Goal: Information Seeking & Learning: Learn about a topic

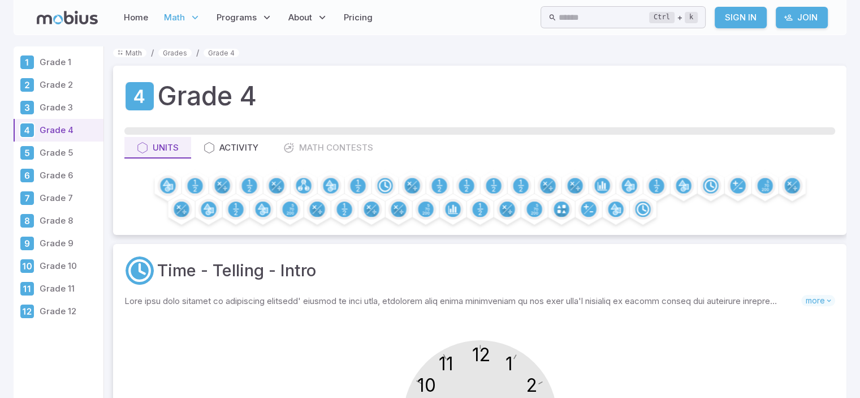
click at [69, 25] on div "Home Math Grade 1 Grade 2 Grade 3 Grade 4 Grade 5 Grade 6 Grade 7 Grade 8 Grade…" at bounding box center [204, 18] width 344 height 26
click at [70, 16] on icon at bounding box center [67, 18] width 61 height 14
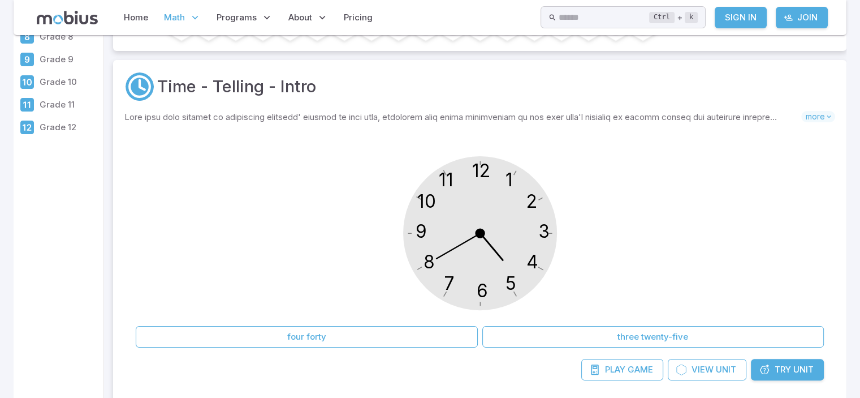
scroll to position [202, 0]
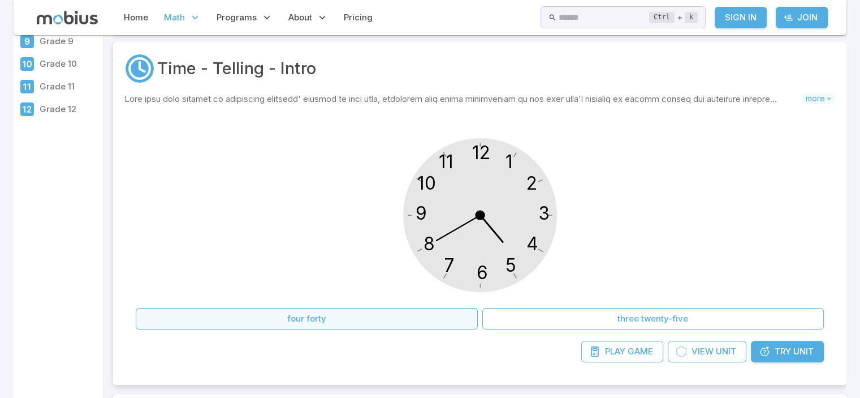
click at [342, 308] on button "four forty" at bounding box center [307, 318] width 342 height 21
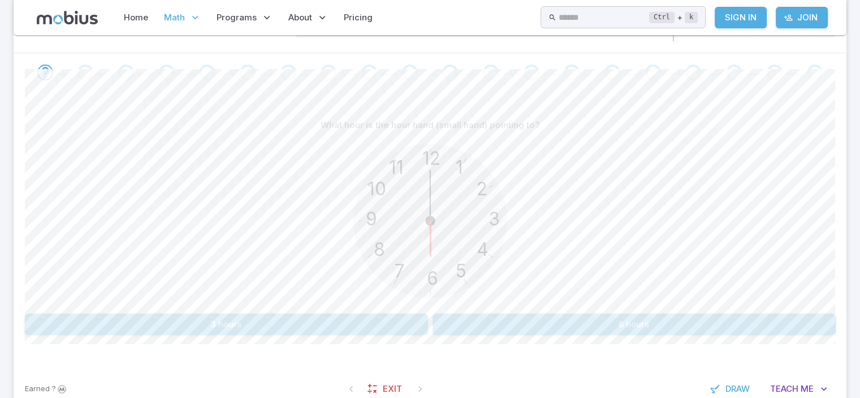
scroll to position [211, 0]
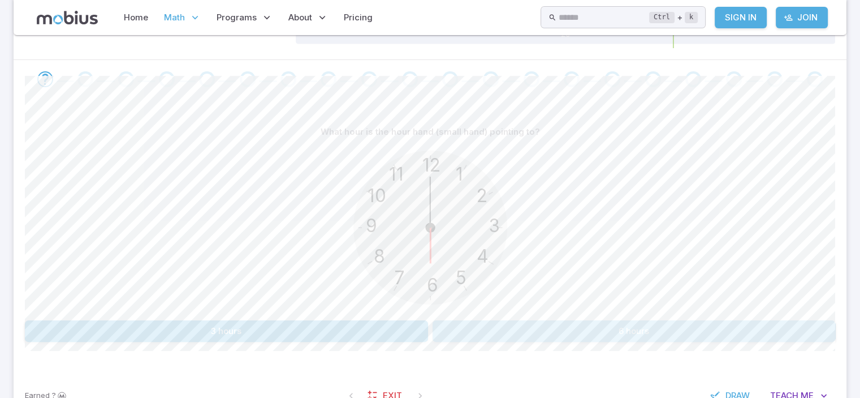
click at [604, 337] on button "6 hours" at bounding box center [634, 330] width 403 height 21
click at [380, 321] on button "9 hours" at bounding box center [226, 330] width 403 height 21
click at [495, 328] on button "5 hours" at bounding box center [634, 330] width 403 height 21
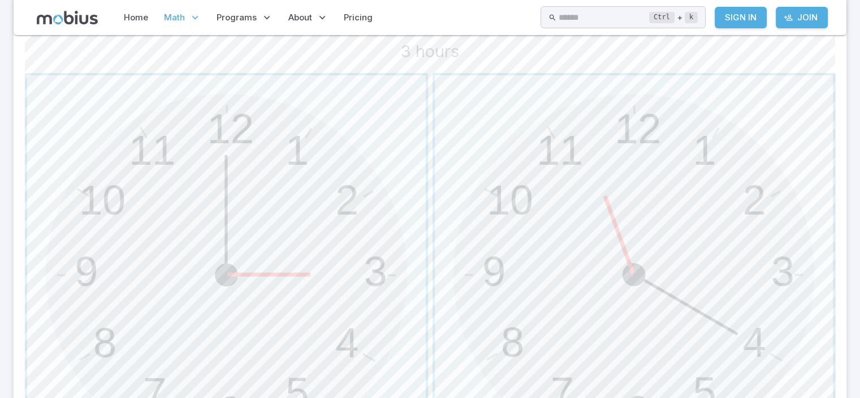
scroll to position [421, 0]
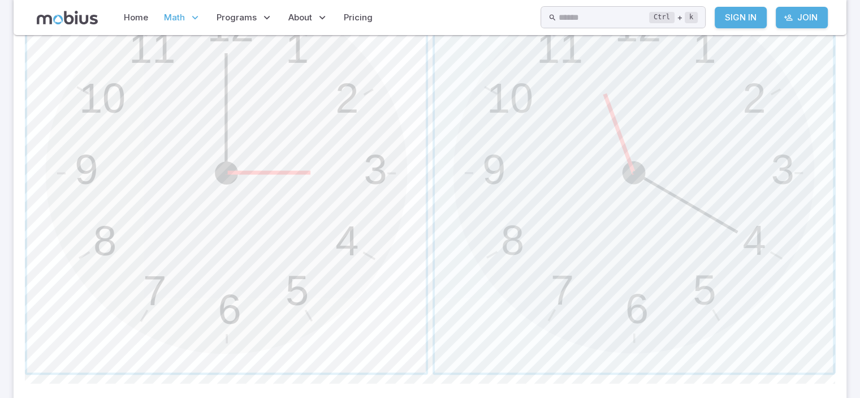
click at [353, 243] on span "button" at bounding box center [226, 172] width 399 height 399
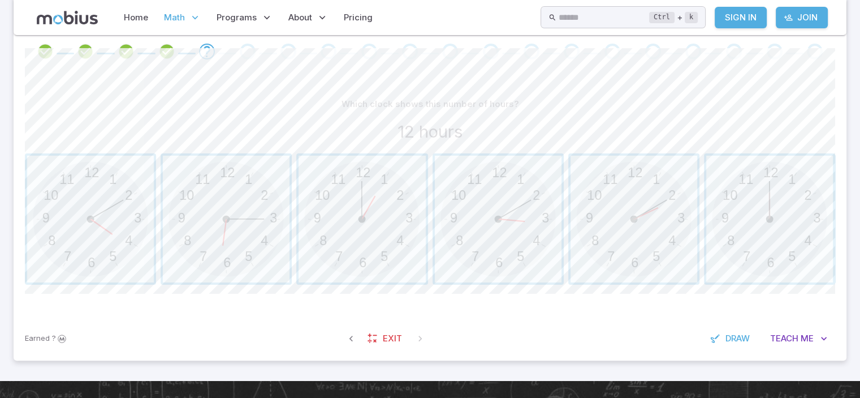
scroll to position [234, 0]
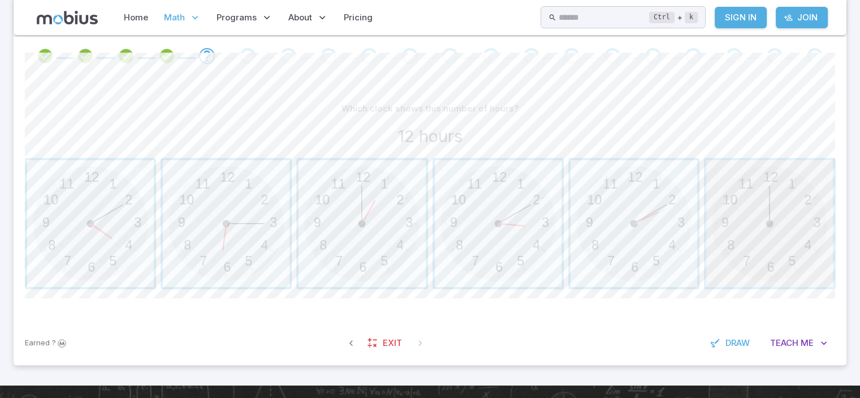
click at [756, 214] on span "button" at bounding box center [769, 223] width 127 height 127
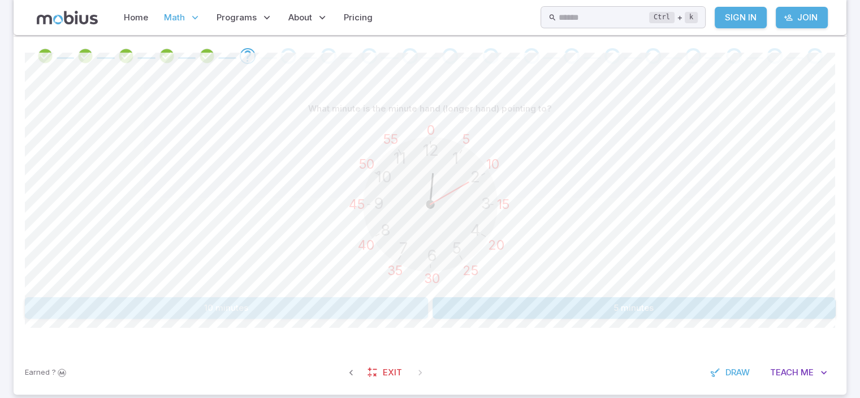
click at [396, 308] on button "10 minutes" at bounding box center [226, 307] width 403 height 21
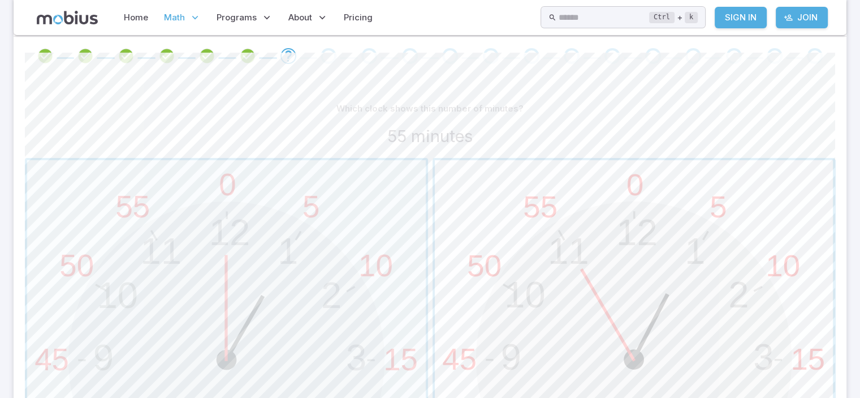
click at [707, 343] on span "button" at bounding box center [634, 359] width 399 height 399
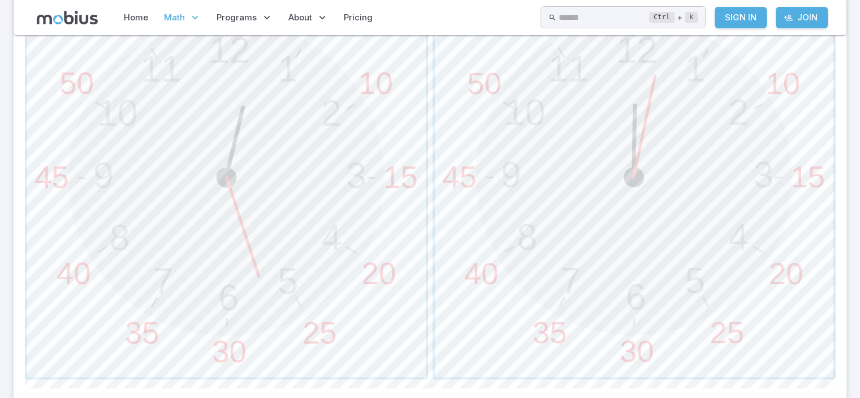
scroll to position [420, 0]
click at [324, 152] on span "button" at bounding box center [226, 173] width 399 height 399
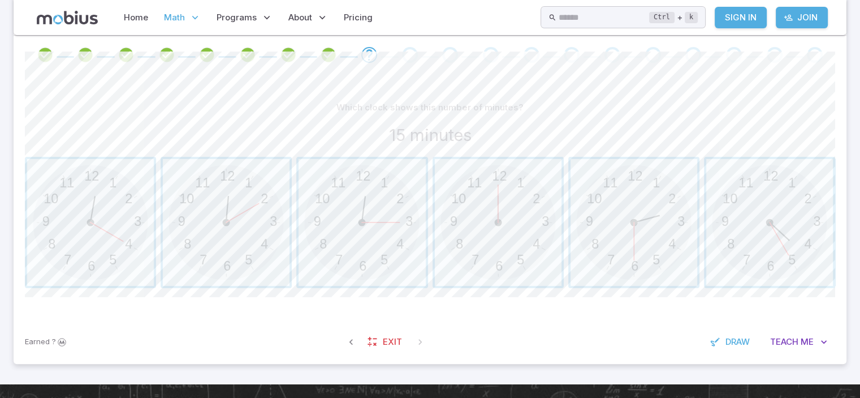
scroll to position [233, 0]
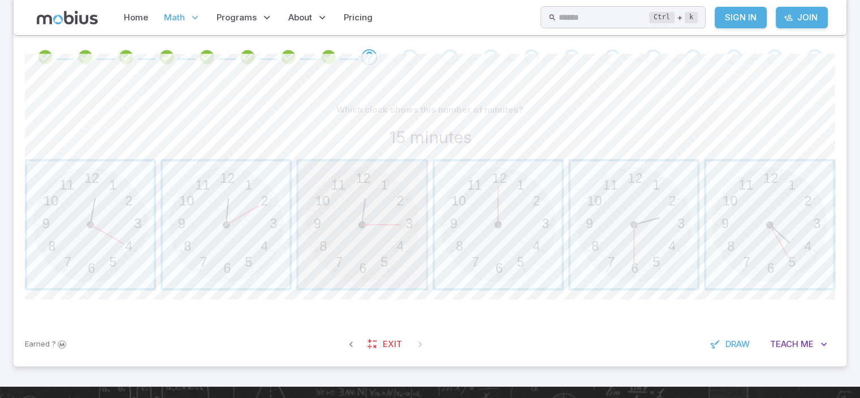
click at [344, 239] on span "button" at bounding box center [362, 224] width 127 height 127
click at [127, 235] on span "button" at bounding box center [90, 224] width 127 height 127
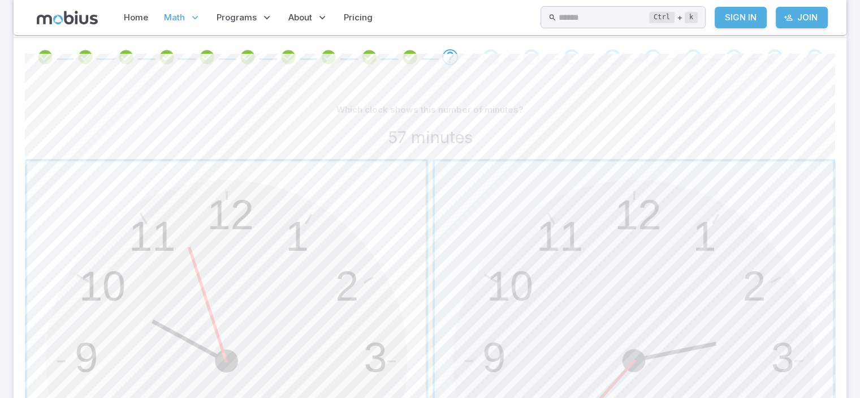
click at [326, 226] on span "button" at bounding box center [226, 360] width 399 height 399
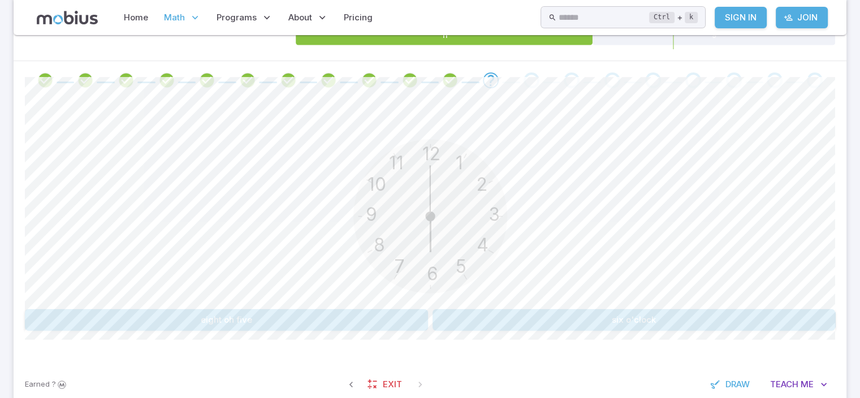
scroll to position [213, 0]
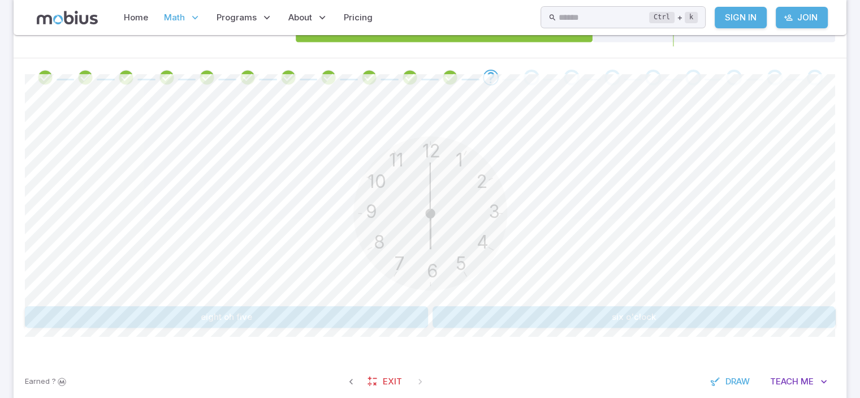
click at [661, 306] on button "six o'clock" at bounding box center [634, 316] width 403 height 21
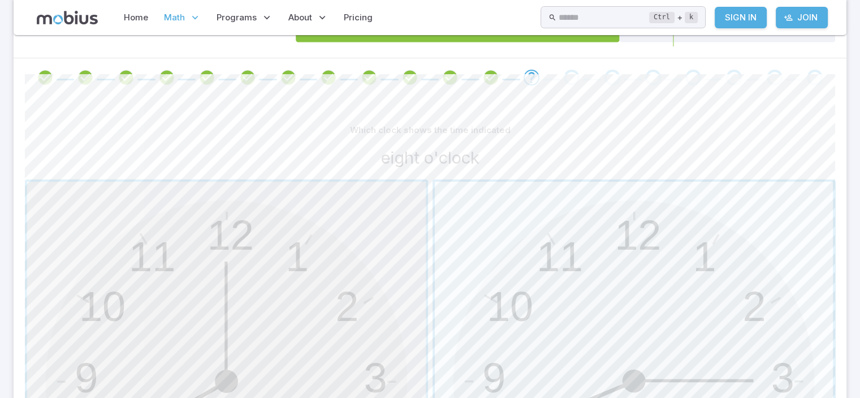
click at [342, 221] on span "button" at bounding box center [226, 381] width 399 height 399
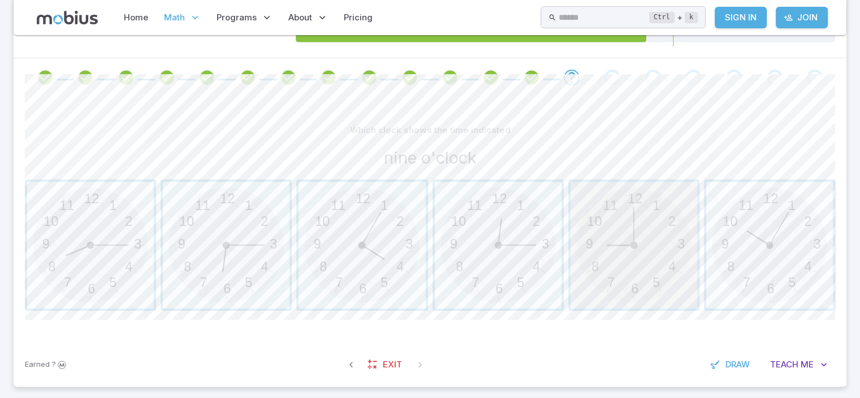
click at [675, 228] on span "button" at bounding box center [634, 245] width 127 height 127
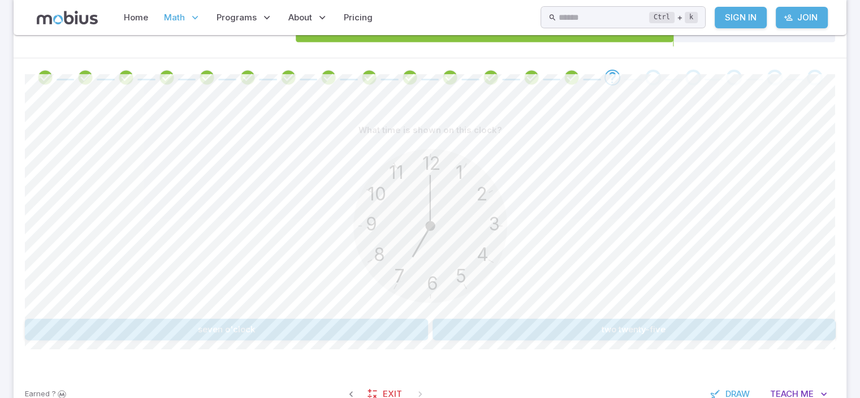
click at [402, 323] on button "seven o'clock" at bounding box center [226, 328] width 403 height 21
click at [382, 334] on button "3:30" at bounding box center [226, 328] width 403 height 21
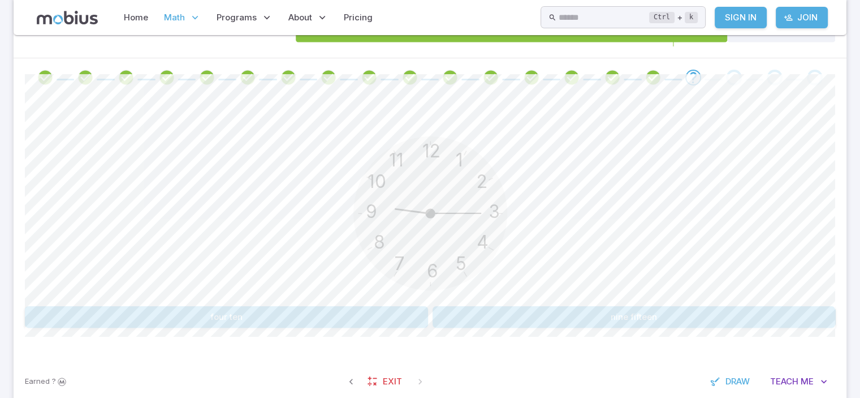
click at [499, 318] on button "nine fifteen" at bounding box center [634, 316] width 403 height 21
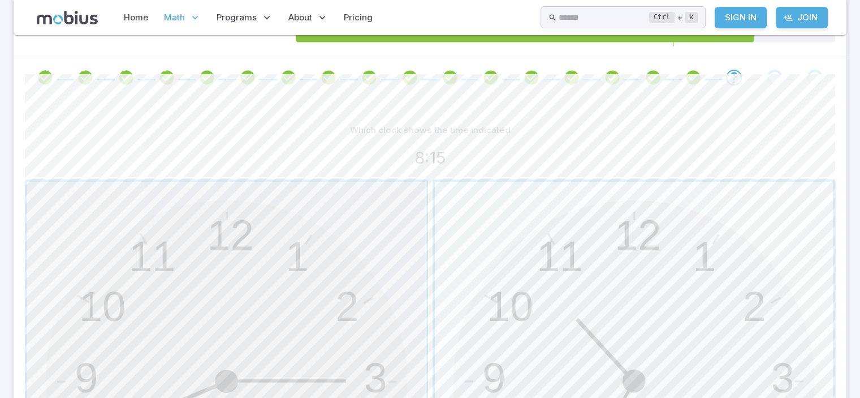
click at [353, 305] on span "button" at bounding box center [226, 381] width 399 height 399
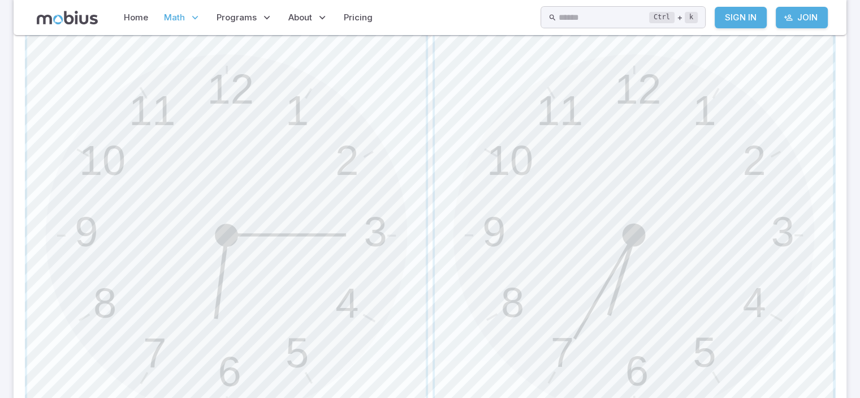
scroll to position [363, 0]
click at [335, 255] on span "button" at bounding box center [226, 231] width 399 height 399
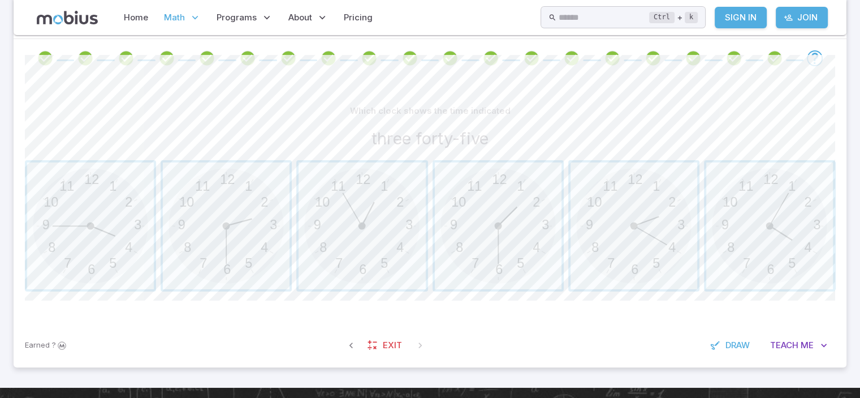
scroll to position [217, 0]
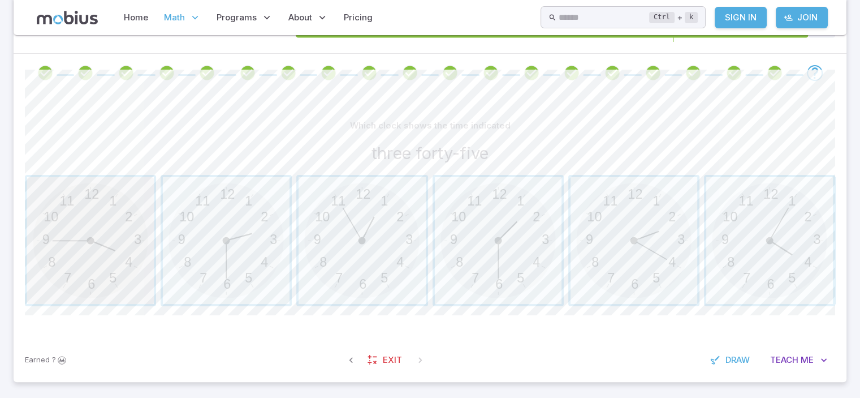
click at [113, 260] on span "button" at bounding box center [90, 240] width 127 height 127
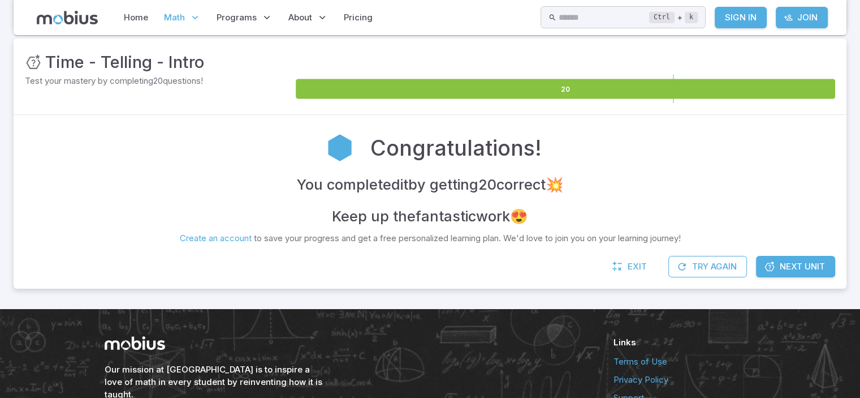
scroll to position [143, 0]
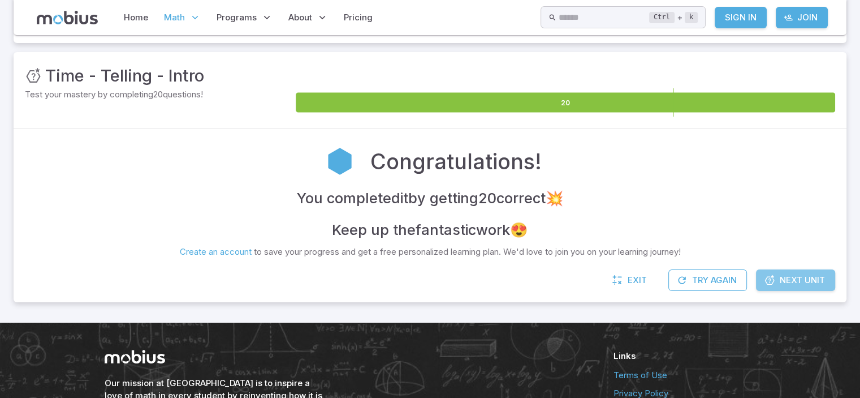
click at [780, 275] on span "Next Unit" at bounding box center [802, 280] width 45 height 12
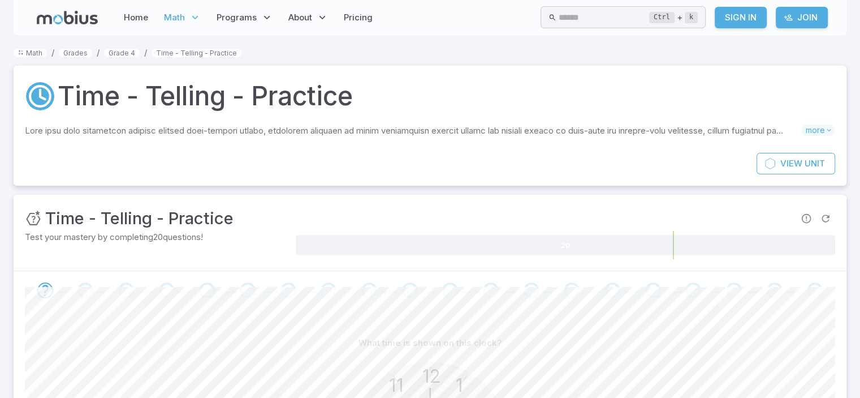
click at [730, 180] on div "View Unit" at bounding box center [430, 169] width 833 height 33
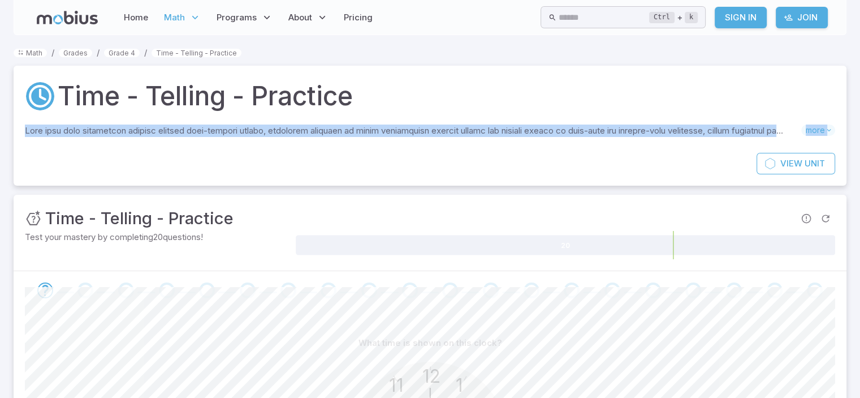
drag, startPoint x: 859, startPoint y: 94, endPoint x: 868, endPoint y: 169, distance: 75.8
click at [860, 169] on html "Home Math Grade 1 Grade 2 Grade 3 Grade 4 Grade 5 Grade 6 Grade 7 Grade 8 Grade…" at bounding box center [430, 403] width 860 height 806
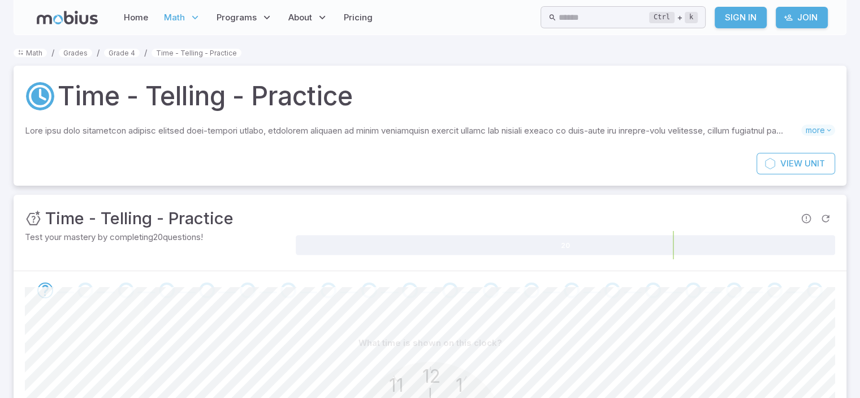
click at [123, 58] on div "Math / Grades / Grade 4 / Time - Telling - Practice Time - Telling - Practice S…" at bounding box center [430, 341] width 833 height 591
click at [111, 54] on link "Grade 4" at bounding box center [122, 53] width 36 height 8
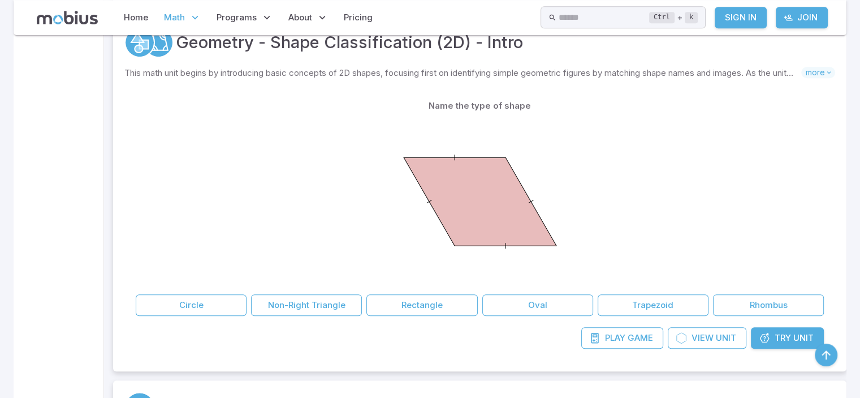
scroll to position [562, 0]
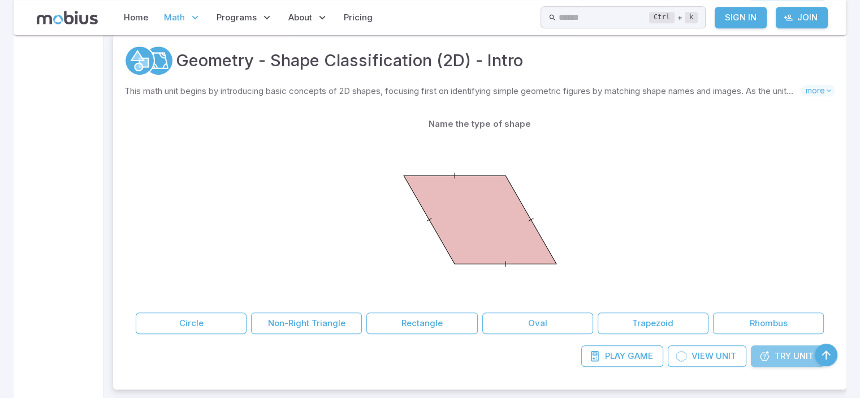
click at [767, 359] on icon at bounding box center [764, 355] width 11 height 11
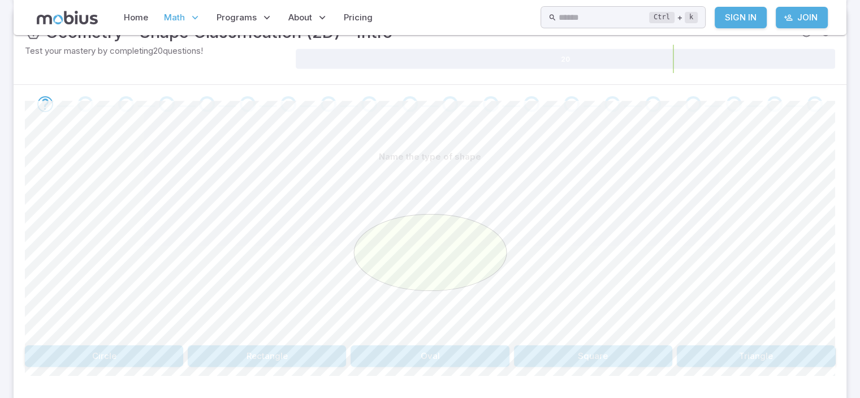
scroll to position [204, 0]
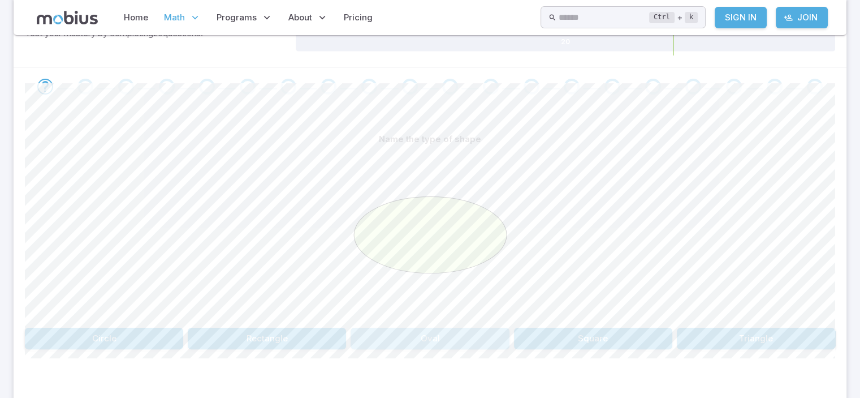
click at [429, 332] on button "Oval" at bounding box center [430, 337] width 158 height 21
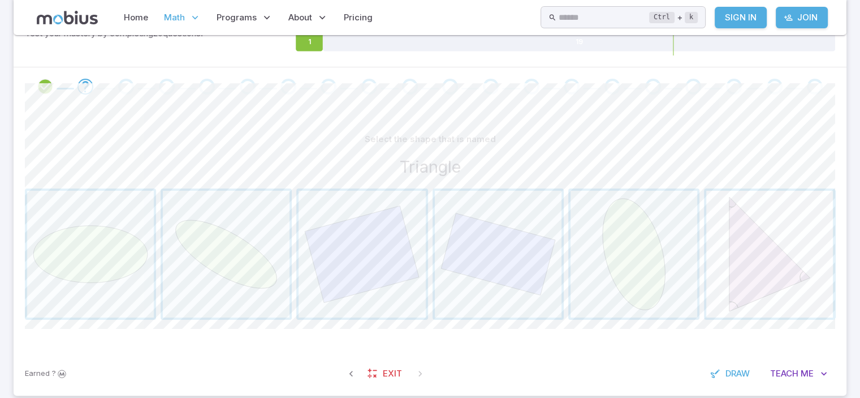
click at [774, 271] on span "button" at bounding box center [769, 254] width 127 height 127
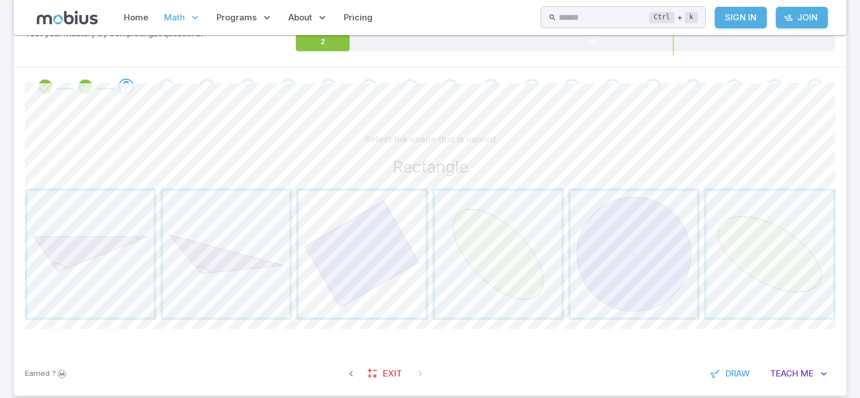
click at [373, 247] on span "button" at bounding box center [362, 254] width 127 height 127
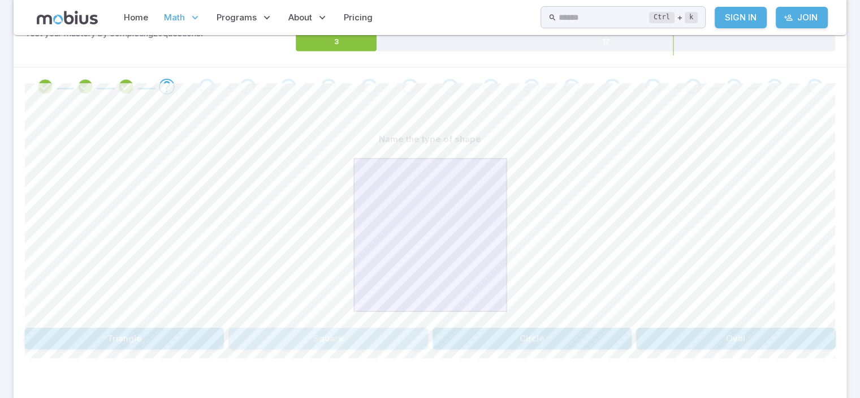
click at [359, 337] on button "Square" at bounding box center [327, 337] width 199 height 21
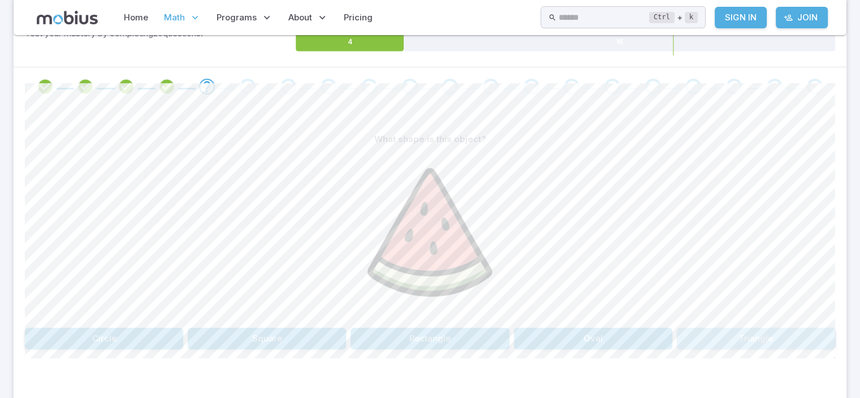
click at [751, 338] on button "Triangle" at bounding box center [756, 337] width 158 height 21
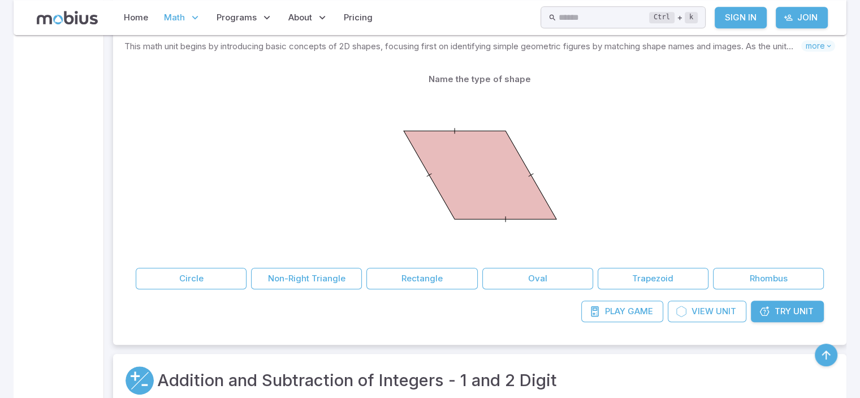
scroll to position [589, 0]
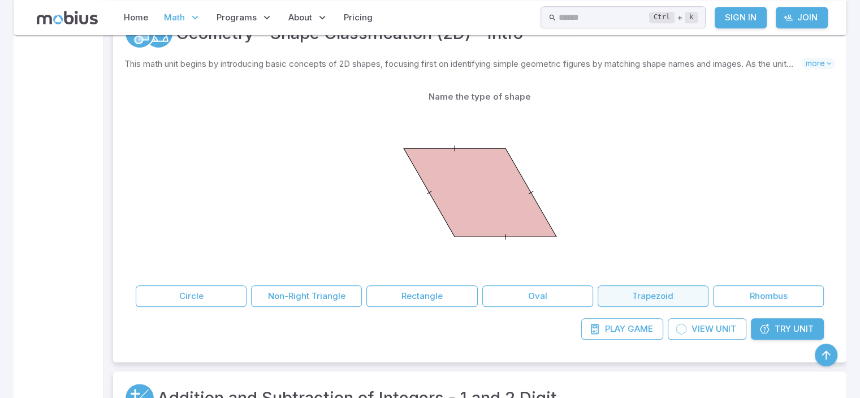
click at [657, 294] on button "Trapezoid" at bounding box center [653, 295] width 111 height 21
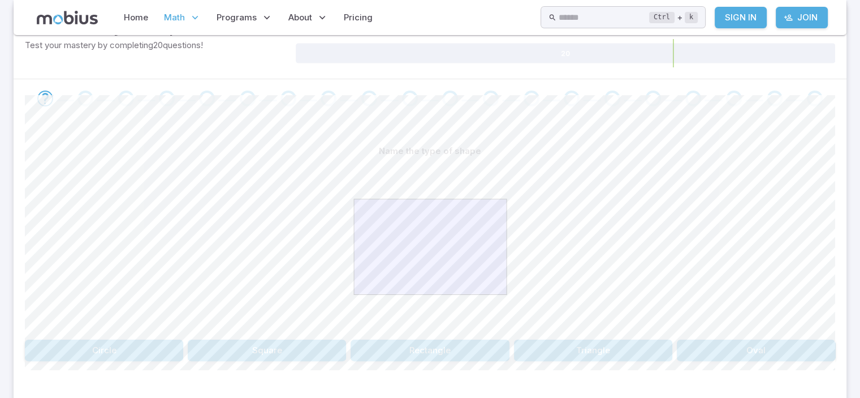
scroll to position [195, 0]
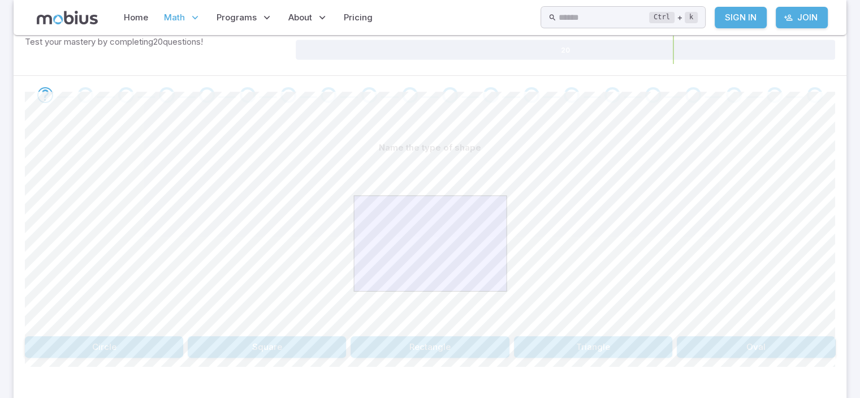
click at [480, 331] on div "Name the type of shape Circle Square Rectangle Triangle Oval" at bounding box center [430, 247] width 810 height 221
click at [477, 342] on button "Rectangle" at bounding box center [430, 346] width 158 height 21
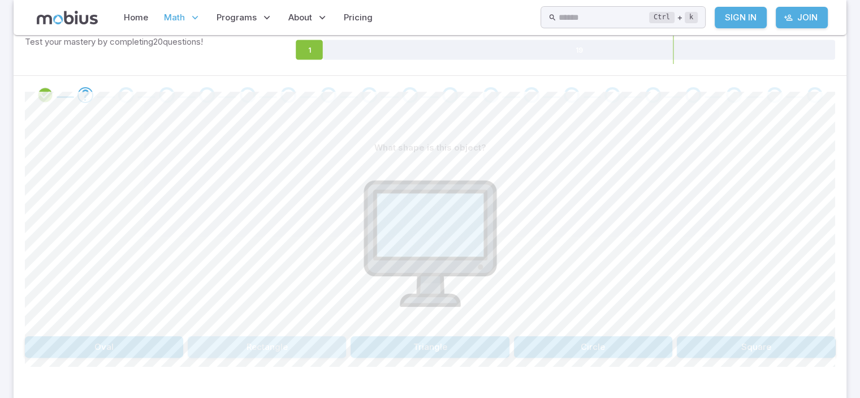
click at [326, 343] on button "Rectangle" at bounding box center [267, 346] width 158 height 21
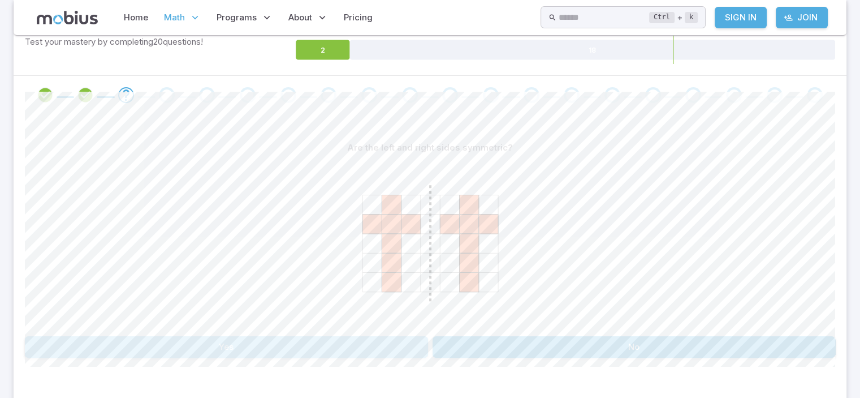
click at [326, 343] on button "Yes" at bounding box center [226, 346] width 403 height 21
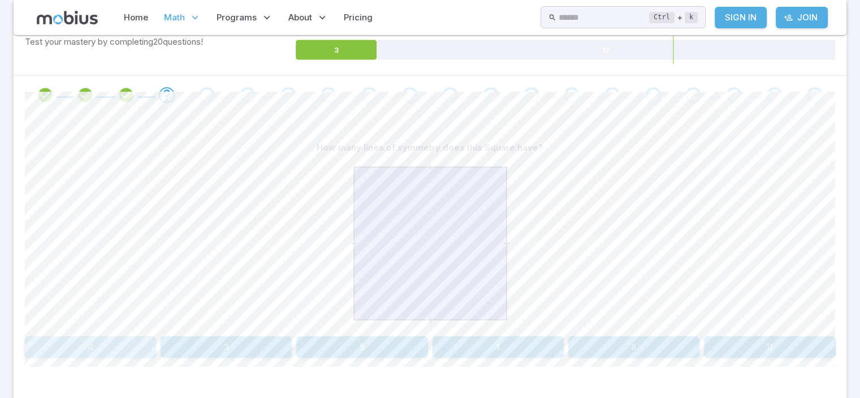
click at [70, 344] on button "4" at bounding box center [90, 346] width 131 height 21
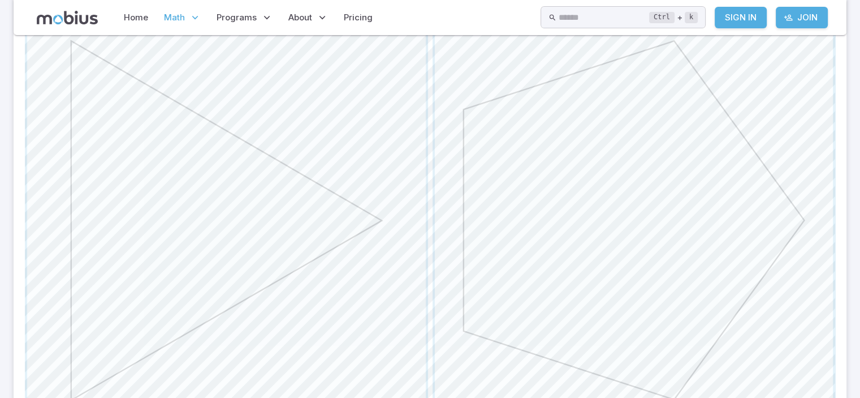
scroll to position [376, 0]
click at [707, 190] on span "button" at bounding box center [634, 218] width 399 height 399
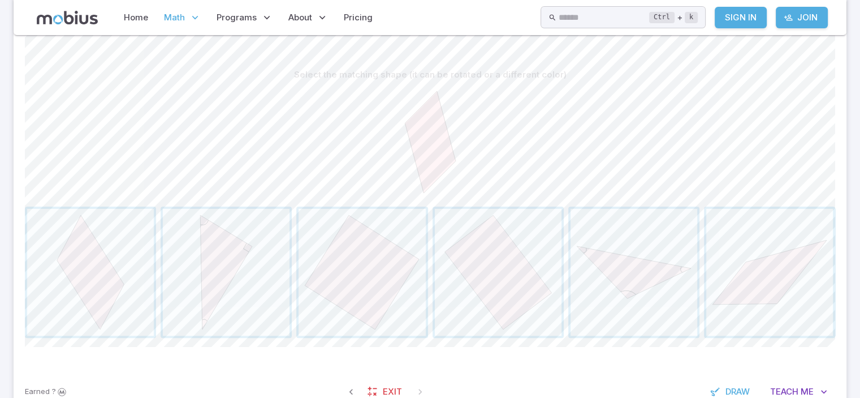
scroll to position [265, 0]
click at [126, 268] on span "button" at bounding box center [90, 275] width 127 height 127
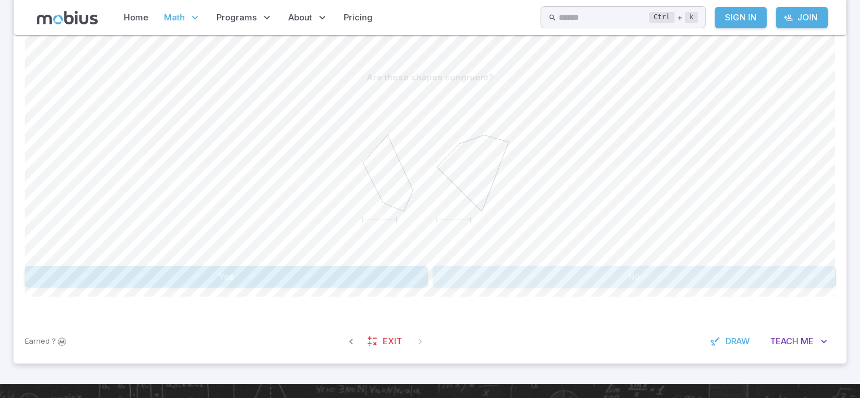
click at [468, 278] on button "No" at bounding box center [634, 276] width 403 height 21
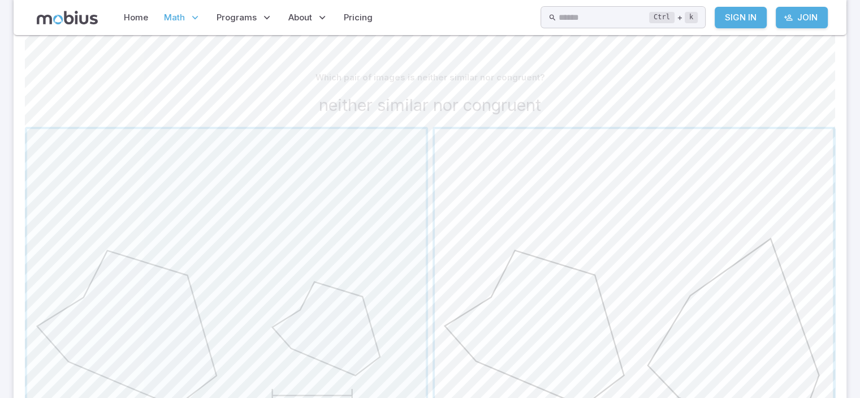
click at [699, 209] on span "button" at bounding box center [634, 328] width 399 height 399
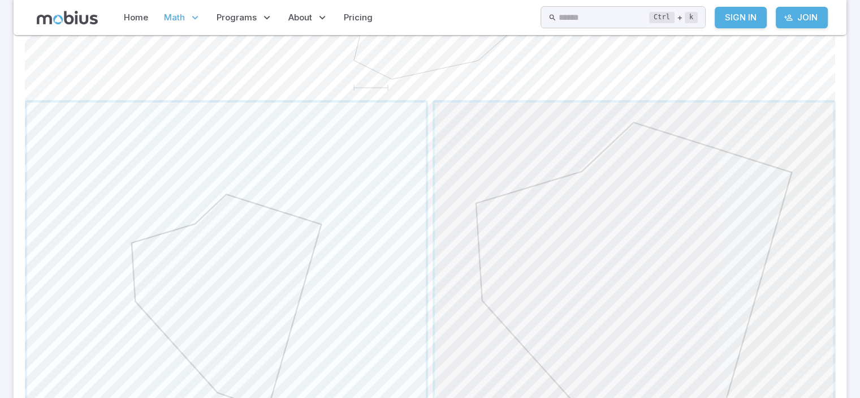
click at [764, 219] on span "button" at bounding box center [634, 301] width 399 height 399
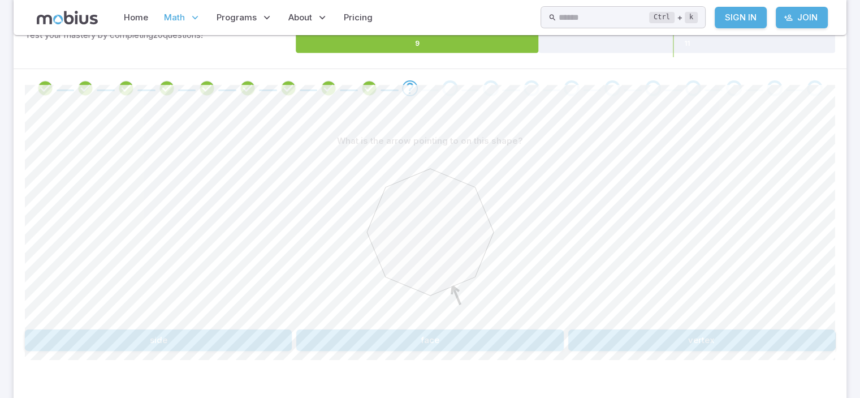
scroll to position [204, 0]
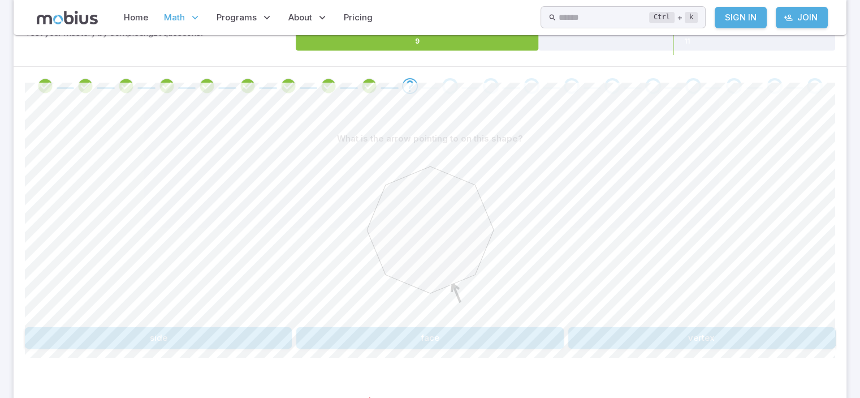
click at [475, 346] on button "face" at bounding box center [429, 337] width 267 height 21
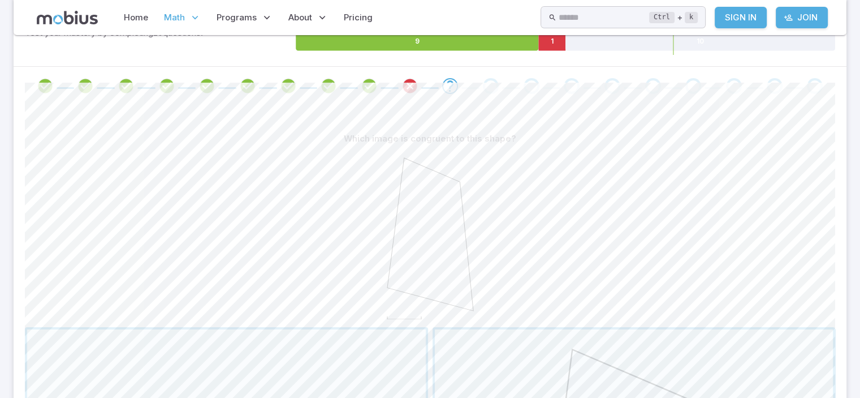
drag, startPoint x: 413, startPoint y: 74, endPoint x: 409, endPoint y: 81, distance: 7.6
click at [409, 81] on div at bounding box center [430, 86] width 833 height 38
click at [409, 81] on icon "Review your answer" at bounding box center [410, 85] width 17 height 17
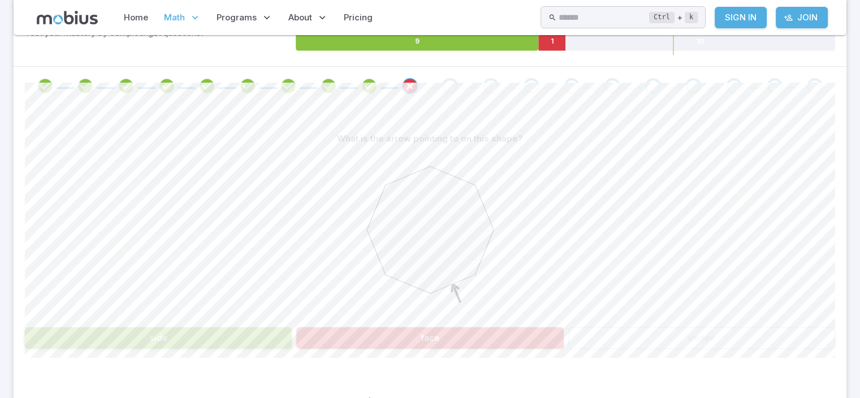
click at [196, 327] on button "side" at bounding box center [158, 337] width 267 height 21
click at [458, 81] on span at bounding box center [451, 86] width 32 height 16
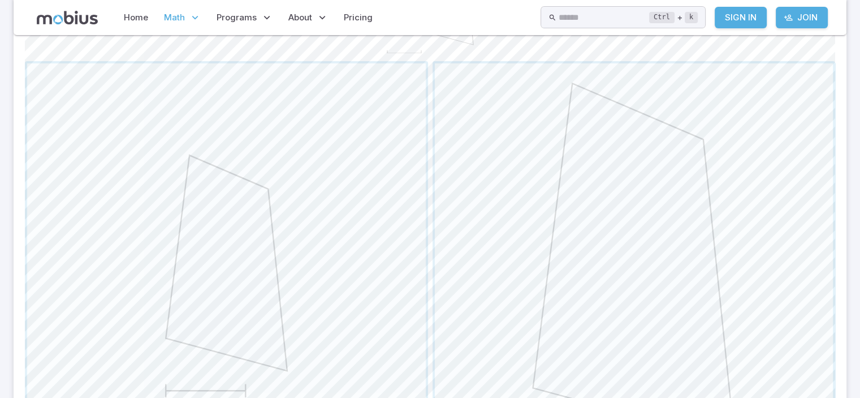
scroll to position [480, 0]
click at [380, 167] on span "button" at bounding box center [226, 253] width 399 height 399
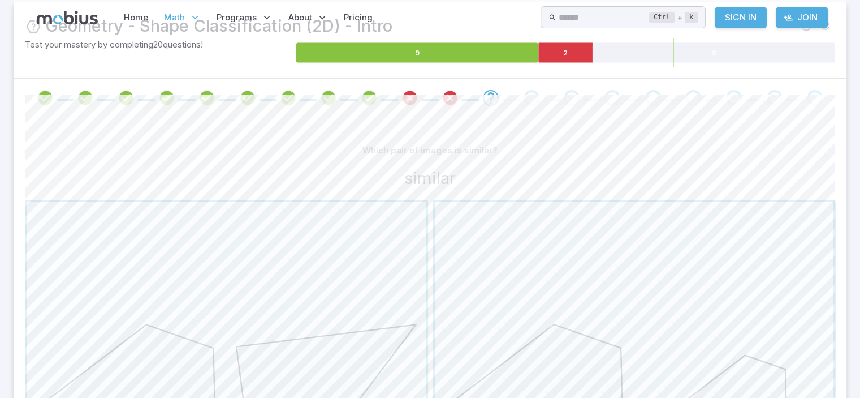
scroll to position [0, 0]
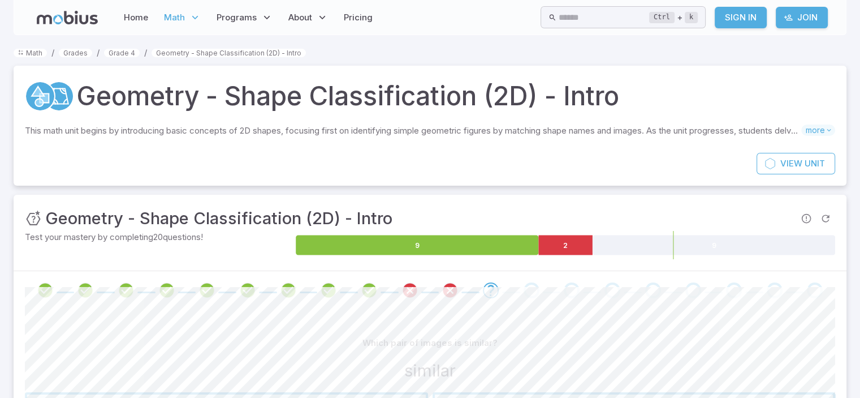
click at [152, 97] on h1 "Geometry - Shape Classification (2D) - Intro" at bounding box center [347, 96] width 543 height 38
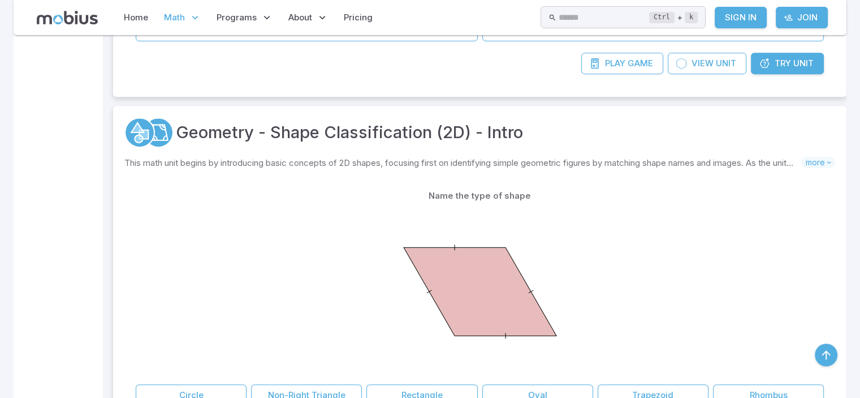
scroll to position [508, 0]
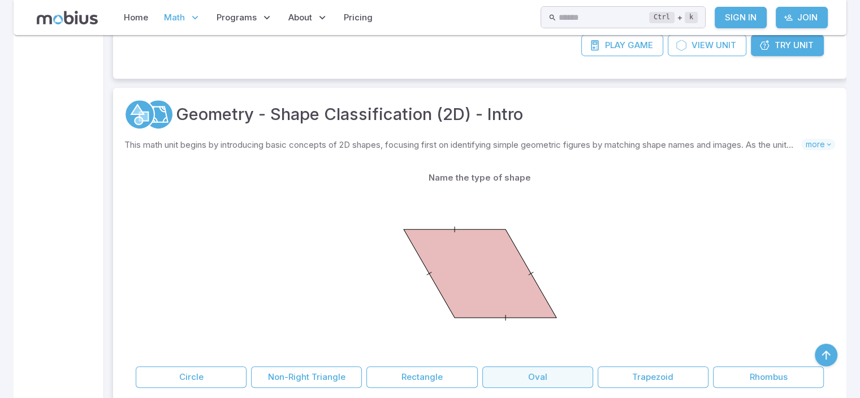
click at [536, 381] on button "Oval" at bounding box center [537, 376] width 111 height 21
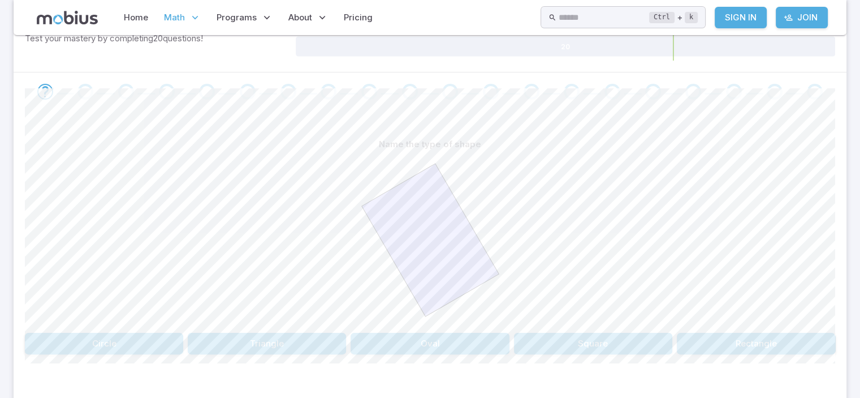
scroll to position [253, 0]
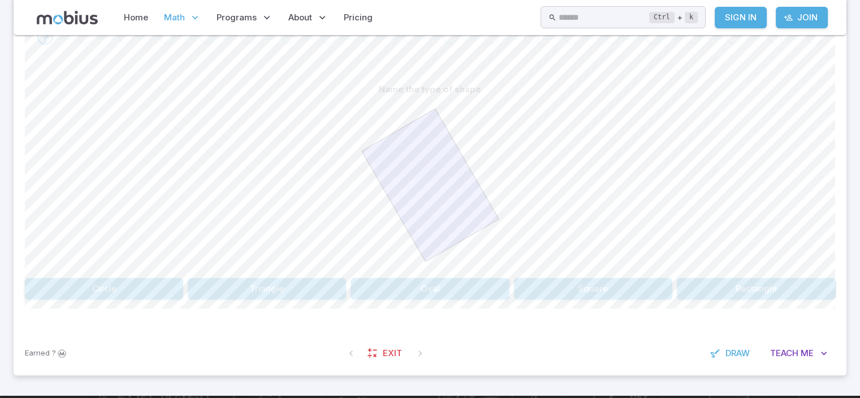
click at [699, 282] on button "Rectangle" at bounding box center [756, 288] width 158 height 21
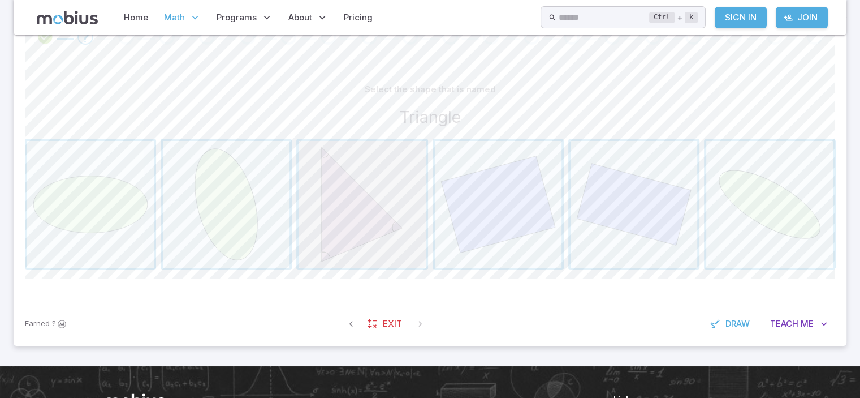
click at [325, 202] on span "button" at bounding box center [362, 204] width 127 height 127
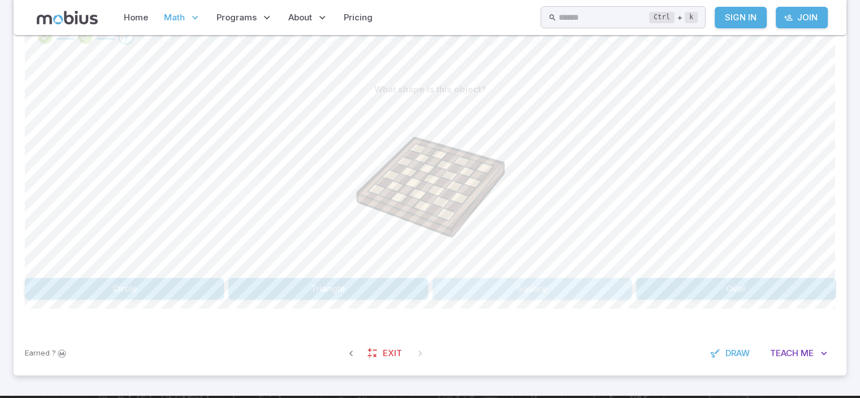
click at [475, 286] on button "Square" at bounding box center [532, 288] width 199 height 21
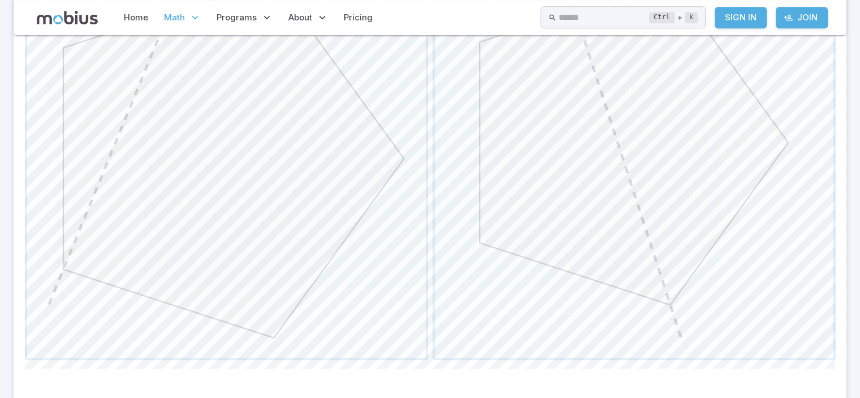
scroll to position [576, 0]
click at [700, 263] on span "button" at bounding box center [634, 157] width 399 height 399
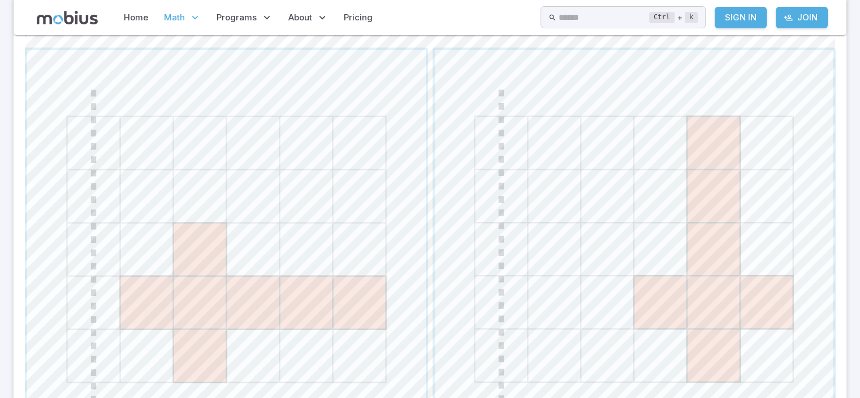
scroll to position [488, 0]
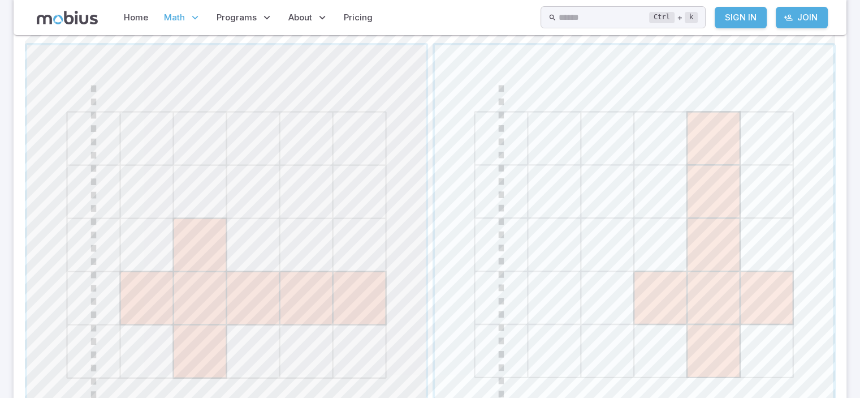
click at [313, 273] on span "button" at bounding box center [226, 244] width 399 height 399
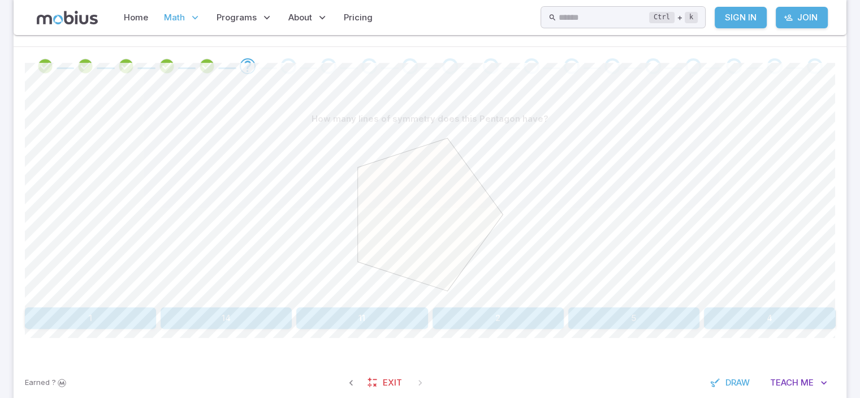
scroll to position [214, 0]
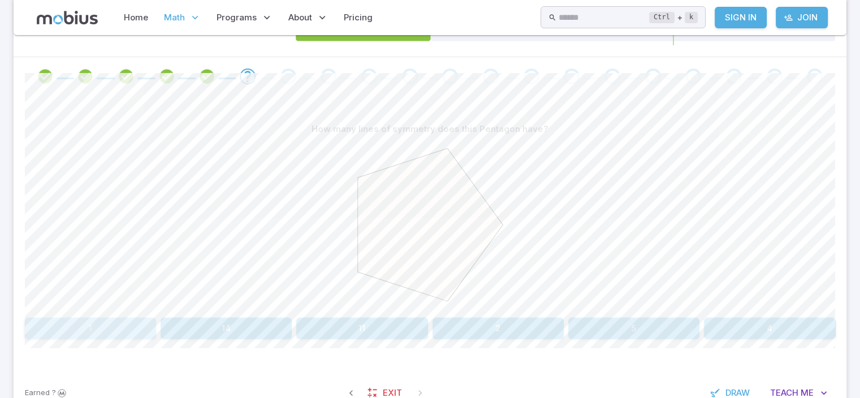
click at [148, 327] on button "1" at bounding box center [90, 327] width 131 height 21
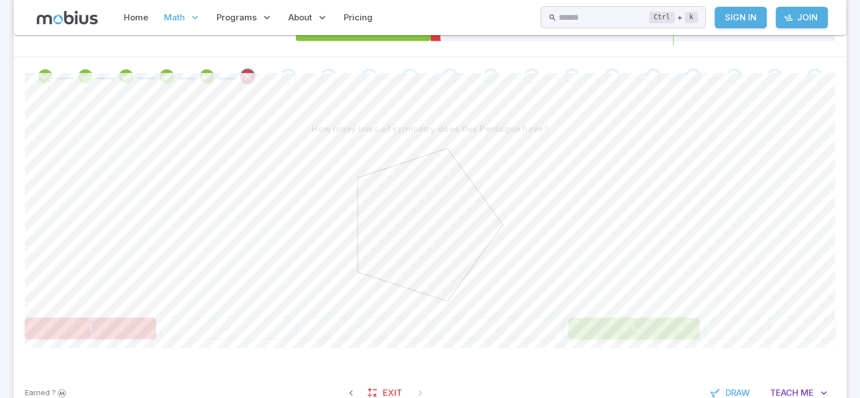
drag, startPoint x: 523, startPoint y: 208, endPoint x: 567, endPoint y: 227, distance: 47.9
click at [567, 227] on div at bounding box center [430, 226] width 810 height 173
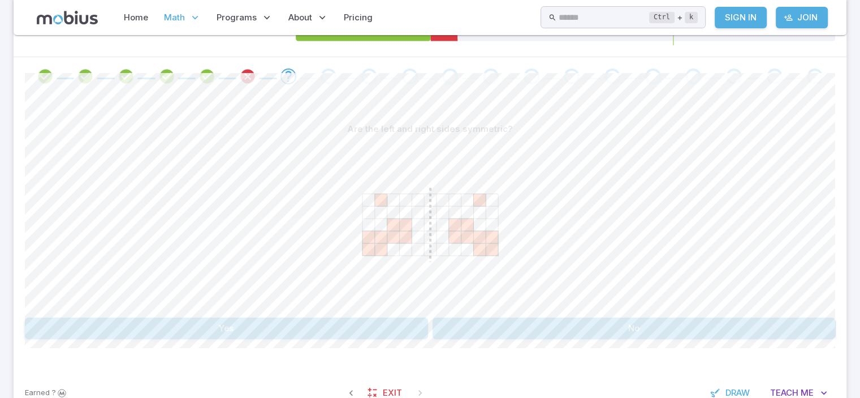
click at [414, 325] on button "Yes" at bounding box center [226, 327] width 403 height 21
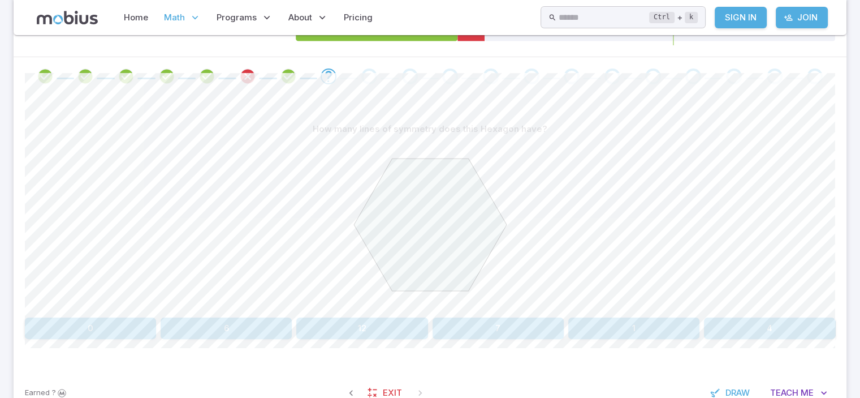
drag, startPoint x: 638, startPoint y: 341, endPoint x: 637, endPoint y: 335, distance: 5.8
click at [637, 335] on div "How many lines of symmetry does this Hexagon have? 0 6 12 7 1 4 Canvas actions …" at bounding box center [430, 233] width 810 height 275
click at [637, 335] on button "1" at bounding box center [633, 327] width 131 height 21
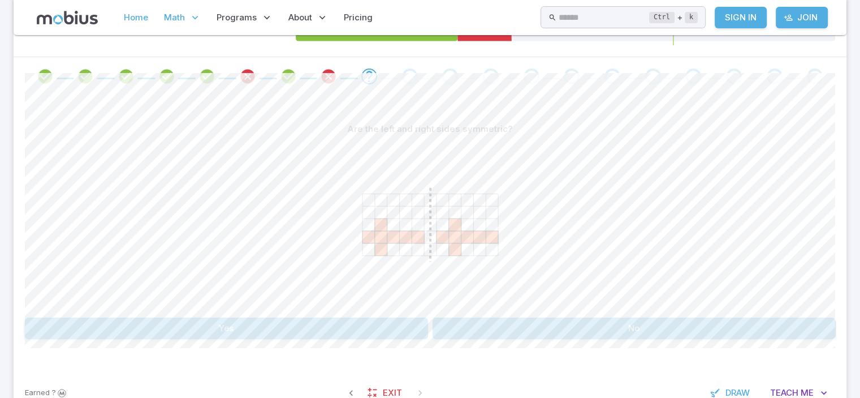
click at [136, 12] on link "Home" at bounding box center [135, 18] width 31 height 26
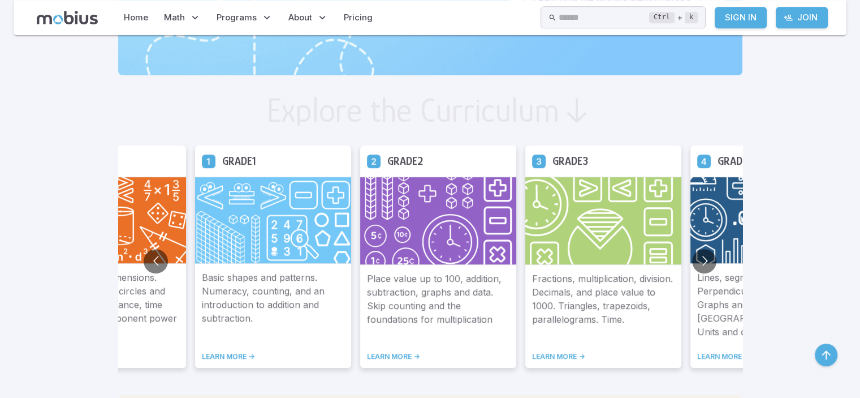
scroll to position [588, 0]
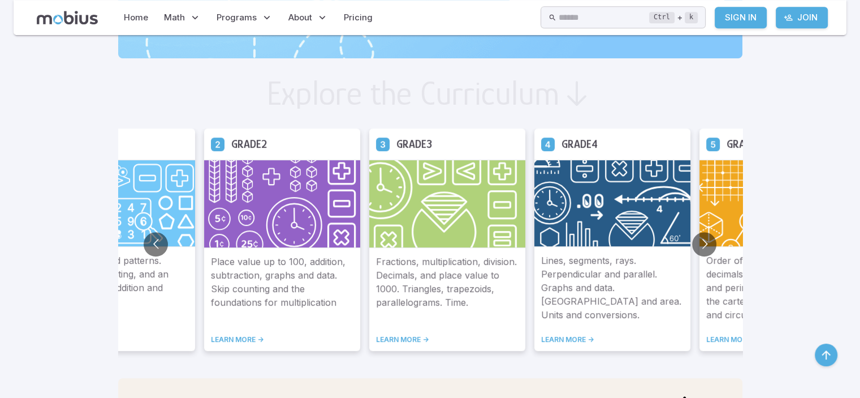
click at [600, 180] on img at bounding box center [612, 202] width 156 height 87
drag, startPoint x: 582, startPoint y: 134, endPoint x: 594, endPoint y: 262, distance: 128.4
click at [594, 262] on div "Grade 4 Lines, segments, rays. Perpendicular and parallel. Graphs and data. [GE…" at bounding box center [612, 239] width 156 height 222
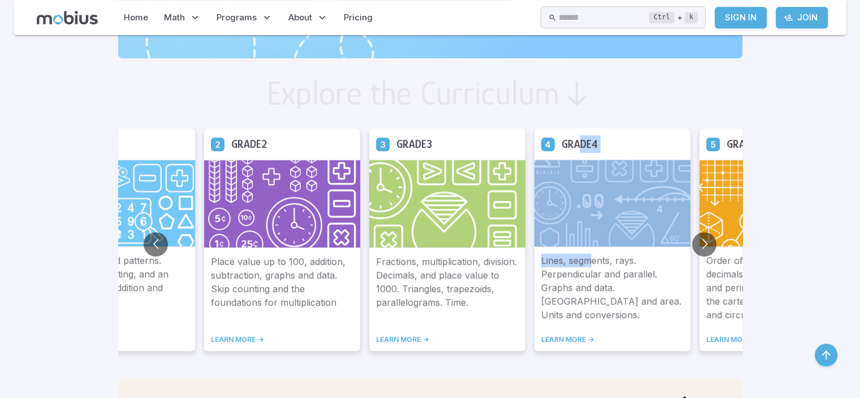
click at [570, 336] on link "LEARN MORE ->" at bounding box center [612, 339] width 143 height 9
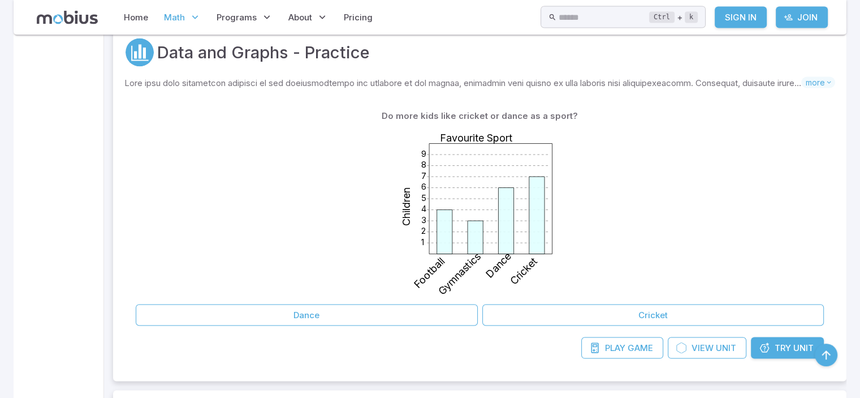
scroll to position [2216, 0]
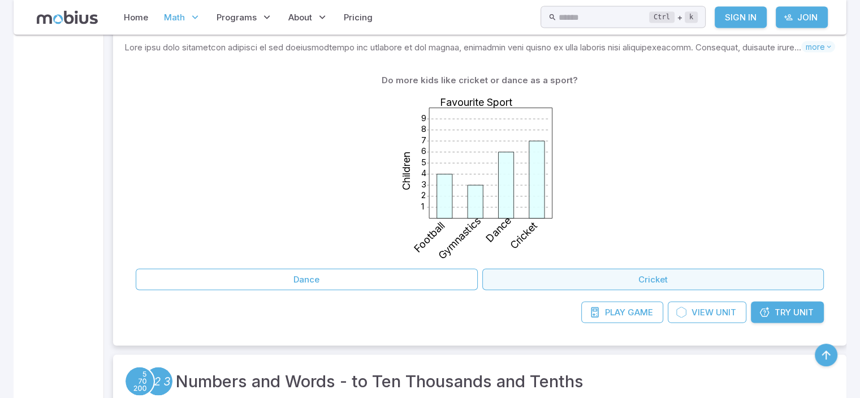
click at [503, 280] on button "Cricket" at bounding box center [653, 279] width 342 height 21
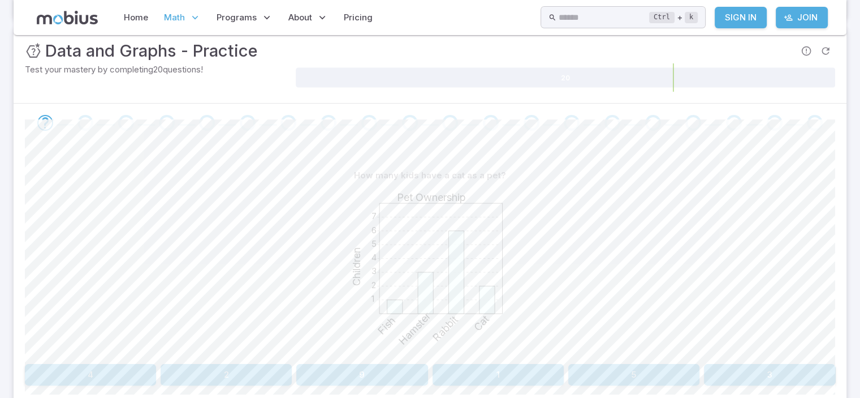
scroll to position [172, 0]
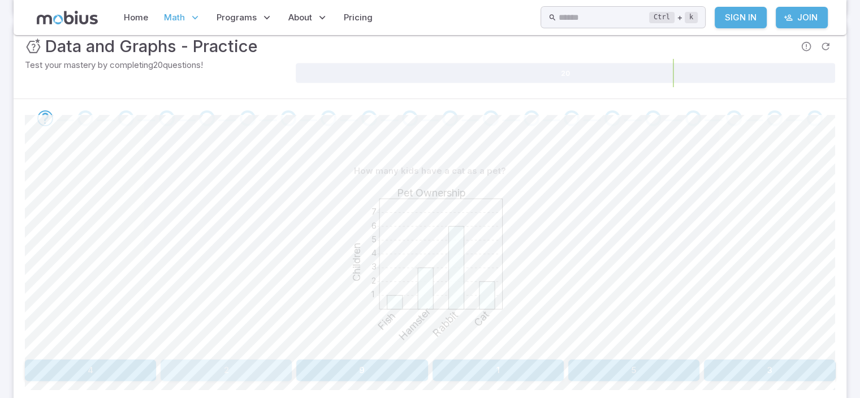
click at [235, 367] on button "2" at bounding box center [226, 369] width 131 height 21
click at [351, 365] on button "Fish" at bounding box center [327, 369] width 199 height 21
click at [257, 360] on button "Cat" at bounding box center [158, 369] width 267 height 21
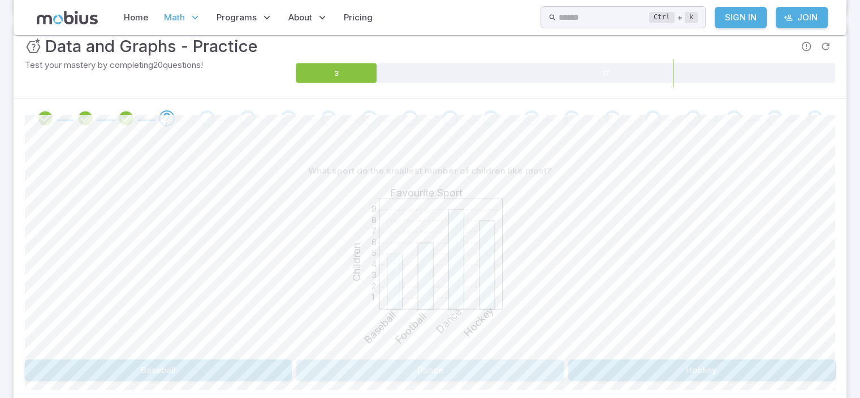
click at [534, 365] on button "Dance" at bounding box center [429, 369] width 267 height 21
click at [390, 73] on icon at bounding box center [390, 73] width 27 height 20
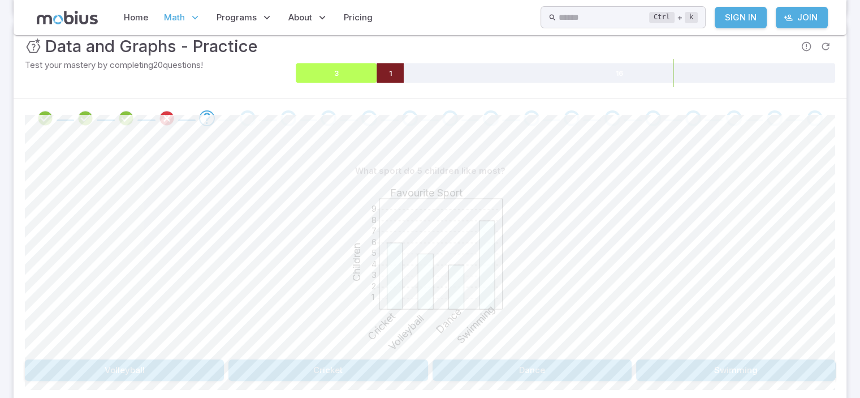
click at [340, 73] on icon at bounding box center [336, 73] width 81 height 20
click at [147, 9] on link "Home" at bounding box center [135, 18] width 31 height 26
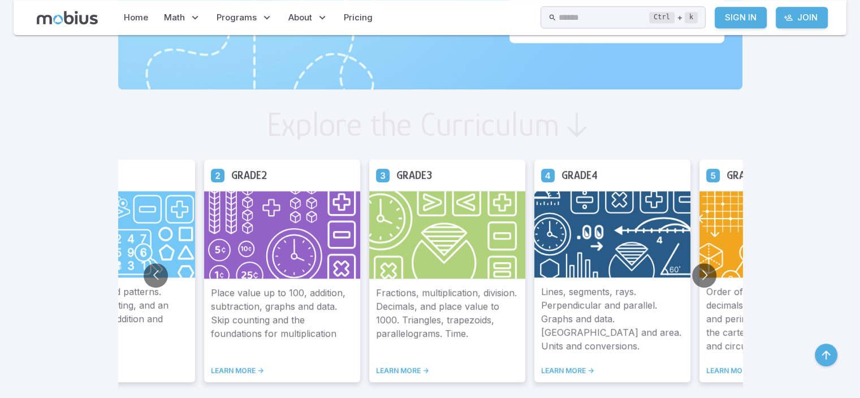
scroll to position [566, 0]
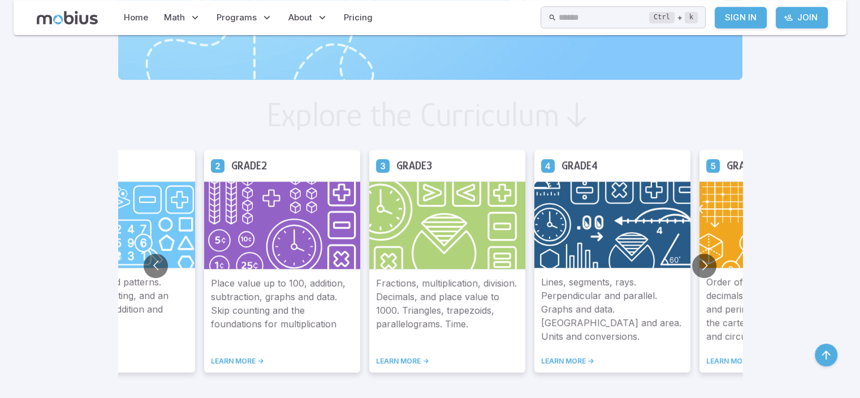
click at [643, 194] on img at bounding box center [612, 224] width 156 height 87
click at [594, 210] on img at bounding box center [612, 224] width 156 height 87
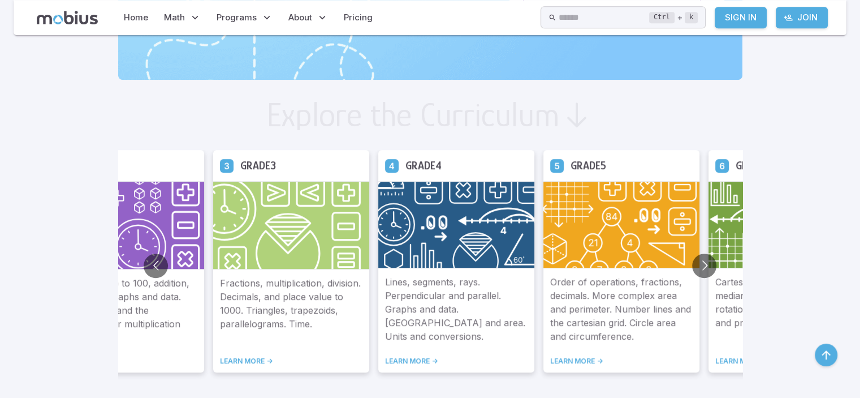
click at [411, 361] on link "LEARN MORE ->" at bounding box center [456, 360] width 143 height 9
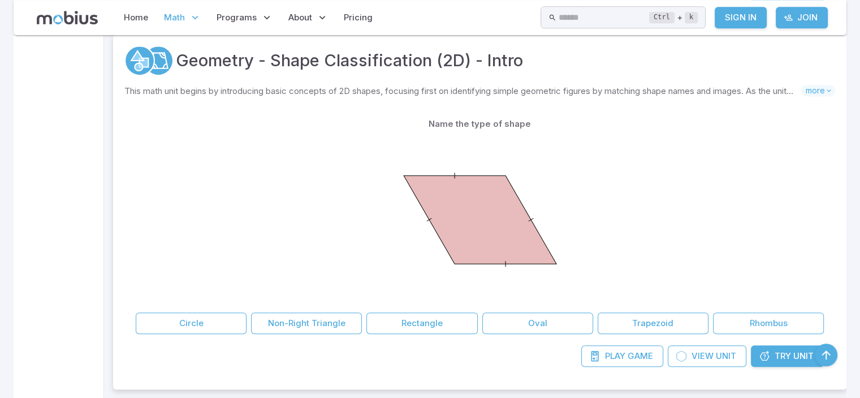
scroll to position [544, 0]
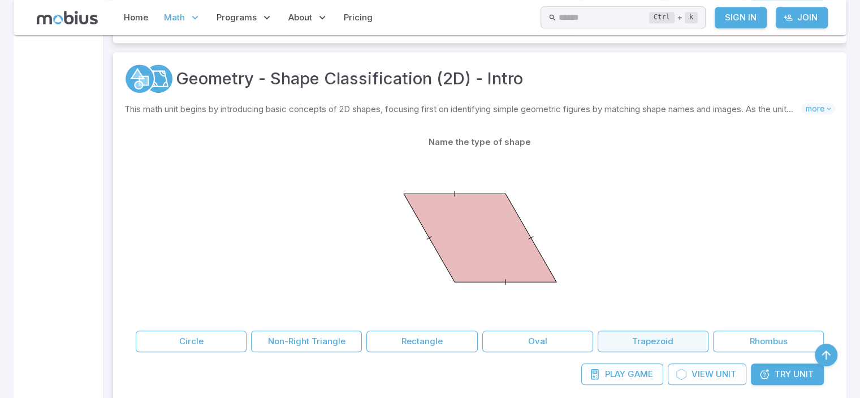
click at [601, 338] on button "Trapezoid" at bounding box center [653, 340] width 111 height 21
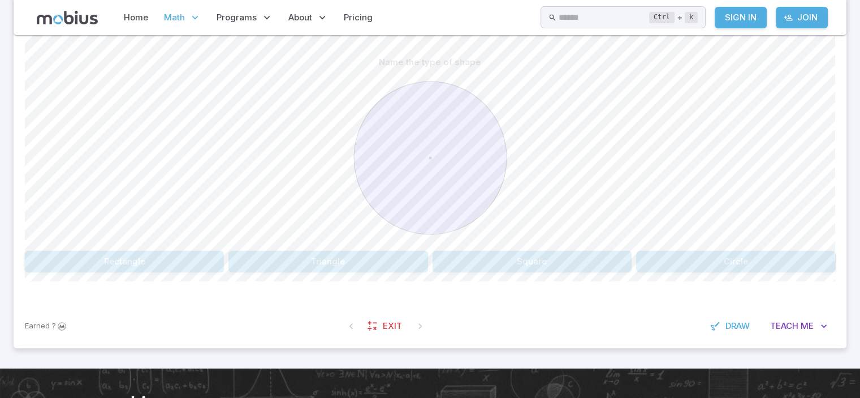
scroll to position [292, 0]
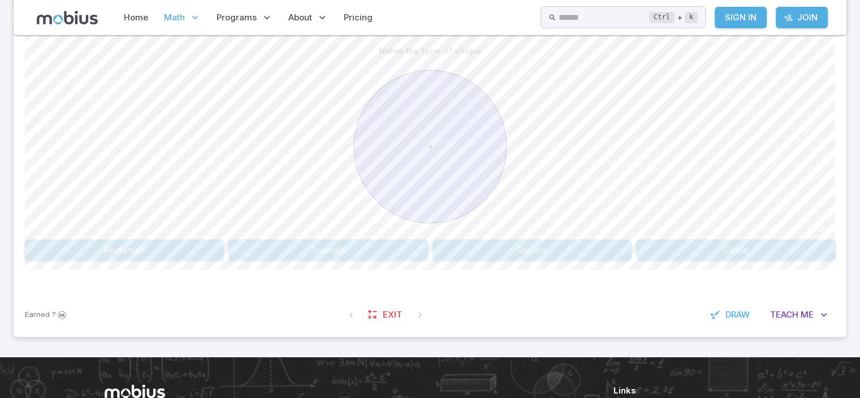
click at [719, 259] on button "Circle" at bounding box center [735, 249] width 199 height 21
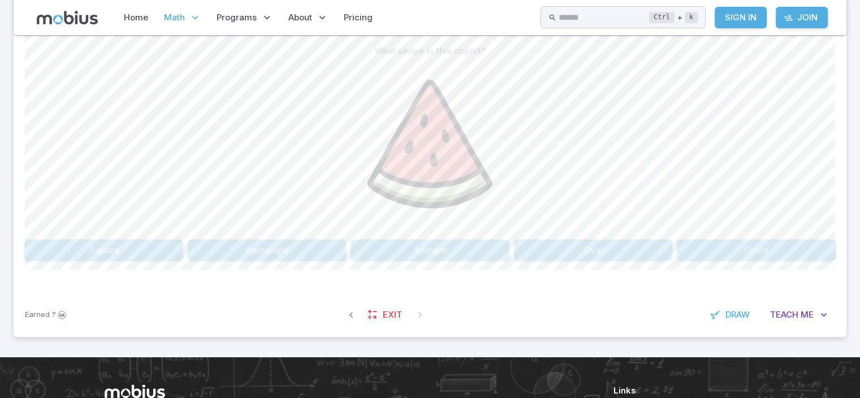
scroll to position [269, 0]
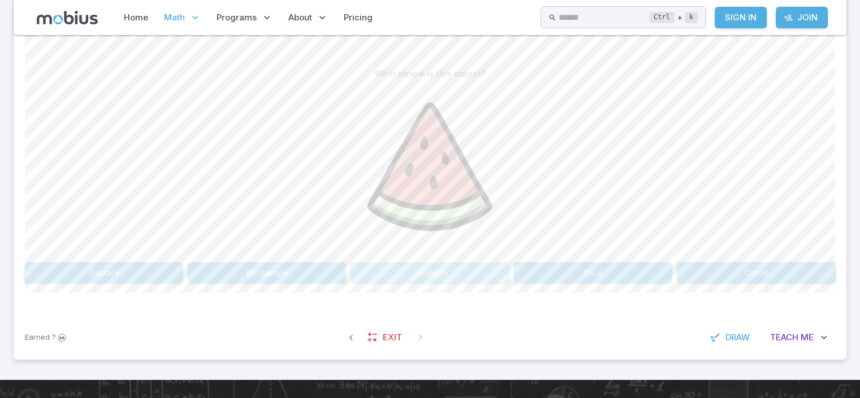
click at [370, 282] on button "Triangle" at bounding box center [430, 272] width 158 height 21
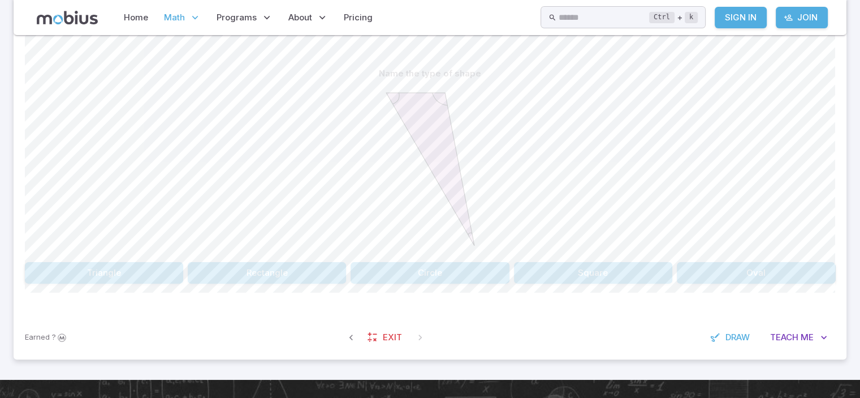
click at [157, 269] on button "Triangle" at bounding box center [104, 272] width 158 height 21
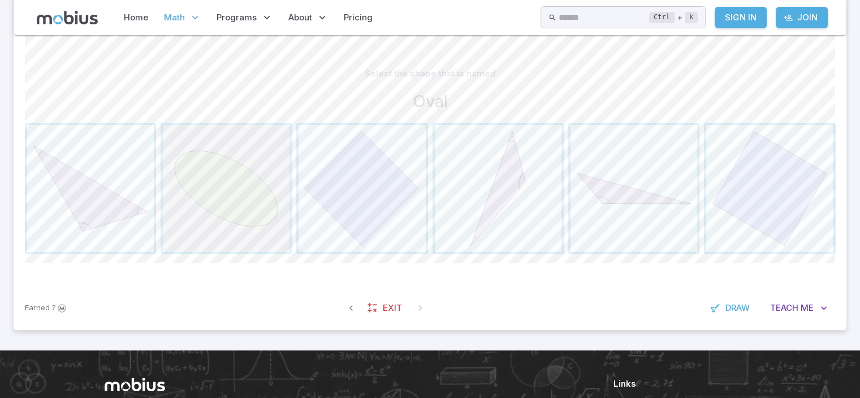
click at [260, 225] on span "button" at bounding box center [226, 188] width 127 height 127
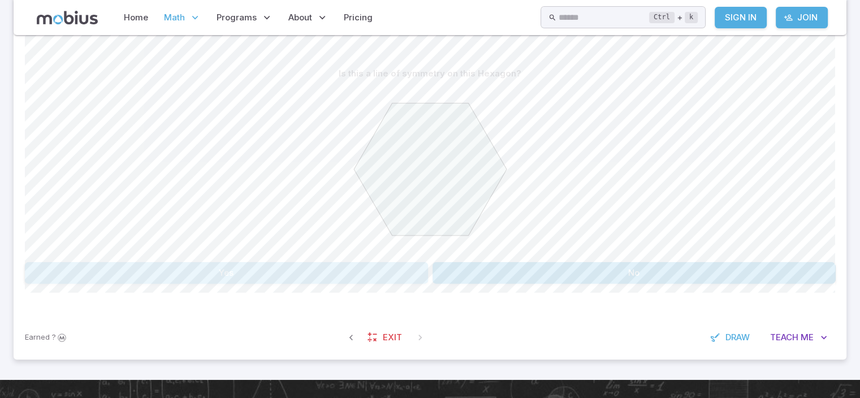
click at [362, 273] on button "Yes" at bounding box center [226, 272] width 403 height 21
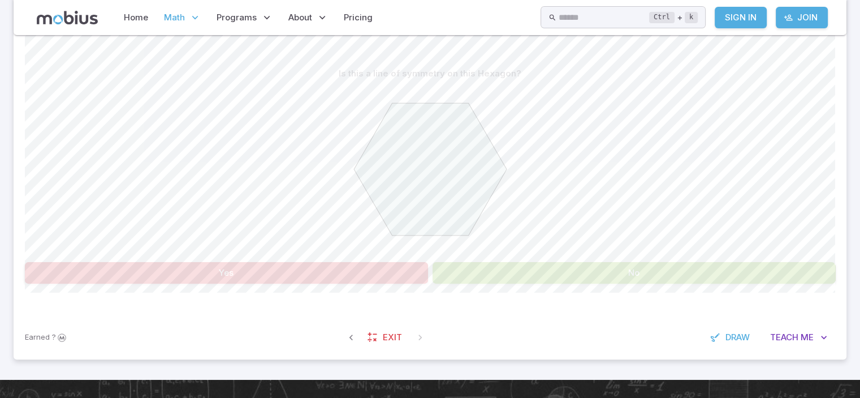
click at [410, 290] on div "Is this a line of symmetry on this Hexagon? Yes No Canvas actions 100 % Exit ze…" at bounding box center [430, 177] width 810 height 275
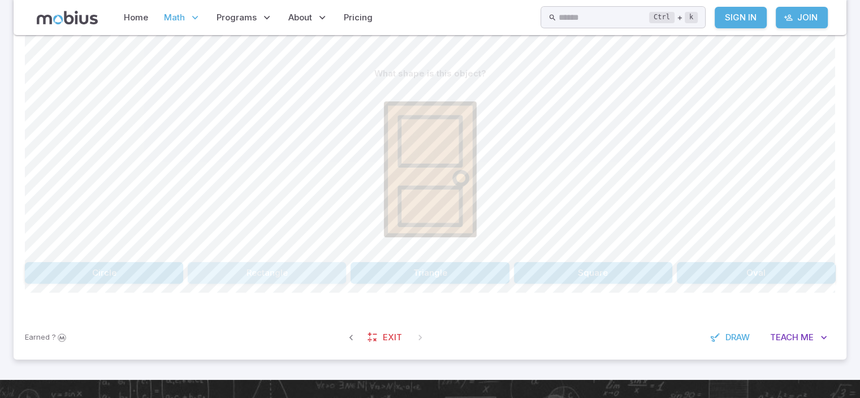
click at [300, 267] on button "Rectangle" at bounding box center [267, 272] width 158 height 21
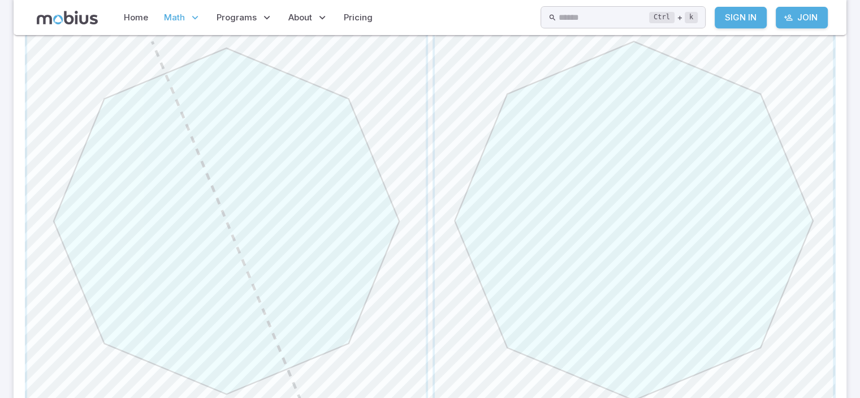
scroll to position [505, 0]
click at [804, 232] on span "button" at bounding box center [634, 227] width 399 height 399
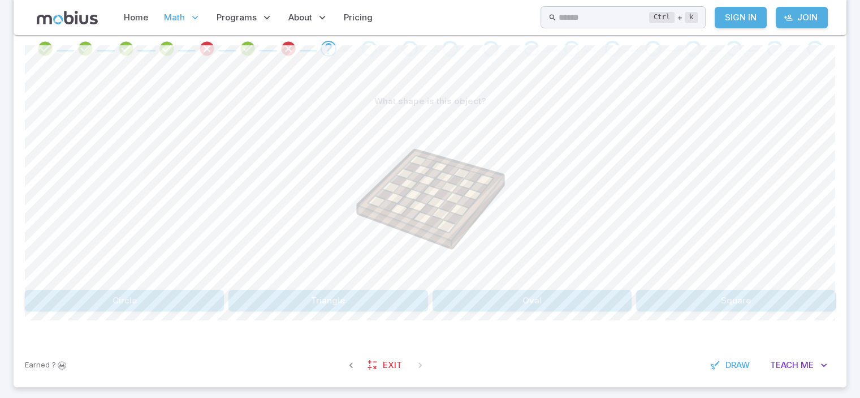
scroll to position [243, 0]
click at [671, 290] on button "Square" at bounding box center [735, 298] width 199 height 21
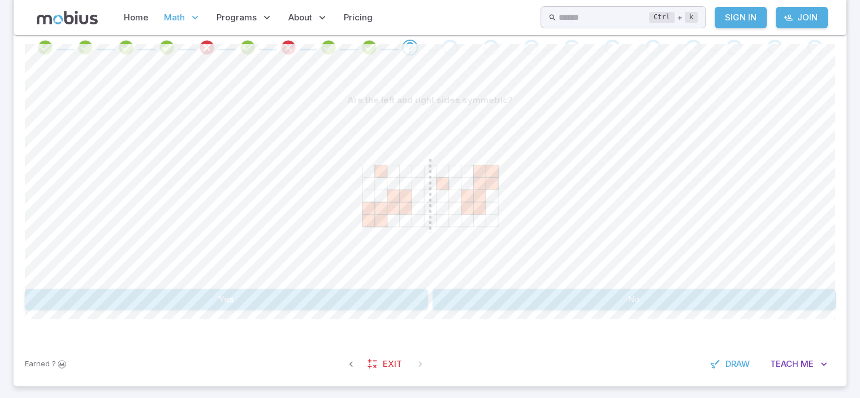
click at [330, 294] on button "Yes" at bounding box center [226, 298] width 403 height 21
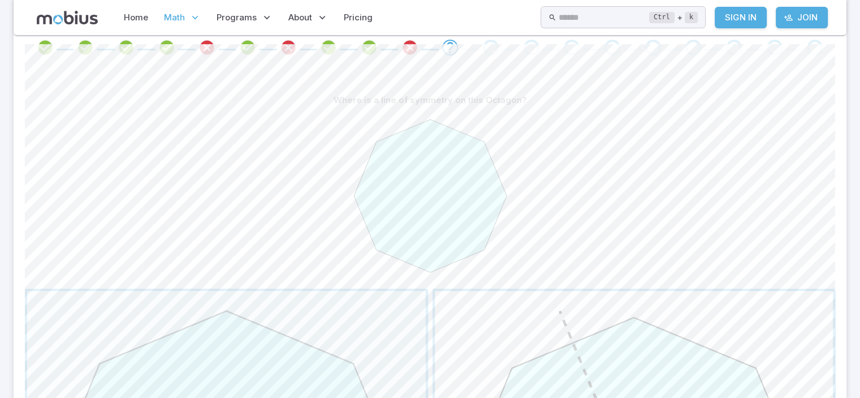
drag, startPoint x: 699, startPoint y: 276, endPoint x: 688, endPoint y: 298, distance: 24.5
click at [688, 298] on div "Where is a line of symmetry on this Octagon?" at bounding box center [430, 390] width 810 height 602
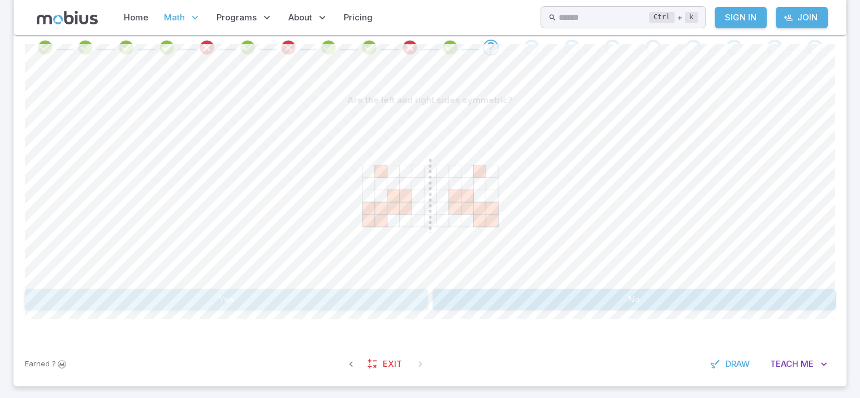
click at [399, 299] on button "Yes" at bounding box center [226, 298] width 403 height 21
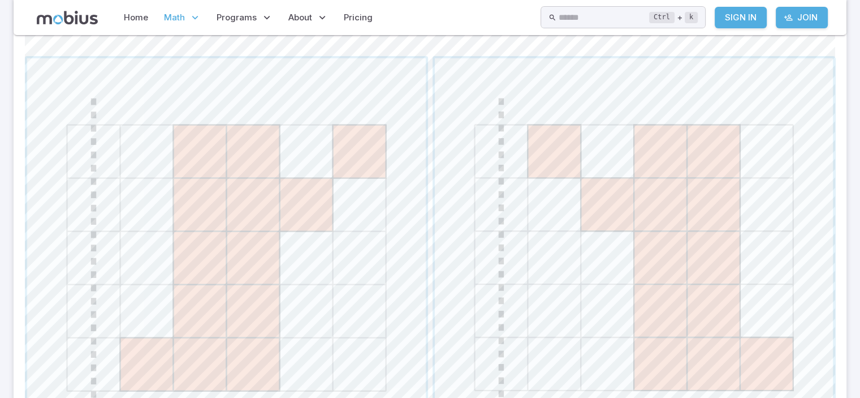
scroll to position [493, 0]
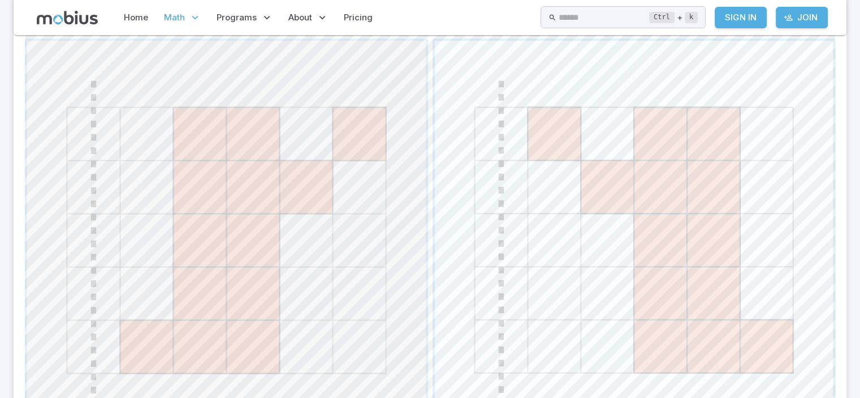
click at [389, 189] on span "button" at bounding box center [226, 240] width 399 height 399
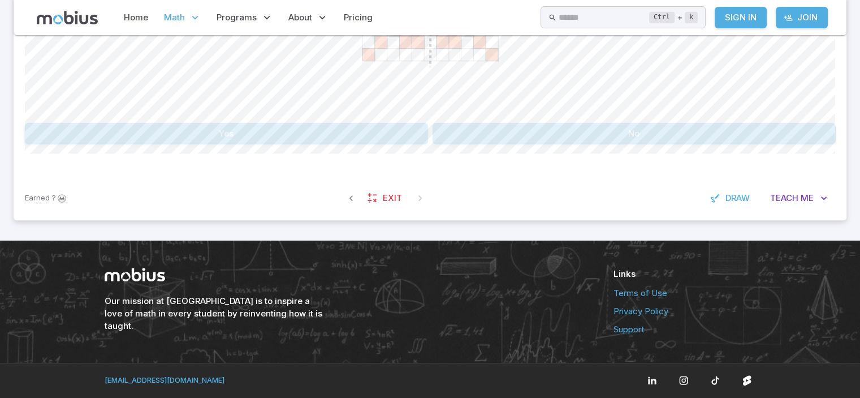
scroll to position [408, 0]
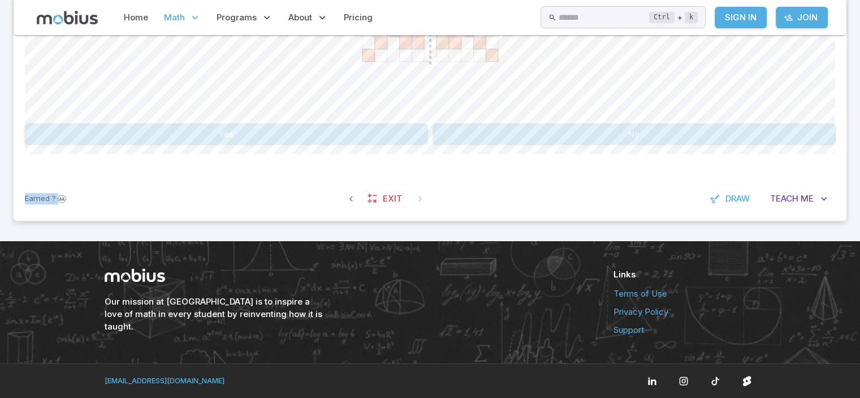
drag, startPoint x: 857, startPoint y: 213, endPoint x: 857, endPoint y: 153, distance: 60.0
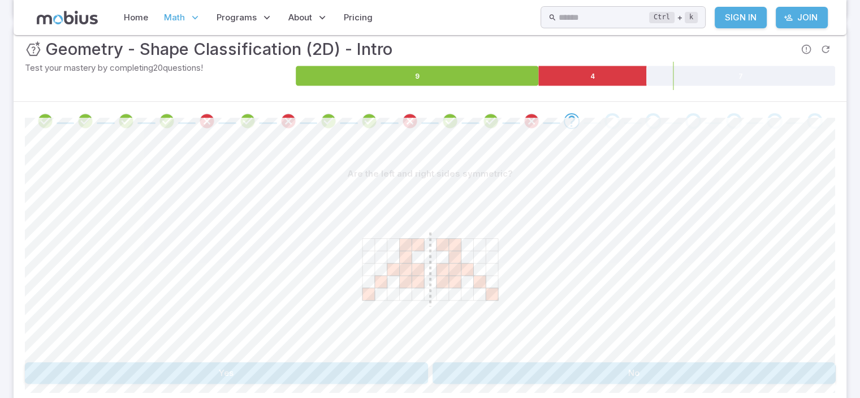
scroll to position [213, 0]
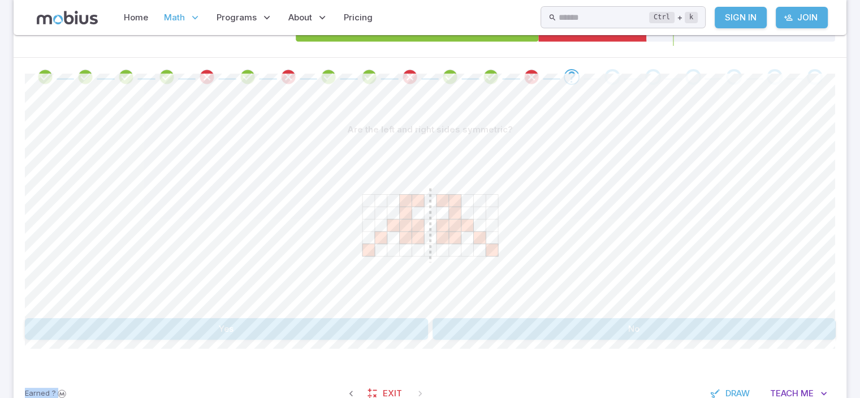
click at [312, 321] on button "Yes" at bounding box center [226, 328] width 403 height 21
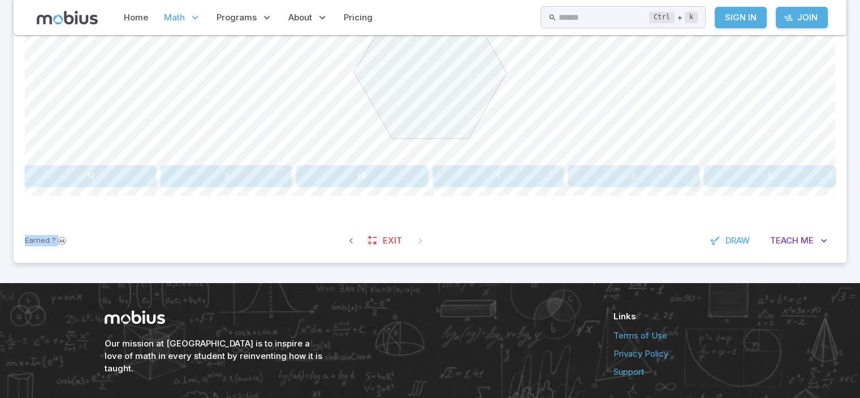
scroll to position [305, 0]
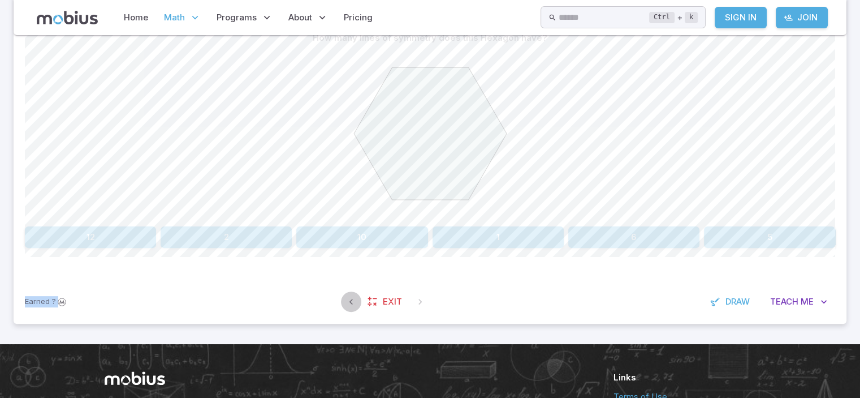
click at [355, 300] on button "button" at bounding box center [351, 301] width 20 height 20
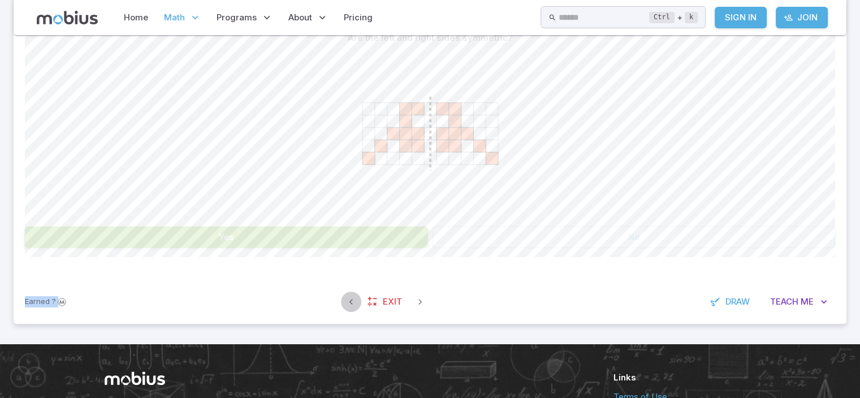
click at [355, 300] on icon "button" at bounding box center [351, 301] width 11 height 11
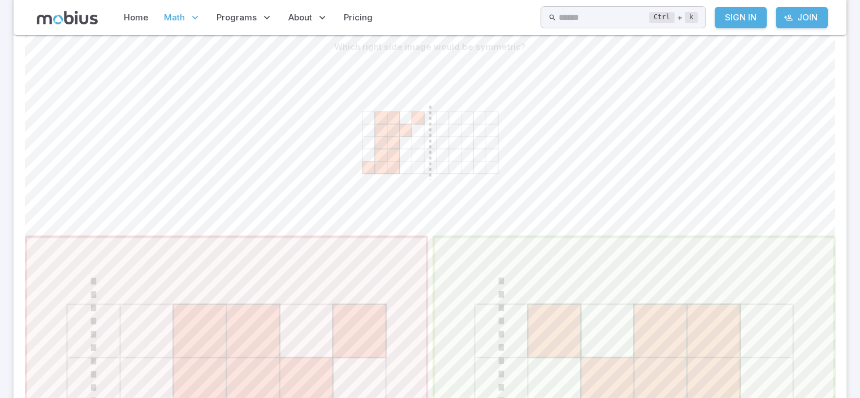
scroll to position [215, 0]
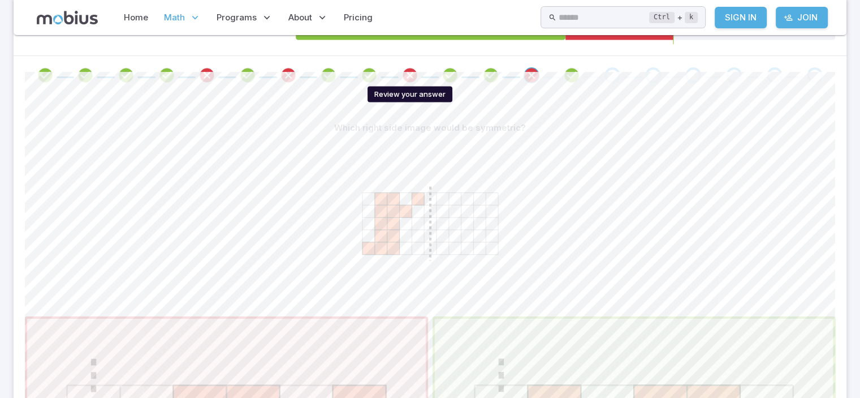
click at [409, 78] on icon "Review your answer" at bounding box center [410, 75] width 17 height 17
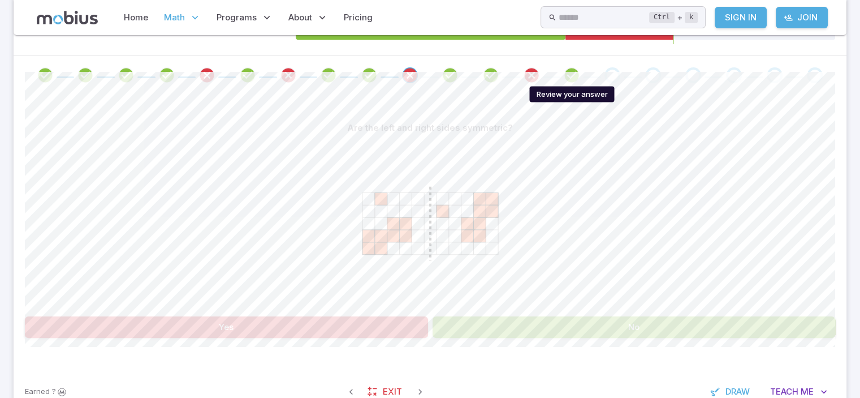
click at [572, 74] on icon "Review your answer" at bounding box center [571, 75] width 17 height 17
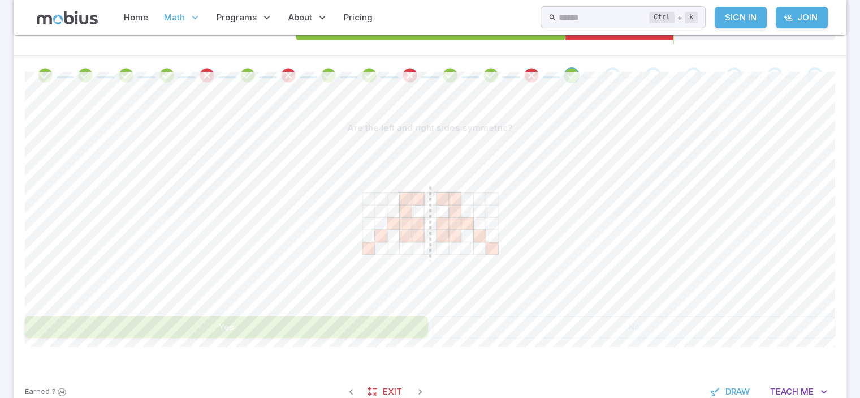
click at [305, 316] on button "Yes" at bounding box center [226, 326] width 403 height 21
click at [607, 72] on div "Go to the next question" at bounding box center [613, 75] width 16 height 16
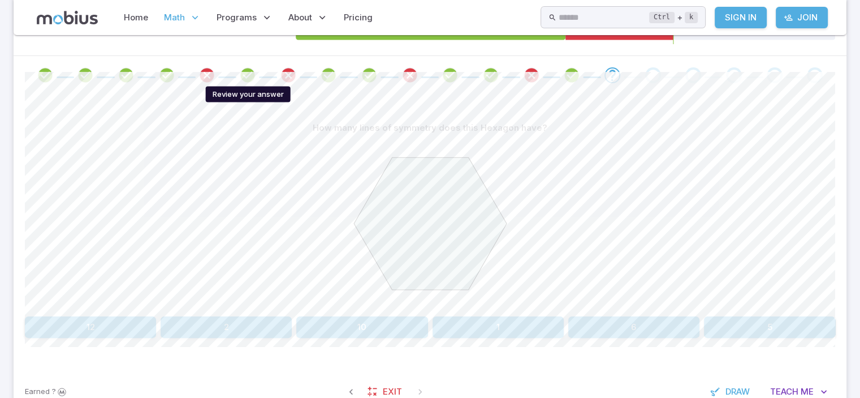
drag, startPoint x: 241, startPoint y: 68, endPoint x: 208, endPoint y: 70, distance: 32.8
click at [208, 70] on div at bounding box center [430, 75] width 810 height 16
click at [208, 70] on icon "Review your answer" at bounding box center [207, 75] width 17 height 17
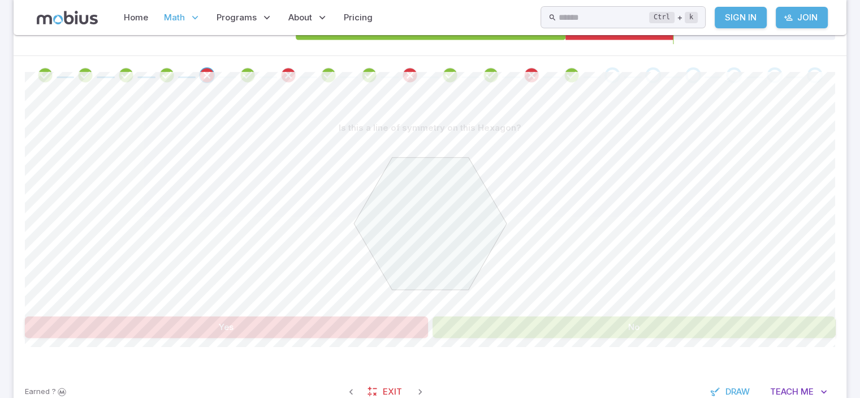
click at [398, 329] on button "Yes" at bounding box center [226, 326] width 403 height 21
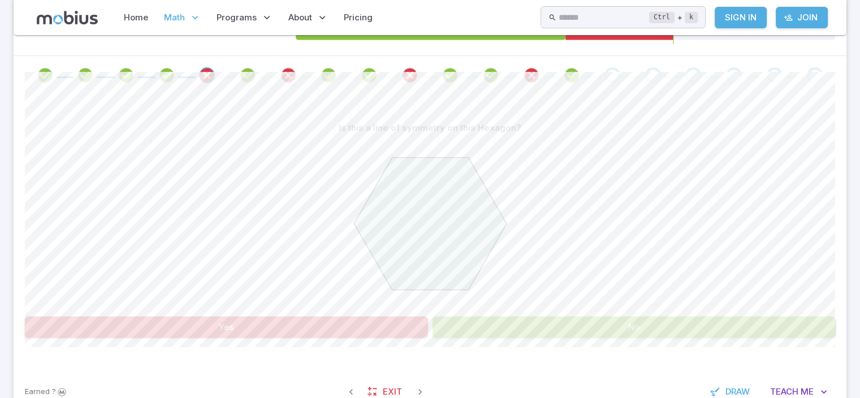
click at [398, 329] on button "Yes" at bounding box center [226, 326] width 403 height 21
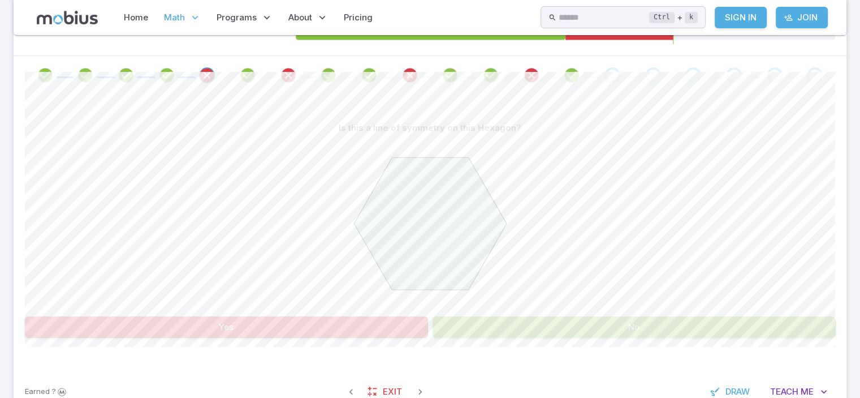
click at [398, 329] on button "Yes" at bounding box center [226, 326] width 403 height 21
click at [205, 77] on icon "Review your answer" at bounding box center [207, 75] width 17 height 17
click at [250, 194] on div at bounding box center [430, 225] width 810 height 173
click at [201, 68] on icon "Review your answer" at bounding box center [207, 75] width 17 height 17
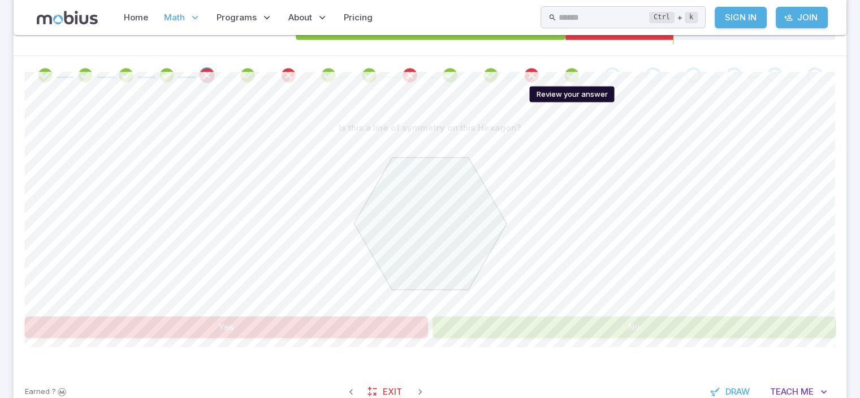
click at [571, 74] on icon "Review your answer" at bounding box center [571, 75] width 17 height 17
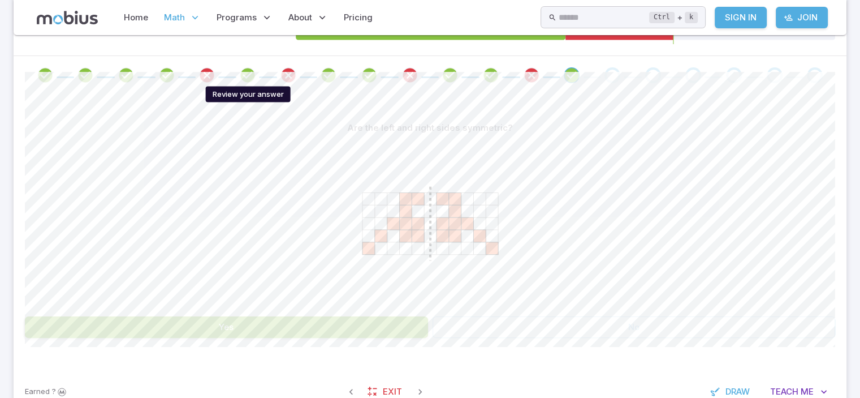
click at [240, 70] on icon "Review your answer" at bounding box center [247, 75] width 17 height 17
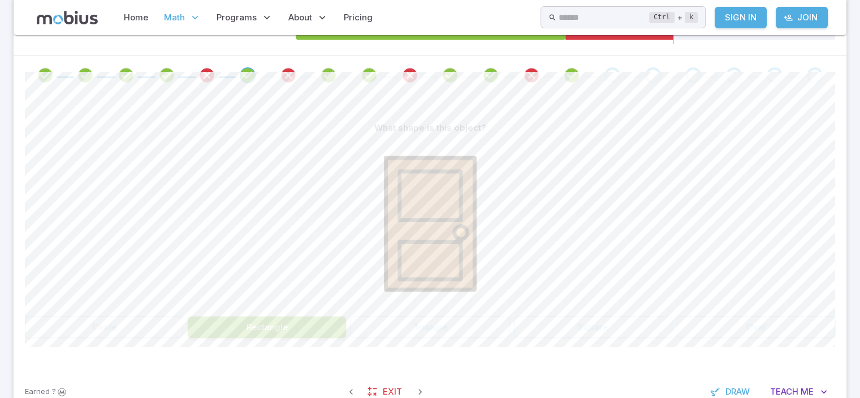
drag, startPoint x: 209, startPoint y: 65, endPoint x: 205, endPoint y: 70, distance: 6.8
click at [205, 70] on div at bounding box center [430, 75] width 833 height 38
click at [205, 70] on icon "Review your answer" at bounding box center [207, 75] width 17 height 17
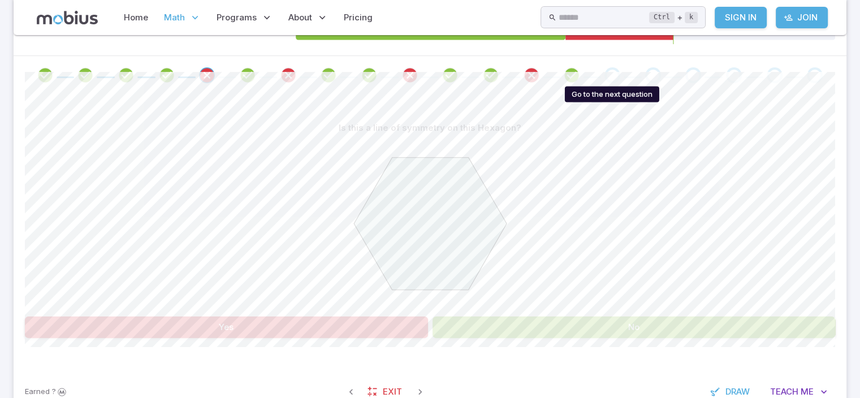
click at [613, 75] on div "Go to the next question" at bounding box center [613, 75] width 16 height 16
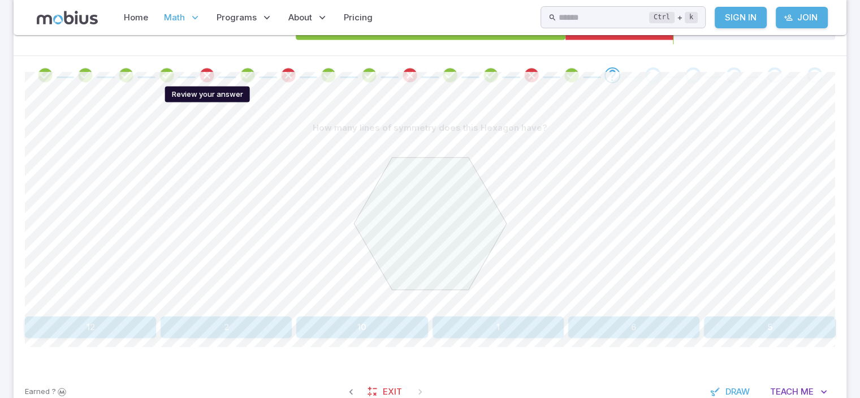
click at [204, 75] on icon "Review your answer" at bounding box center [207, 75] width 17 height 17
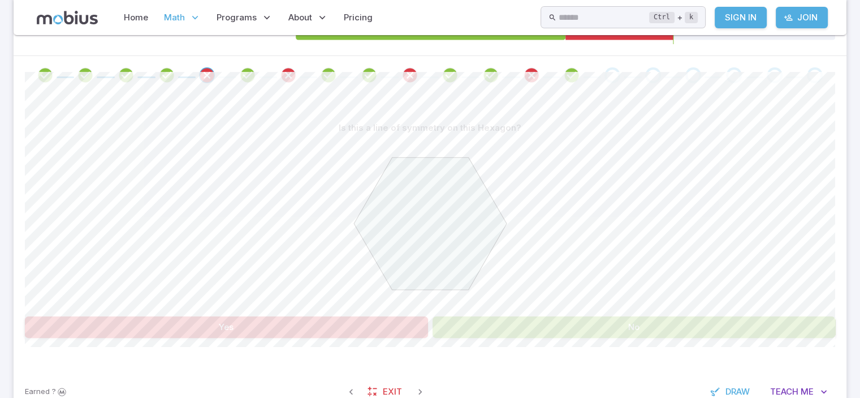
click at [571, 323] on button "No" at bounding box center [634, 326] width 403 height 21
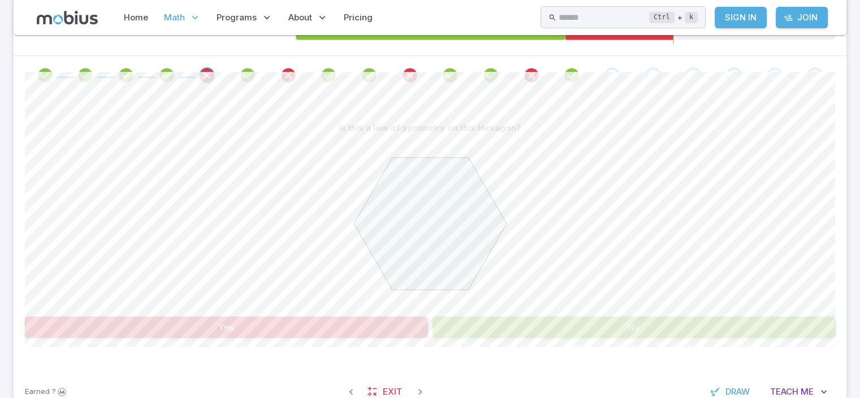
click at [571, 323] on button "No" at bounding box center [634, 326] width 403 height 21
click at [287, 79] on icon "Review your answer" at bounding box center [288, 75] width 17 height 17
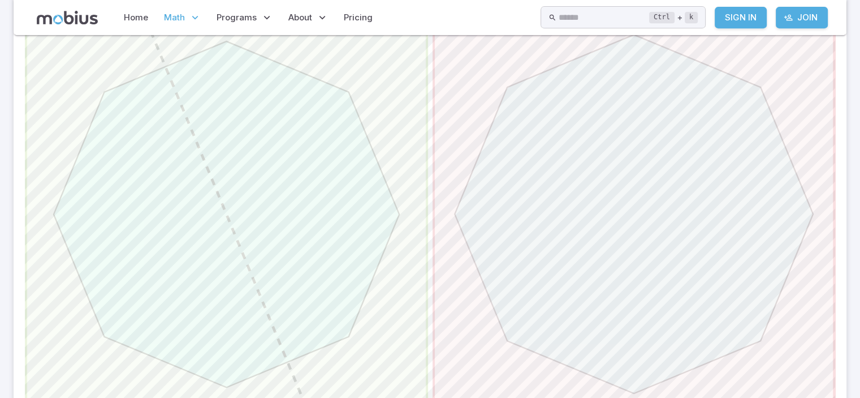
scroll to position [517, 0]
click at [180, 161] on span "button" at bounding box center [226, 215] width 399 height 399
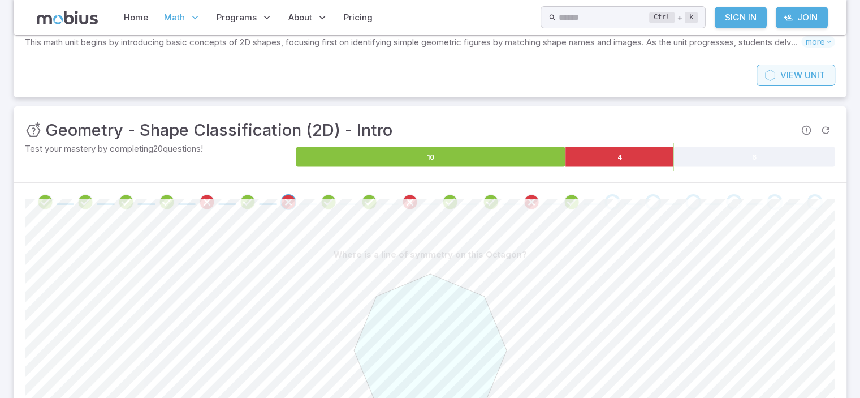
scroll to position [85, 0]
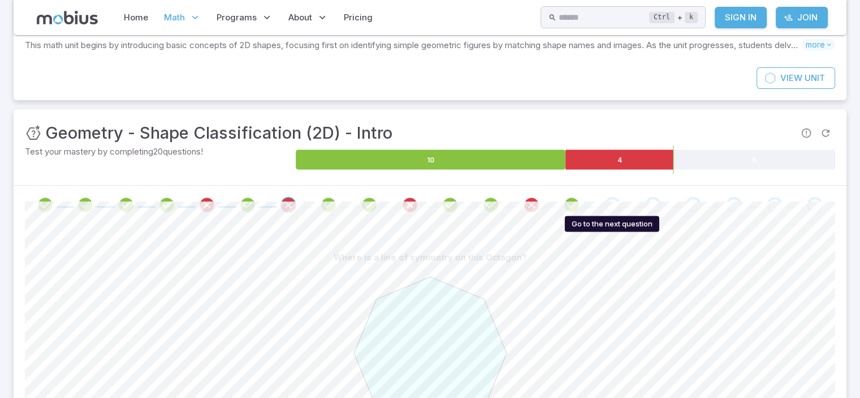
click at [613, 205] on div "Go to the next question" at bounding box center [613, 205] width 16 height 16
drag, startPoint x: 859, startPoint y: 61, endPoint x: 851, endPoint y: 180, distance: 120.2
click at [851, 180] on section "Math / Grades / Grade 4 / Geometry - Shape Classification (2D) - Intro Geometry…" at bounding box center [430, 257] width 860 height 614
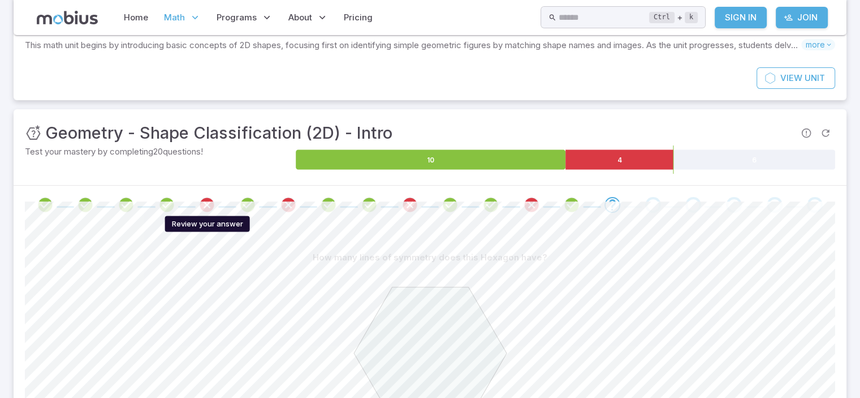
click at [208, 201] on icon "Review your answer" at bounding box center [207, 204] width 17 height 17
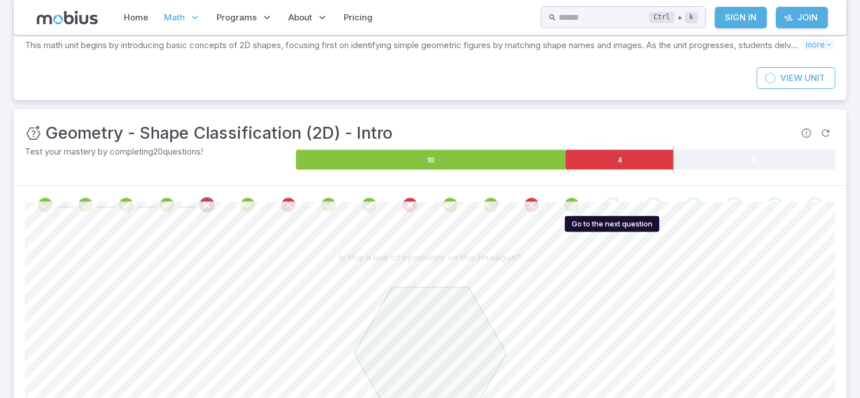
click at [610, 201] on div "Go to the next question" at bounding box center [613, 205] width 16 height 16
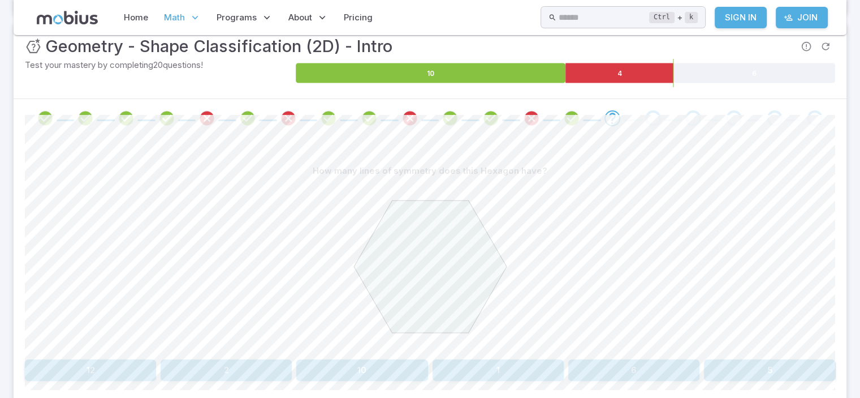
scroll to position [200, 0]
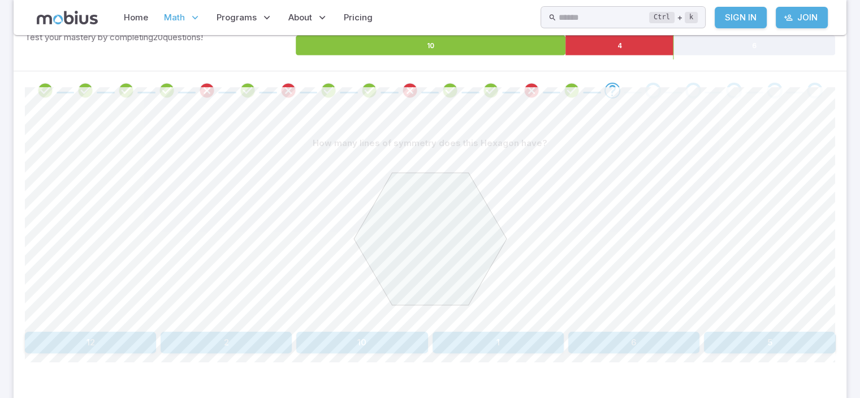
click at [534, 339] on button "1" at bounding box center [498, 341] width 131 height 21
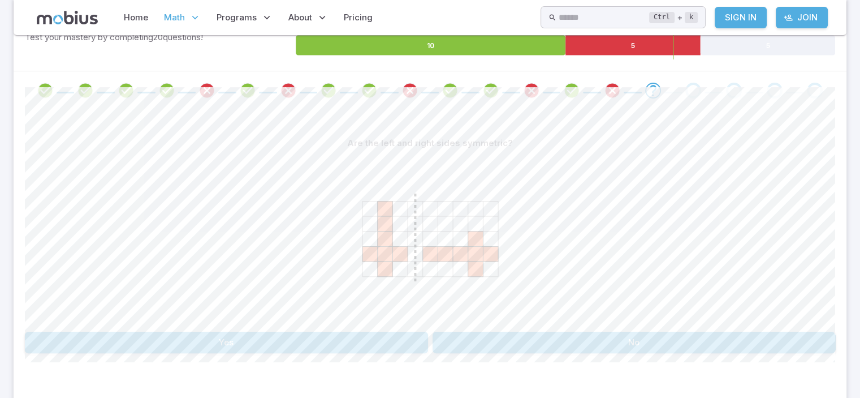
click at [198, 92] on span at bounding box center [208, 91] width 32 height 16
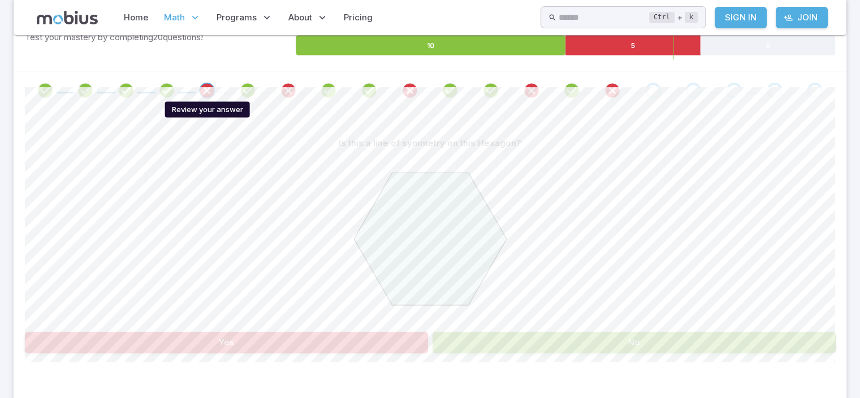
click at [204, 92] on icon "Review your answer" at bounding box center [207, 90] width 17 height 17
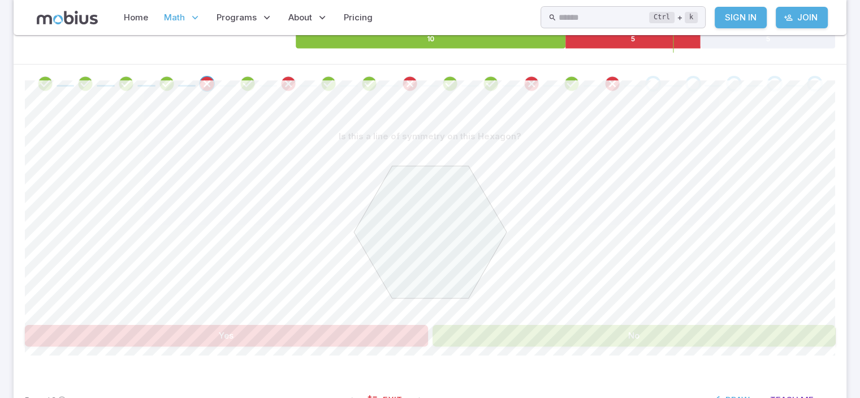
scroll to position [206, 0]
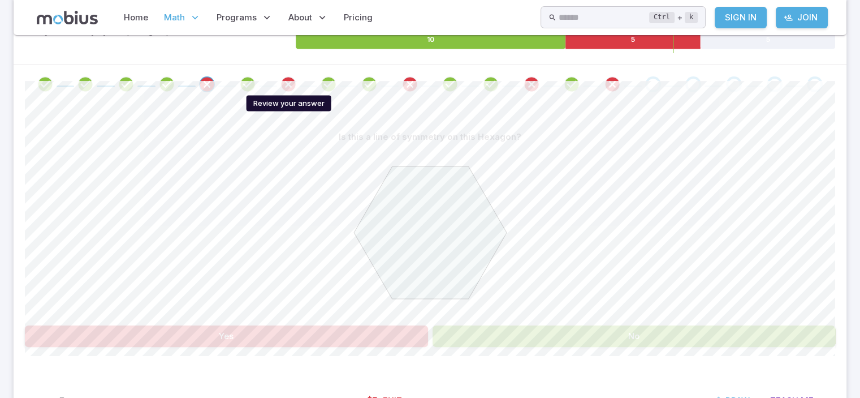
click at [292, 79] on icon "Review your answer" at bounding box center [288, 84] width 17 height 17
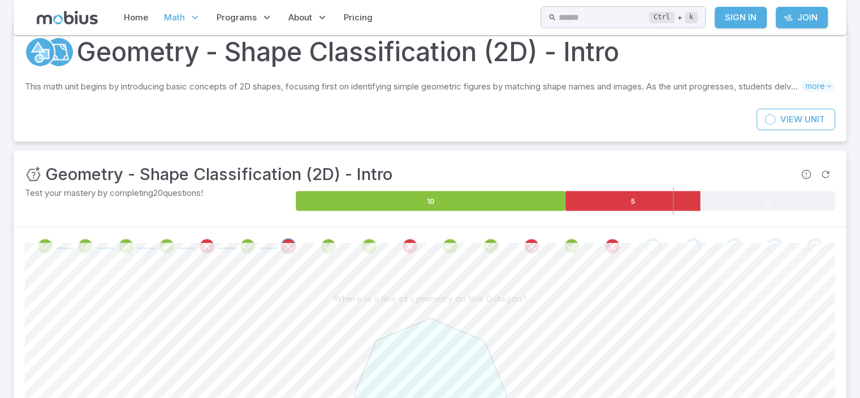
scroll to position [41, 0]
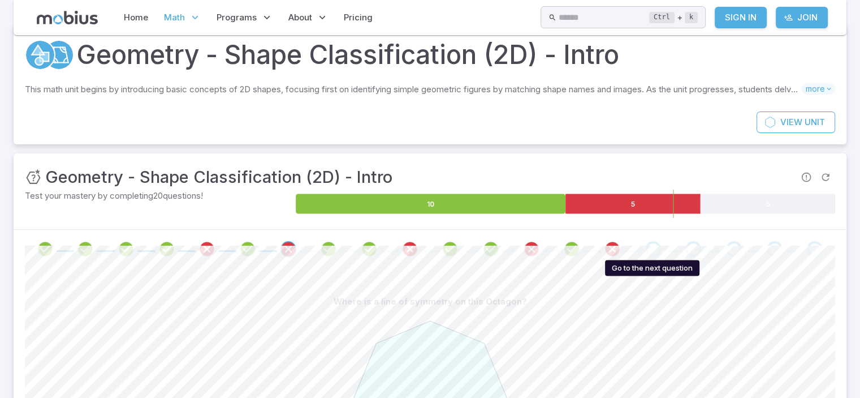
click at [656, 248] on div "Go to the next question" at bounding box center [653, 249] width 16 height 16
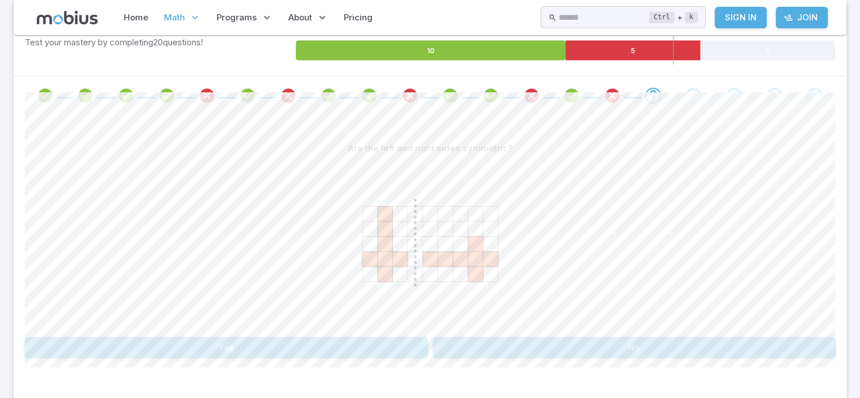
scroll to position [197, 0]
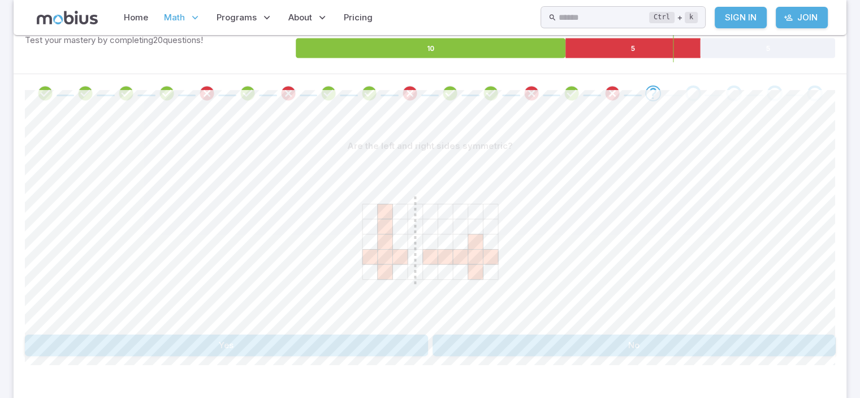
click at [722, 338] on div "Are the left and right sides symmetric? Yes No" at bounding box center [430, 245] width 810 height 221
click at [722, 338] on button "No" at bounding box center [634, 344] width 403 height 21
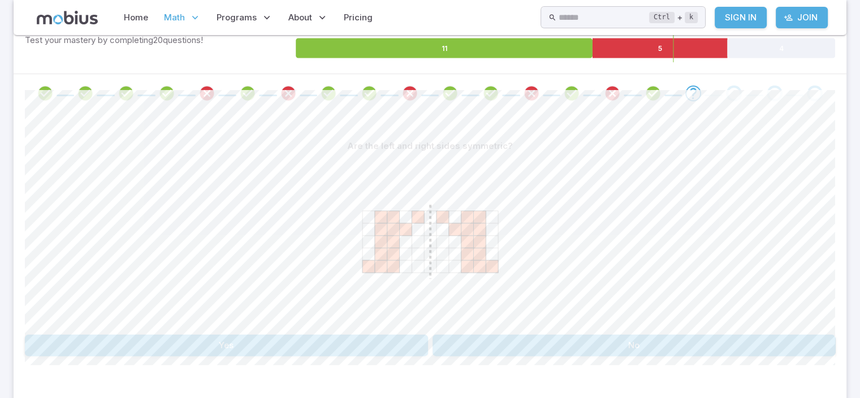
click at [398, 349] on button "Yes" at bounding box center [226, 344] width 403 height 21
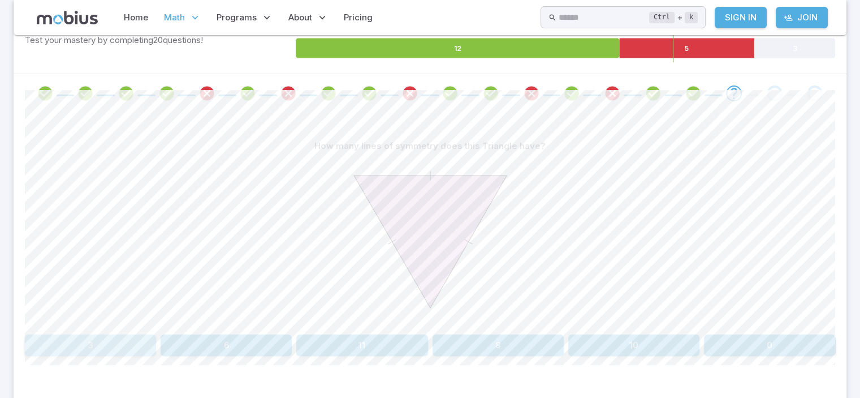
click at [114, 335] on button "3" at bounding box center [90, 344] width 131 height 21
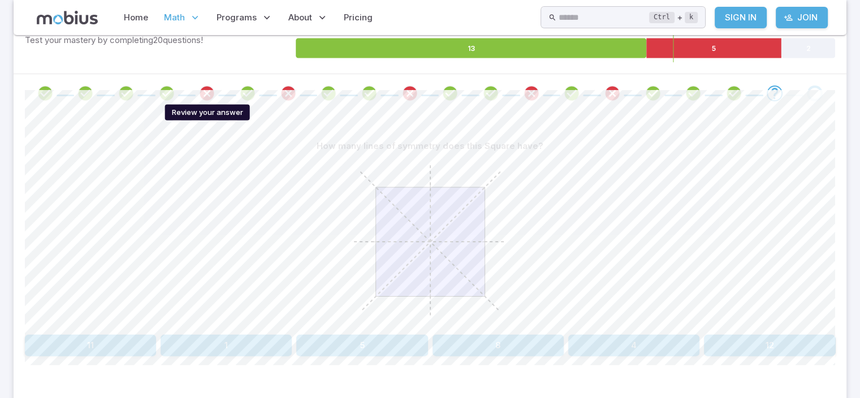
click at [209, 94] on icon "Review your answer" at bounding box center [207, 93] width 17 height 17
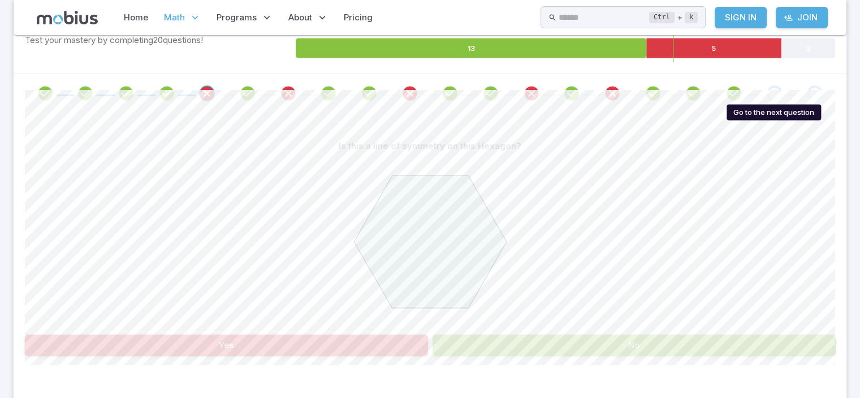
click at [774, 90] on div "Go to the next question" at bounding box center [775, 93] width 16 height 16
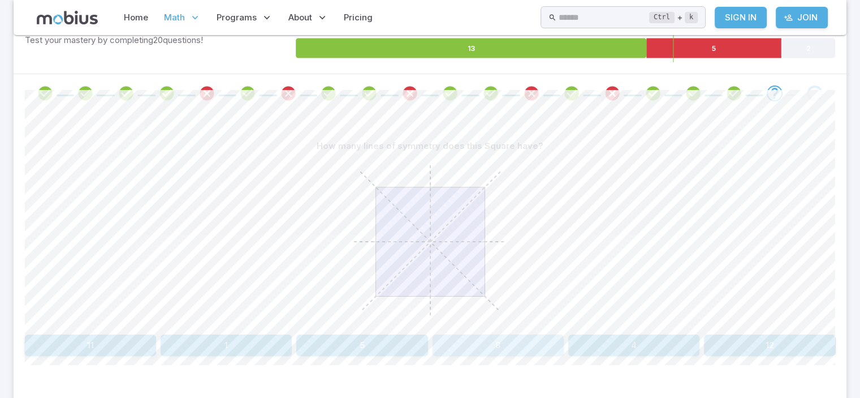
click at [522, 334] on button "8" at bounding box center [498, 344] width 131 height 21
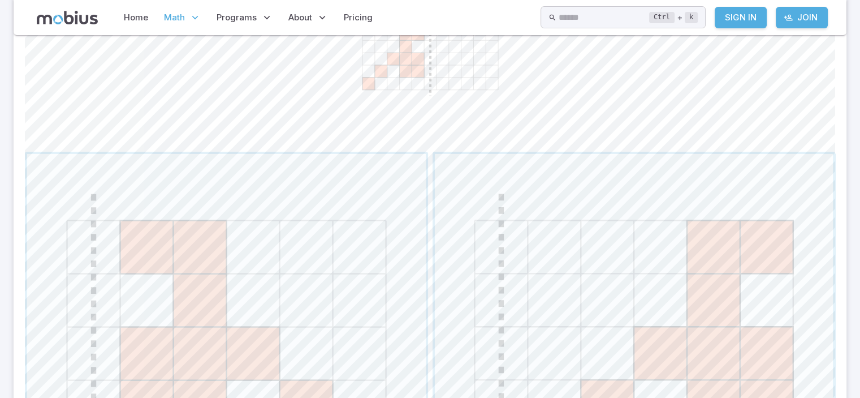
scroll to position [371, 0]
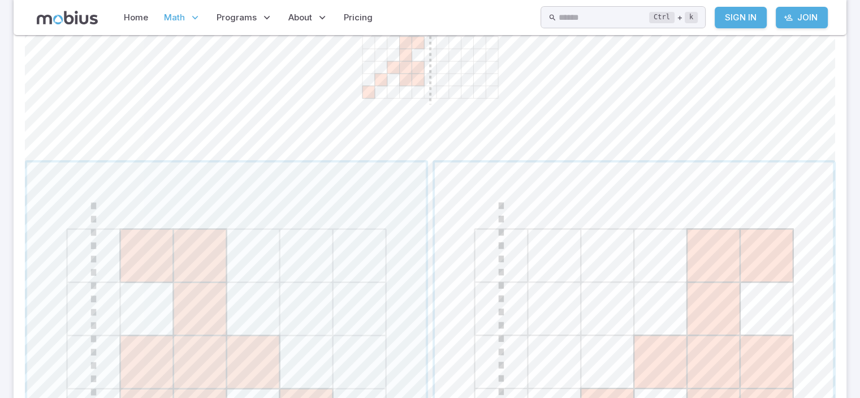
click at [777, 230] on span "button" at bounding box center [634, 361] width 399 height 399
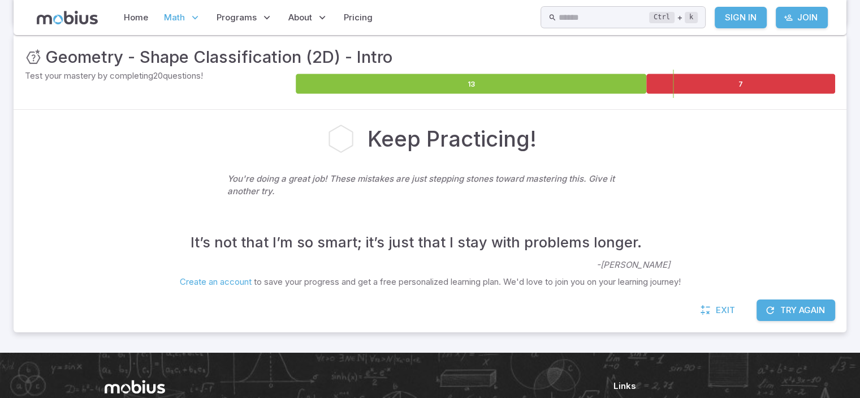
scroll to position [159, 0]
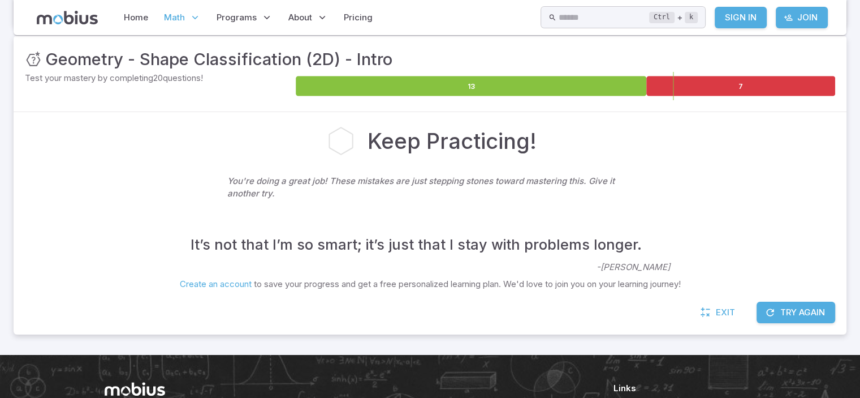
click at [830, 301] on button "Try Again" at bounding box center [796, 311] width 79 height 21
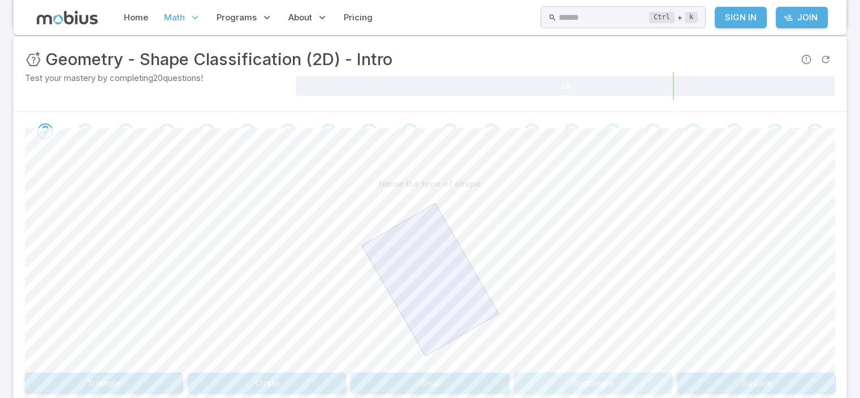
click at [566, 376] on button "Rectangle" at bounding box center [593, 382] width 158 height 21
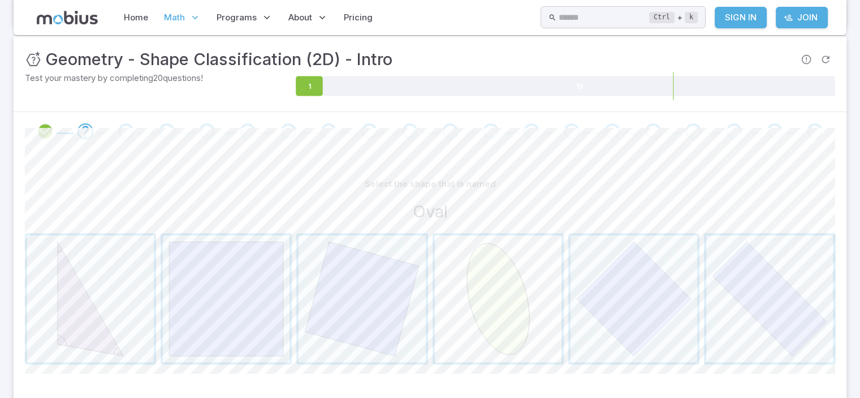
click at [505, 337] on span "button" at bounding box center [498, 298] width 127 height 127
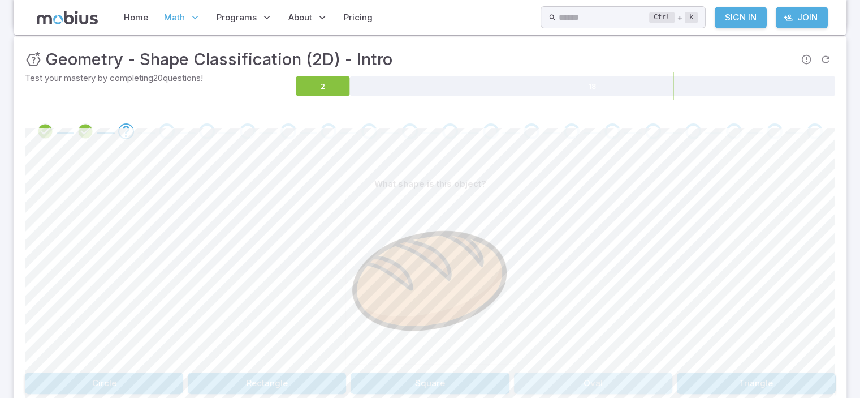
click at [593, 378] on button "Oval" at bounding box center [593, 382] width 158 height 21
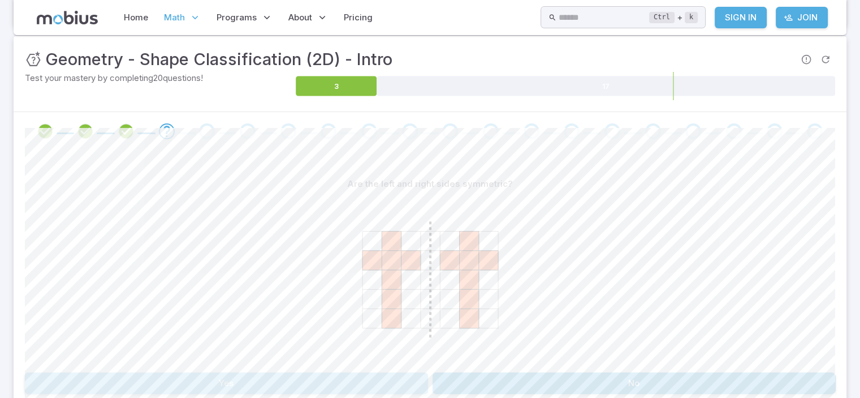
click at [387, 387] on button "Yes" at bounding box center [226, 382] width 403 height 21
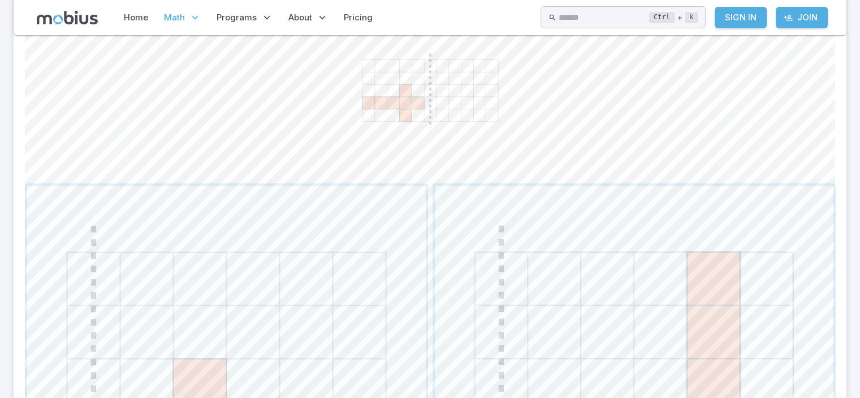
scroll to position [343, 0]
click at [311, 213] on span "button" at bounding box center [226, 389] width 399 height 399
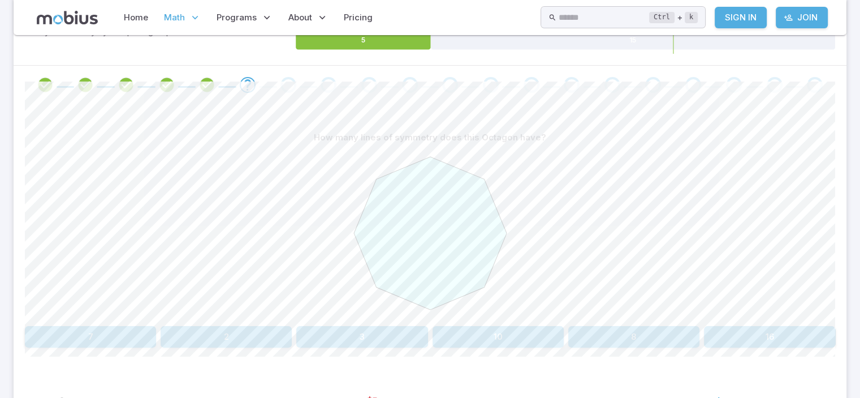
scroll to position [206, 0]
click at [462, 339] on button "10" at bounding box center [498, 335] width 131 height 21
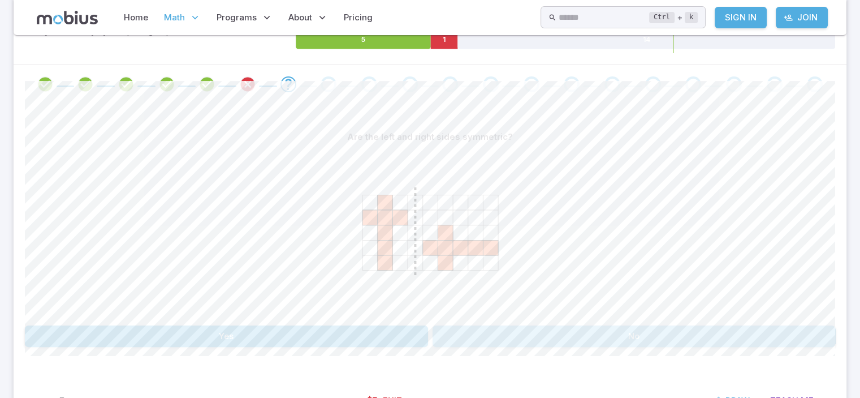
click at [462, 334] on button "No" at bounding box center [634, 335] width 403 height 21
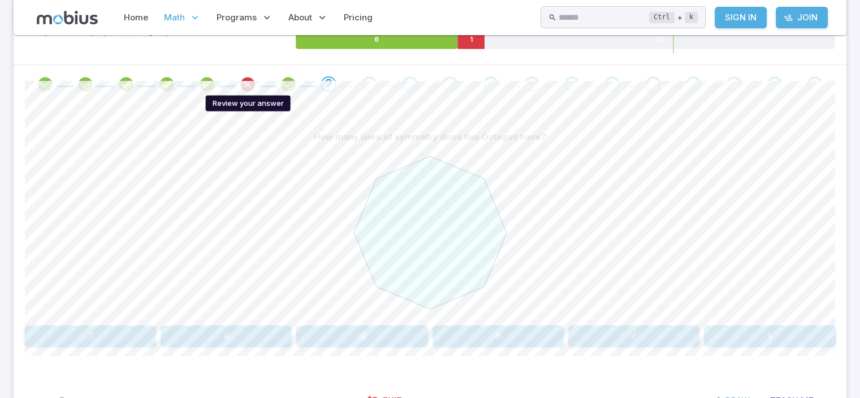
click at [251, 83] on icon "Review your answer" at bounding box center [247, 84] width 17 height 17
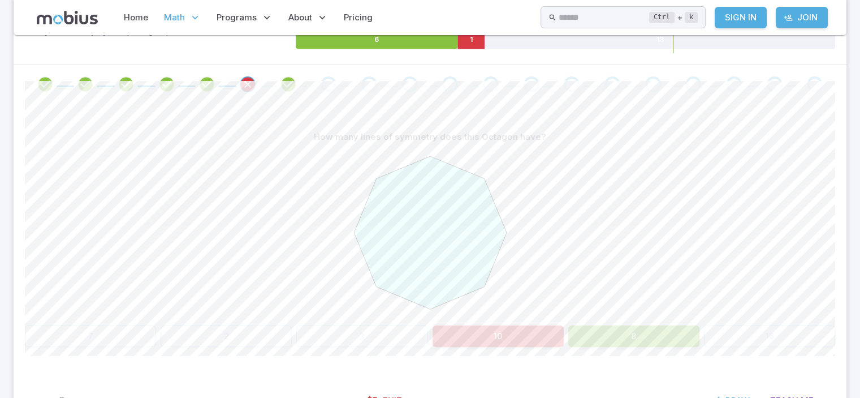
drag, startPoint x: 278, startPoint y: 76, endPoint x: 317, endPoint y: 77, distance: 38.5
click at [317, 77] on div at bounding box center [430, 84] width 810 height 16
click at [322, 81] on div "Go to the next question" at bounding box center [329, 84] width 16 height 16
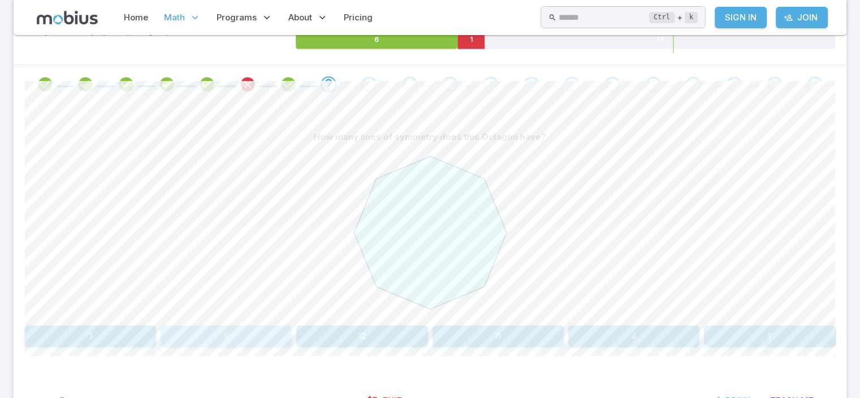
click at [275, 335] on button "8" at bounding box center [226, 335] width 131 height 21
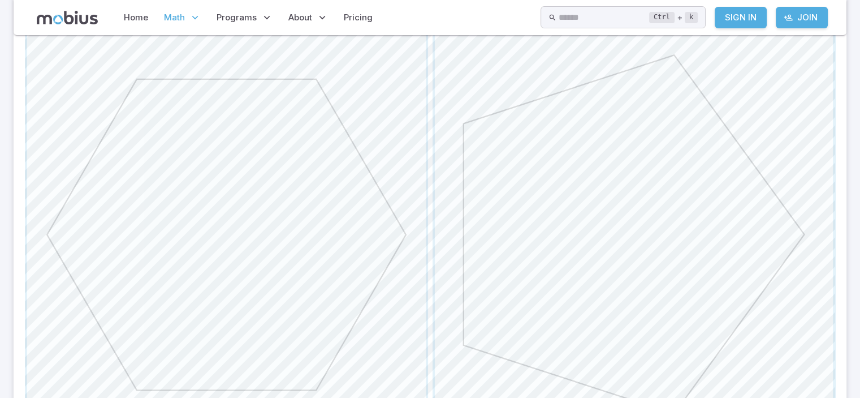
scroll to position [378, 0]
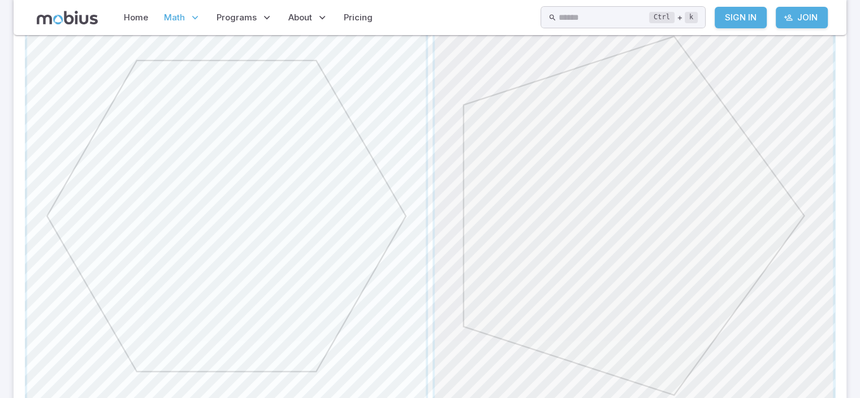
click at [730, 171] on span "button" at bounding box center [634, 215] width 399 height 399
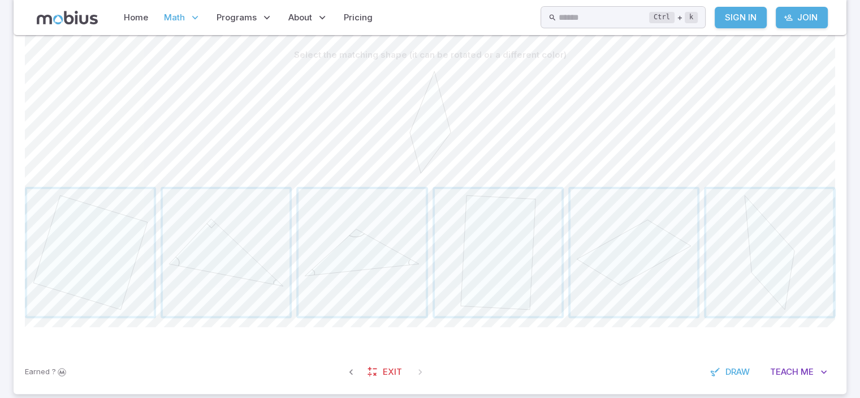
scroll to position [283, 0]
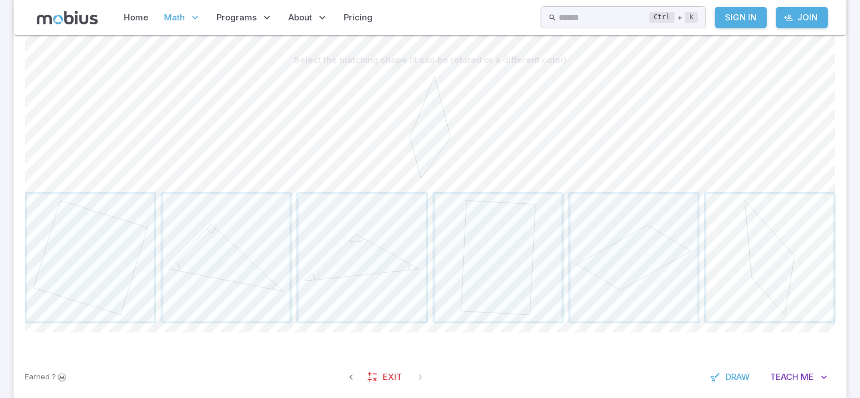
click at [783, 296] on span "button" at bounding box center [769, 257] width 127 height 127
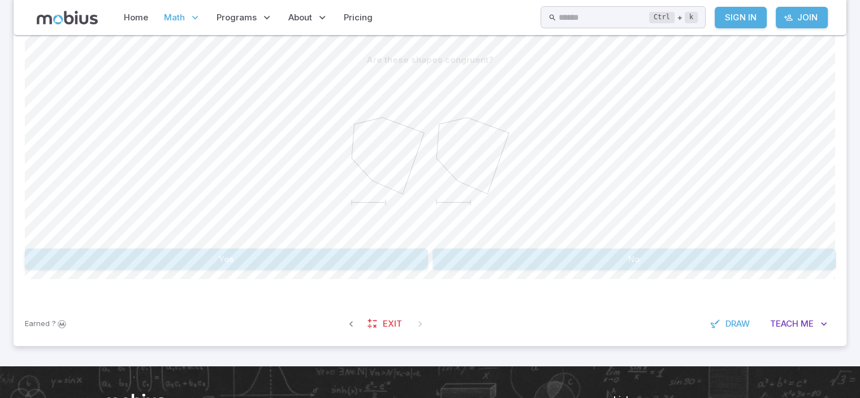
click at [409, 262] on button "Yes" at bounding box center [226, 258] width 403 height 21
click at [471, 259] on button "No" at bounding box center [634, 258] width 403 height 21
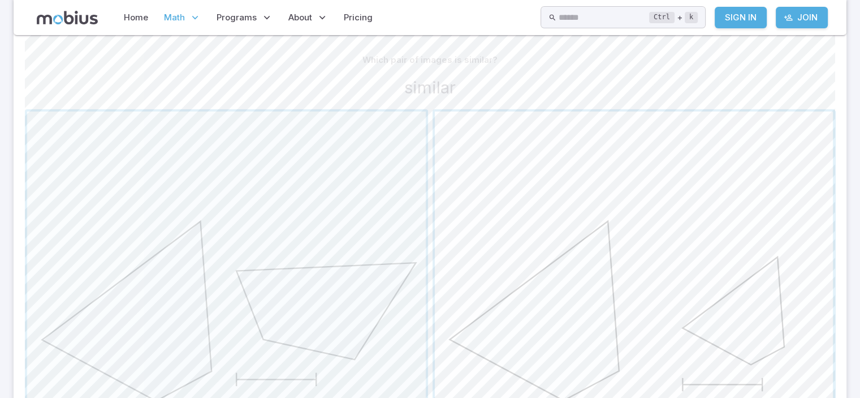
click at [641, 224] on span "button" at bounding box center [634, 310] width 399 height 399
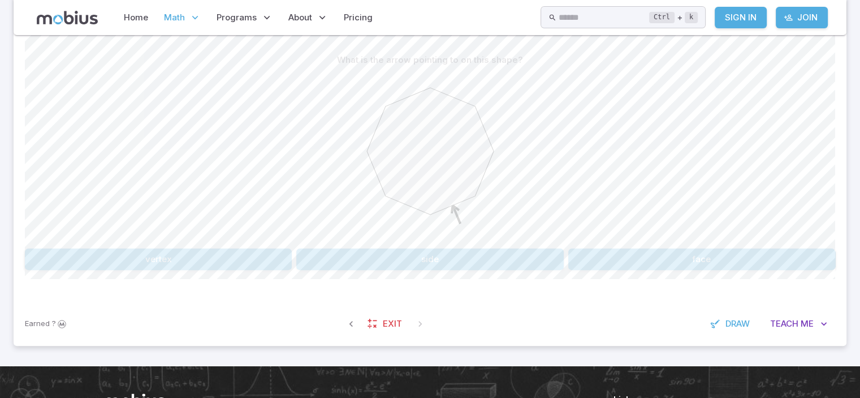
click at [615, 253] on button "face" at bounding box center [701, 258] width 267 height 21
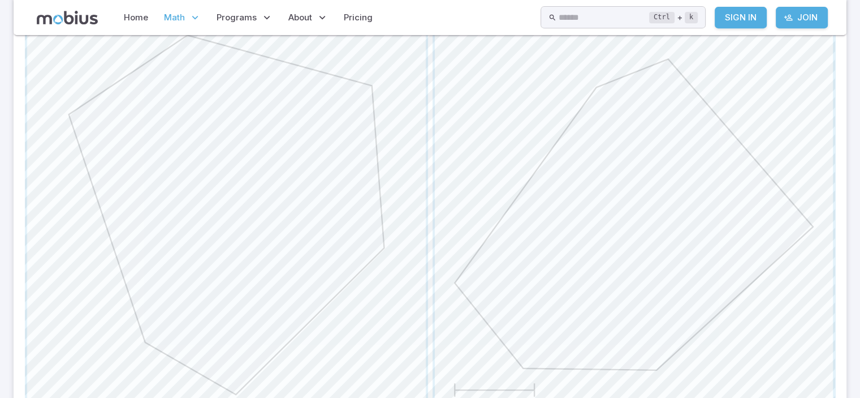
scroll to position [528, 0]
click at [725, 238] on span "button" at bounding box center [634, 204] width 399 height 399
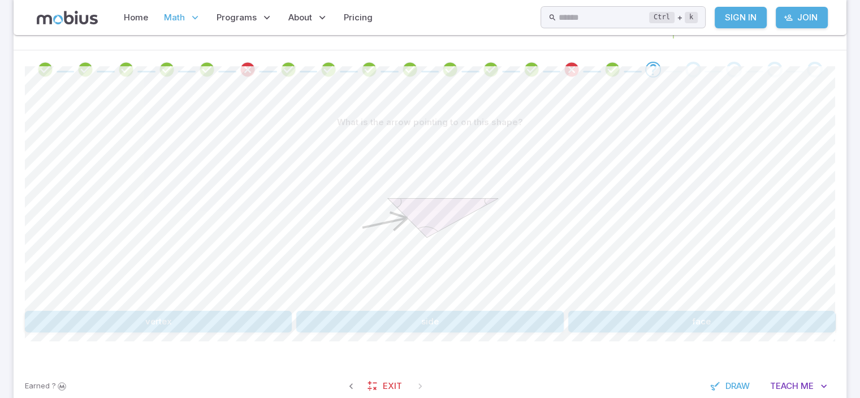
scroll to position [215, 0]
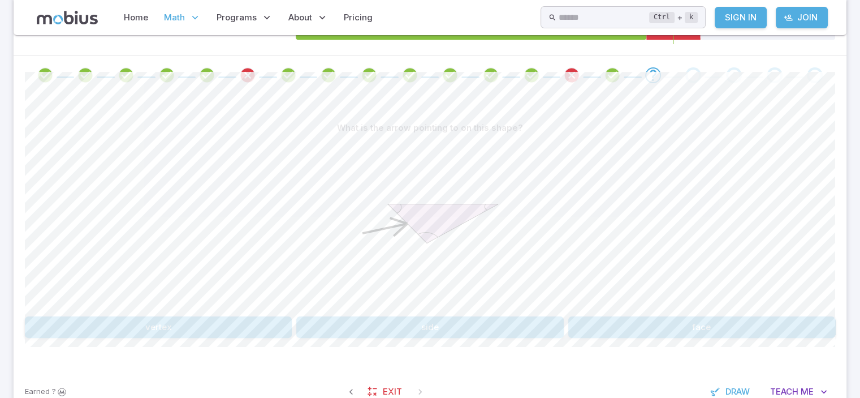
click at [480, 325] on button "side" at bounding box center [429, 326] width 267 height 21
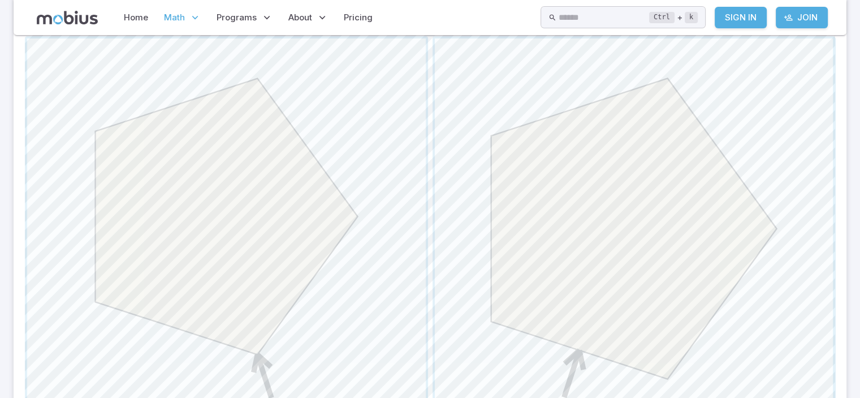
scroll to position [367, 0]
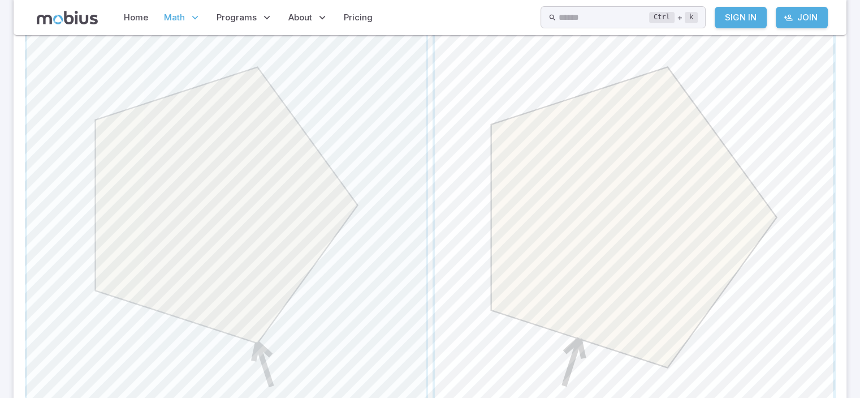
click at [699, 199] on span "button" at bounding box center [634, 226] width 399 height 399
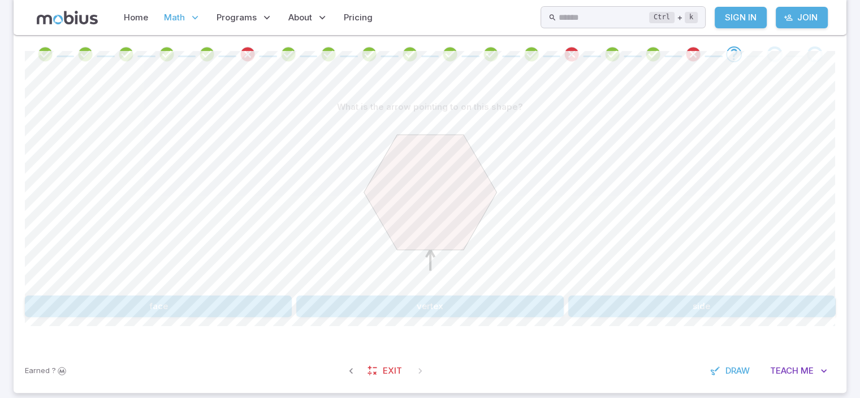
scroll to position [229, 0]
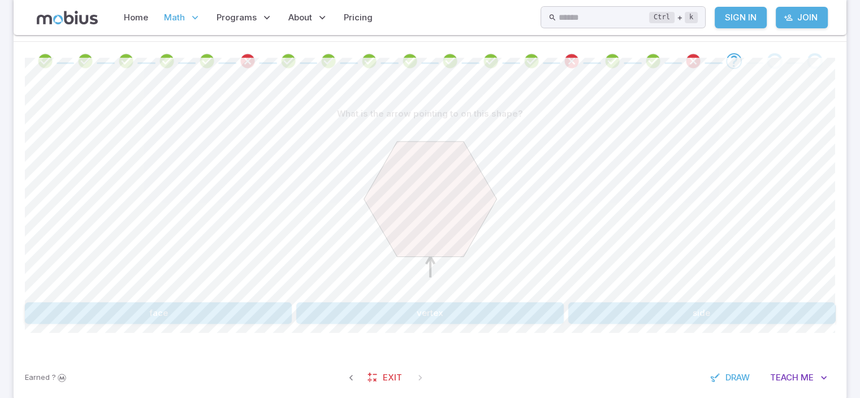
click at [372, 313] on button "vertex" at bounding box center [429, 312] width 267 height 21
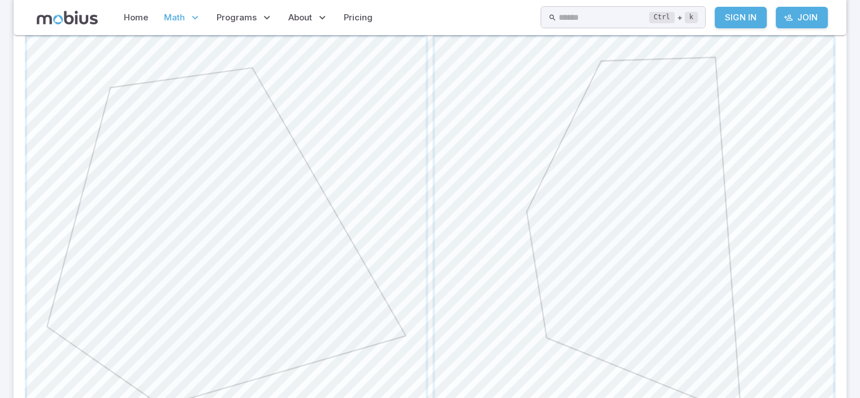
scroll to position [526, 0]
click at [830, 215] on span "button" at bounding box center [634, 206] width 399 height 399
click at [785, 223] on span "button" at bounding box center [634, 237] width 399 height 399
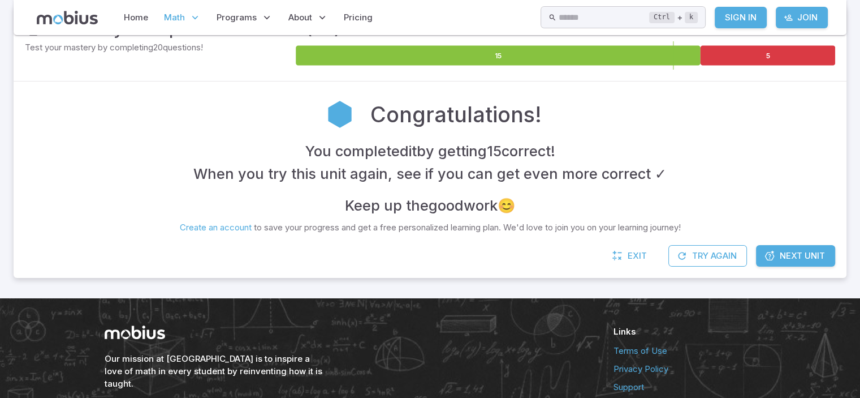
scroll to position [186, 0]
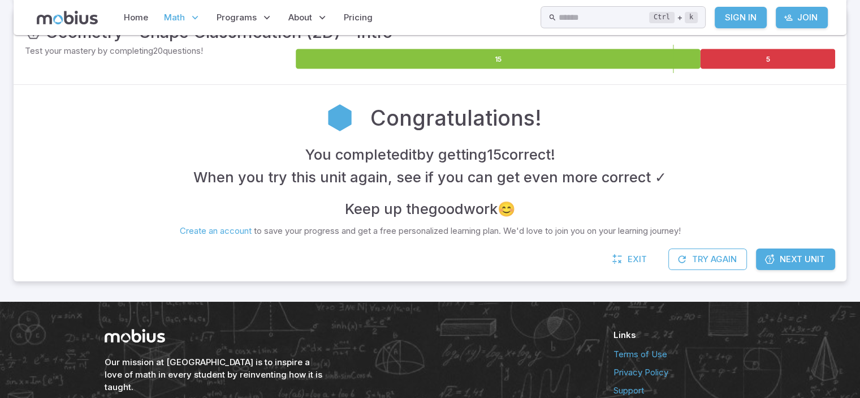
drag, startPoint x: 735, startPoint y: 259, endPoint x: 816, endPoint y: 207, distance: 96.2
click at [816, 207] on div "Unit Mastery : Geometry - Shape Classification (2D) - Intro Test your mastery b…" at bounding box center [430, 144] width 833 height 273
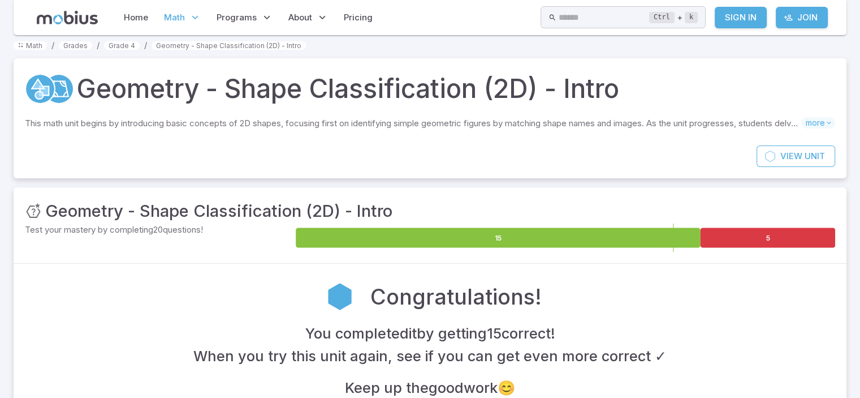
scroll to position [0, 0]
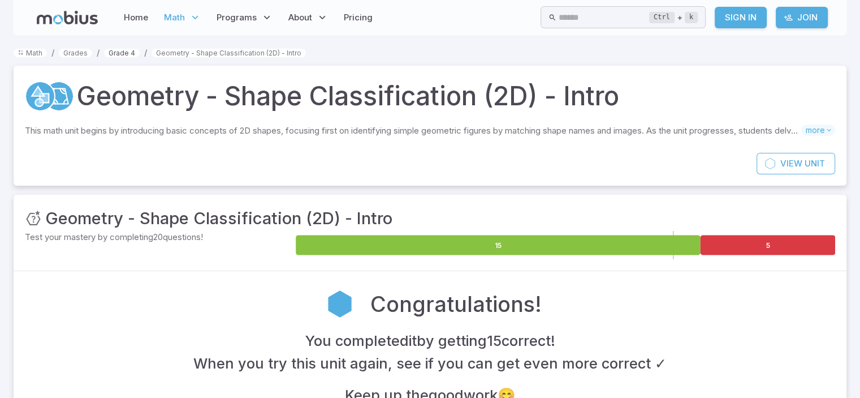
click at [136, 55] on link "Grade 4" at bounding box center [122, 53] width 36 height 8
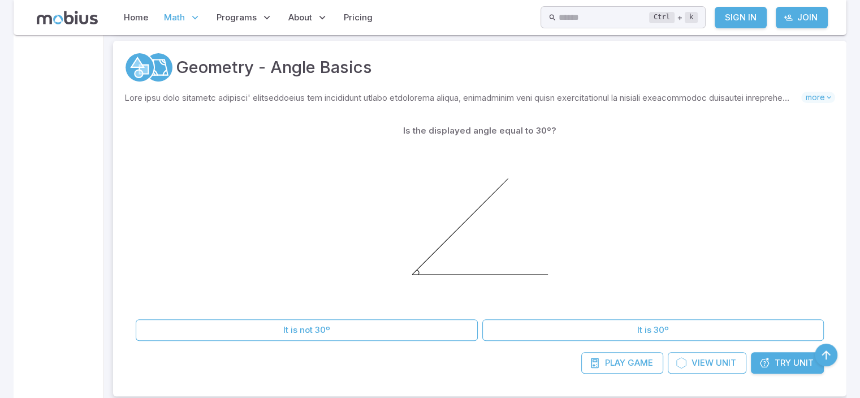
scroll to position [4569, 0]
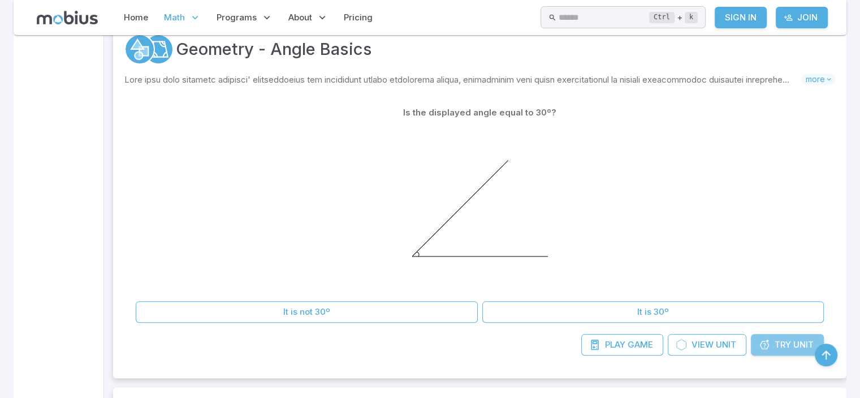
click at [774, 340] on link "Try Unit" at bounding box center [787, 344] width 73 height 21
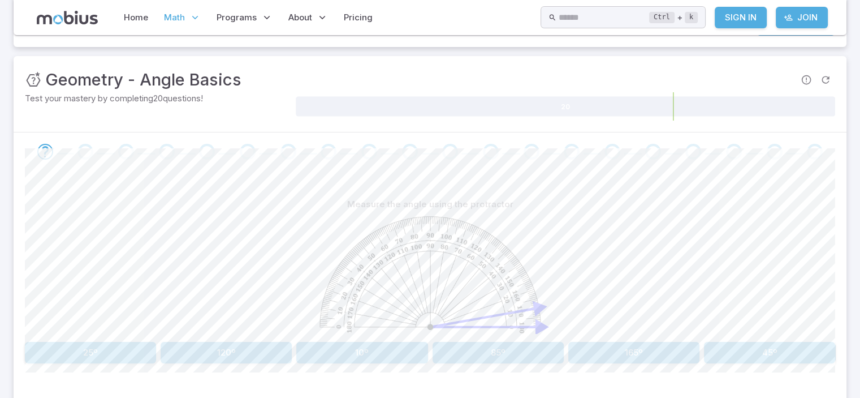
scroll to position [138, 0]
click at [135, 349] on button "25º" at bounding box center [90, 352] width 131 height 21
click at [489, 347] on button "10º" at bounding box center [498, 352] width 131 height 21
click at [713, 342] on button "150º" at bounding box center [769, 352] width 131 height 21
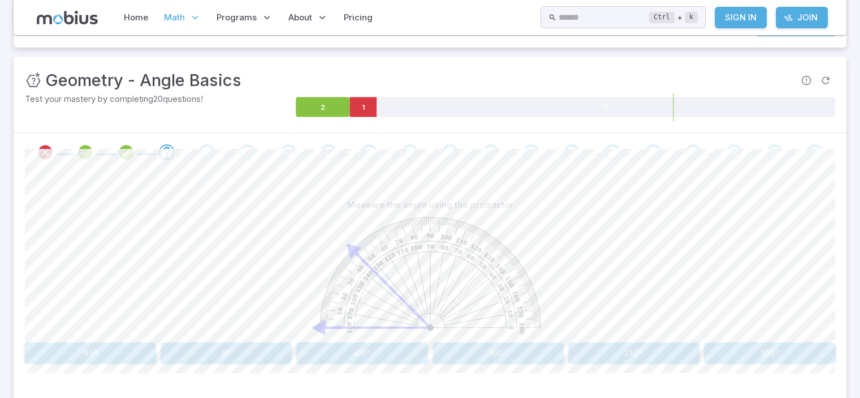
click at [355, 361] on button "45º" at bounding box center [361, 352] width 131 height 21
click at [381, 347] on button "85º" at bounding box center [361, 352] width 131 height 21
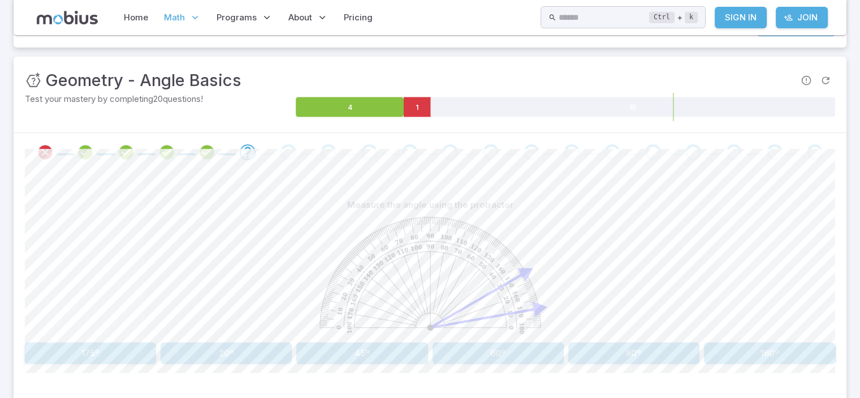
click at [268, 346] on button "20º" at bounding box center [226, 352] width 131 height 21
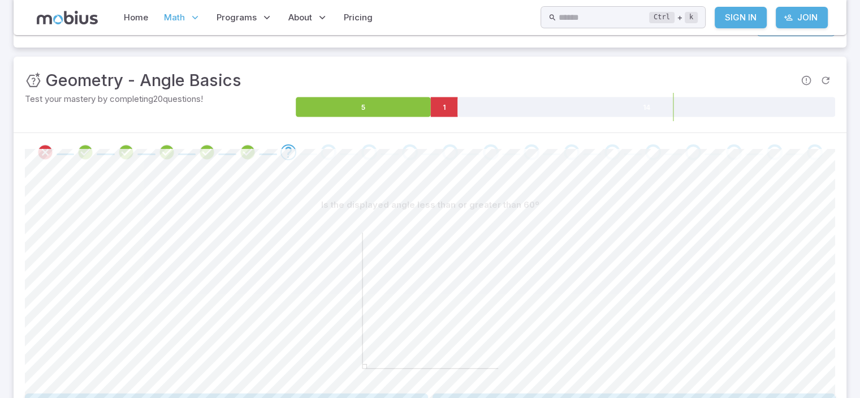
scroll to position [408, 0]
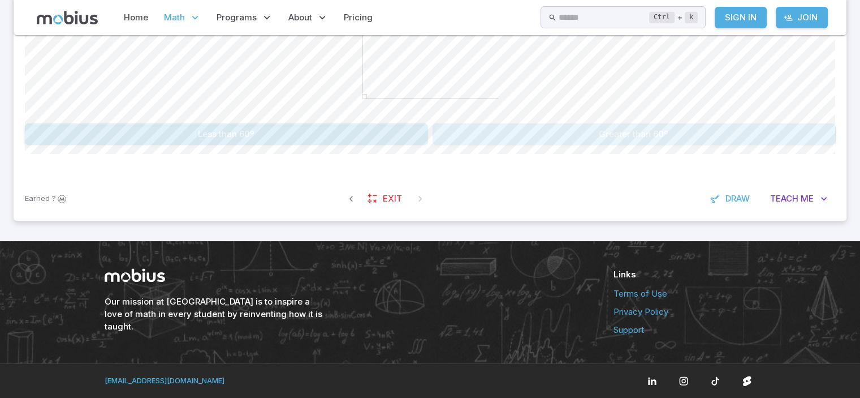
click at [696, 141] on button "Greater than 60º" at bounding box center [634, 133] width 403 height 21
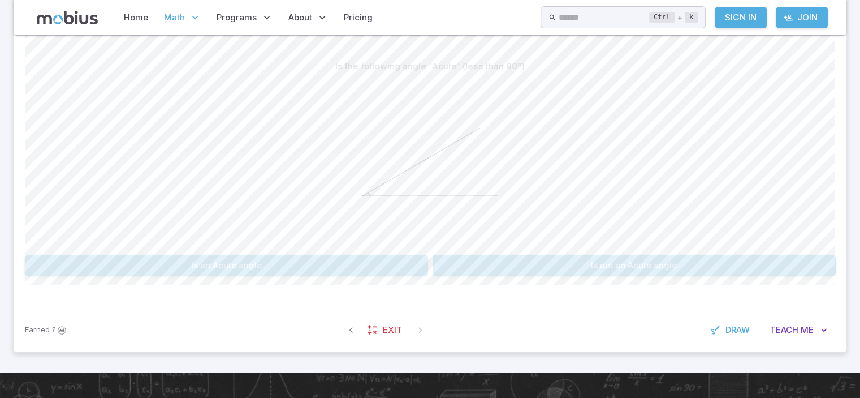
scroll to position [272, 0]
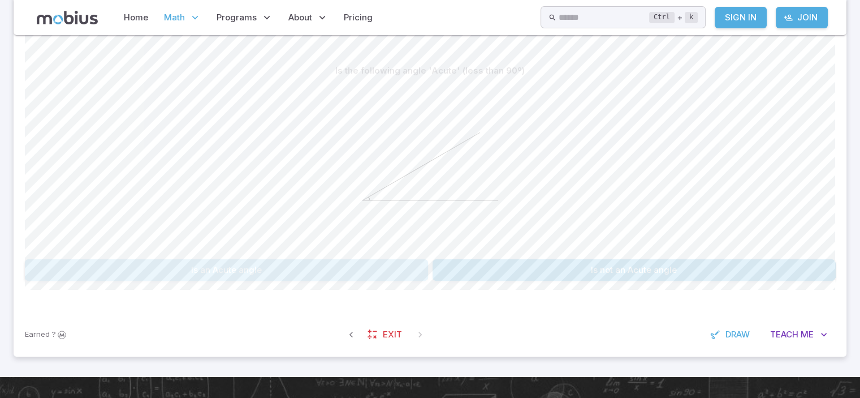
click at [397, 269] on button "Is an Acute angle" at bounding box center [226, 269] width 403 height 21
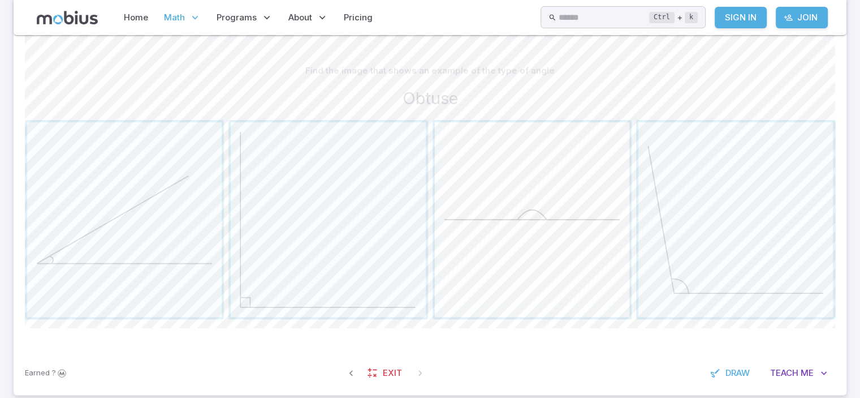
click at [568, 278] on span "button" at bounding box center [532, 219] width 195 height 195
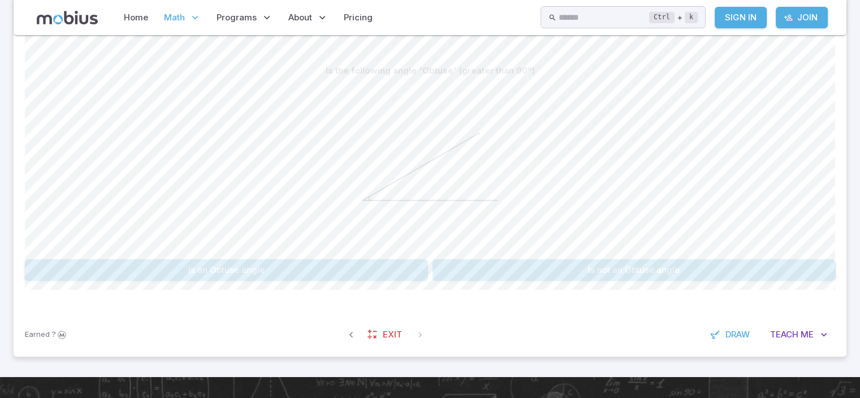
click at [500, 288] on div "Is the following angle 'Obtuse' (greater than 90º) Is an Obtuse angle Is not an…" at bounding box center [430, 174] width 810 height 275
click at [523, 271] on button "Is not an Obtuse angle" at bounding box center [634, 269] width 403 height 21
click at [517, 264] on button "Is an Obtuse angle" at bounding box center [634, 269] width 403 height 21
click at [413, 271] on button "Straight" at bounding box center [226, 269] width 403 height 21
click at [414, 277] on button "Less than 105º" at bounding box center [226, 269] width 403 height 21
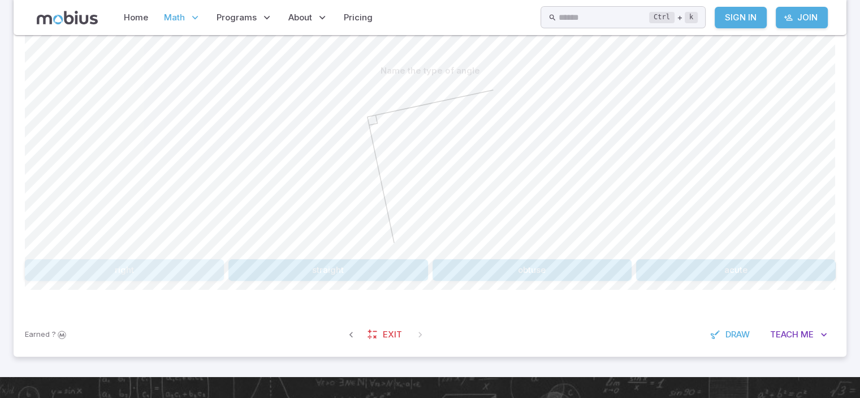
click at [183, 266] on button "right" at bounding box center [124, 269] width 199 height 21
click at [517, 263] on button "Is not an Obtuse angle" at bounding box center [634, 269] width 403 height 21
click at [411, 271] on button "It is not 30º" at bounding box center [226, 269] width 403 height 21
click at [364, 271] on button "5º" at bounding box center [361, 269] width 131 height 21
click at [484, 277] on button "It is not 105º" at bounding box center [634, 269] width 403 height 21
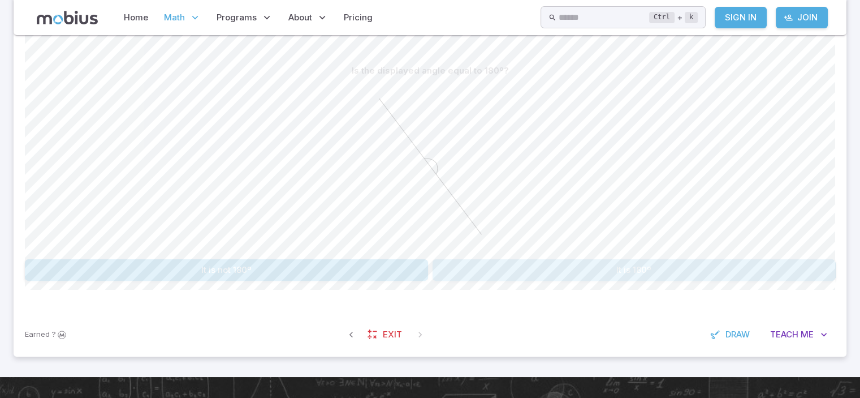
click at [480, 262] on button "It is 180º" at bounding box center [634, 269] width 403 height 21
click at [393, 279] on button "90º" at bounding box center [361, 269] width 131 height 21
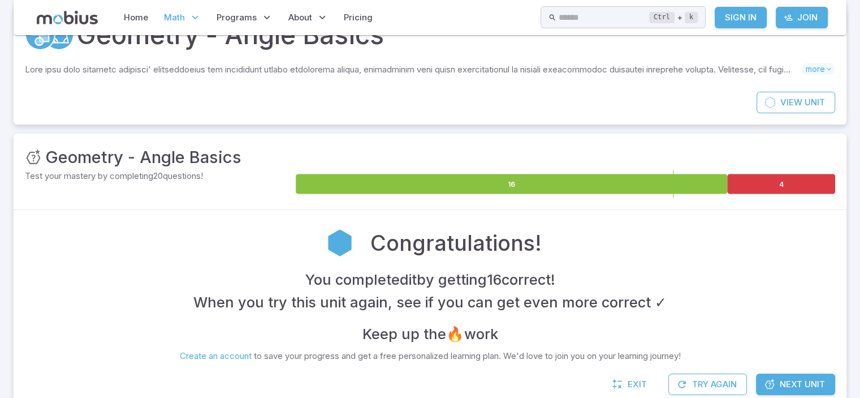
scroll to position [0, 0]
